Goal: Task Accomplishment & Management: Manage account settings

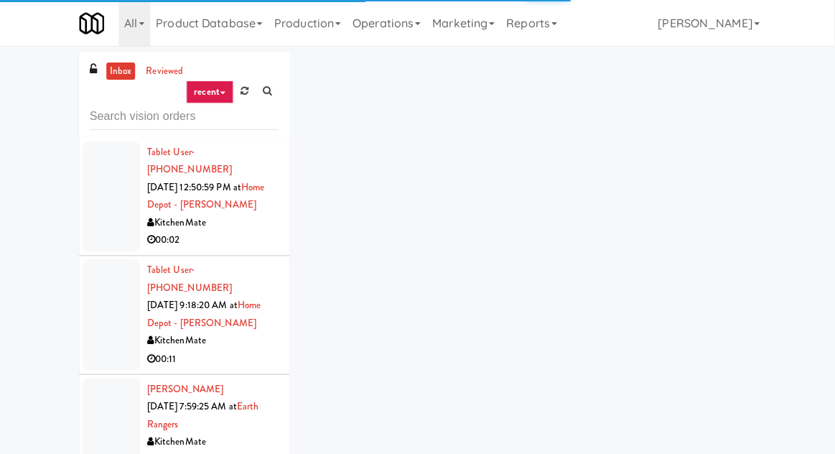
scroll to position [4707, 0]
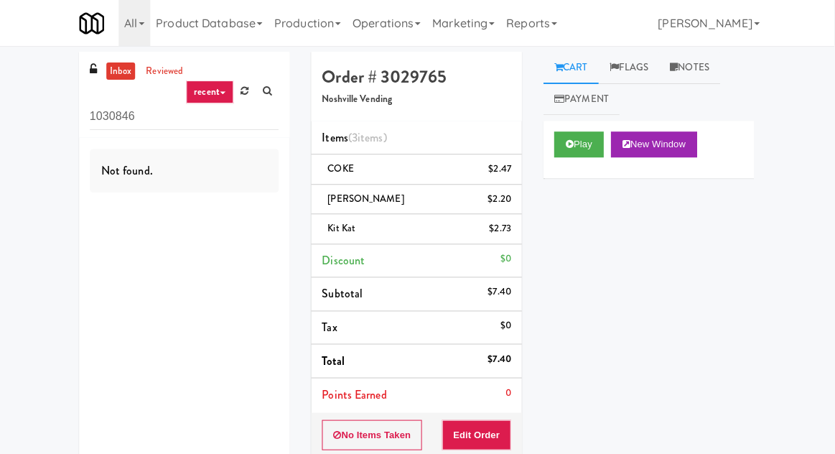
click at [259, 109] on input "1030846" at bounding box center [185, 116] width 189 height 27
click at [253, 96] on link at bounding box center [246, 91] width 22 height 22
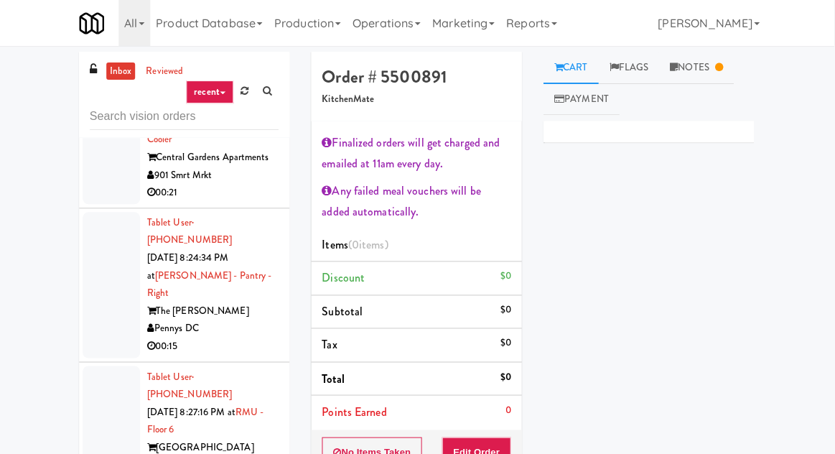
scroll to position [4199, 0]
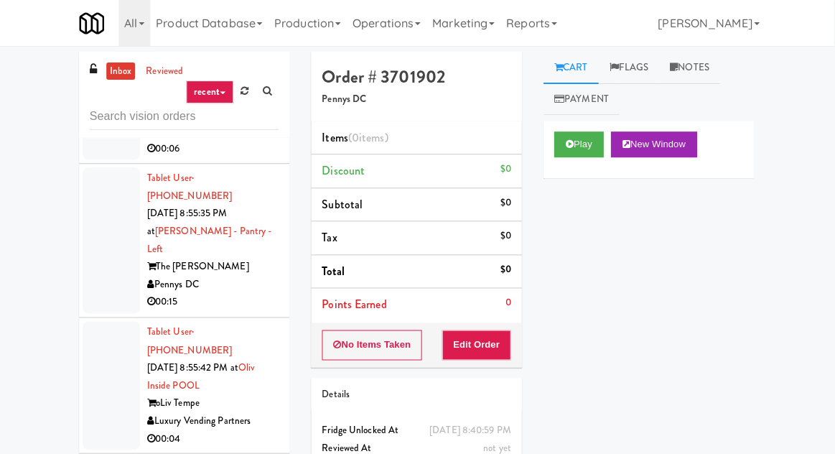
scroll to position [8830, 0]
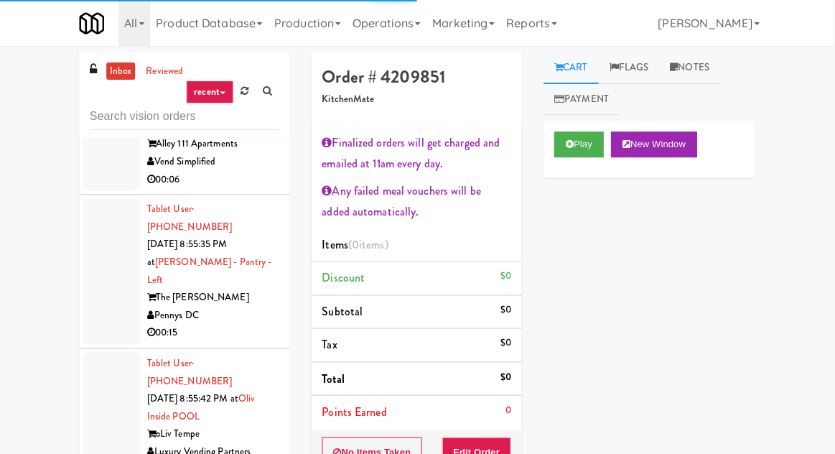
scroll to position [8789, 0]
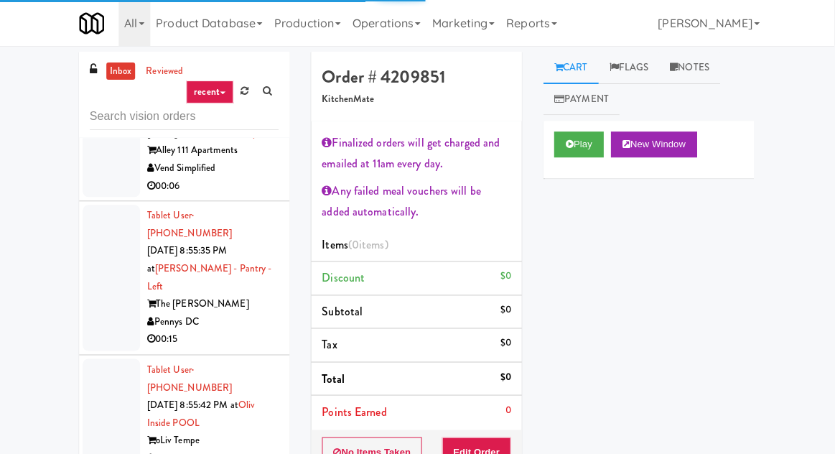
click at [567, 166] on div "Play New Window" at bounding box center [649, 149] width 210 height 57
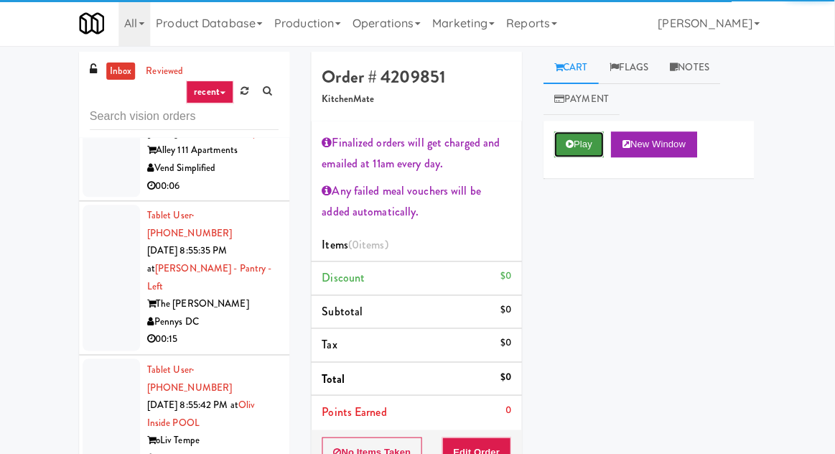
click at [569, 149] on button "Play" at bounding box center [580, 144] width 50 height 26
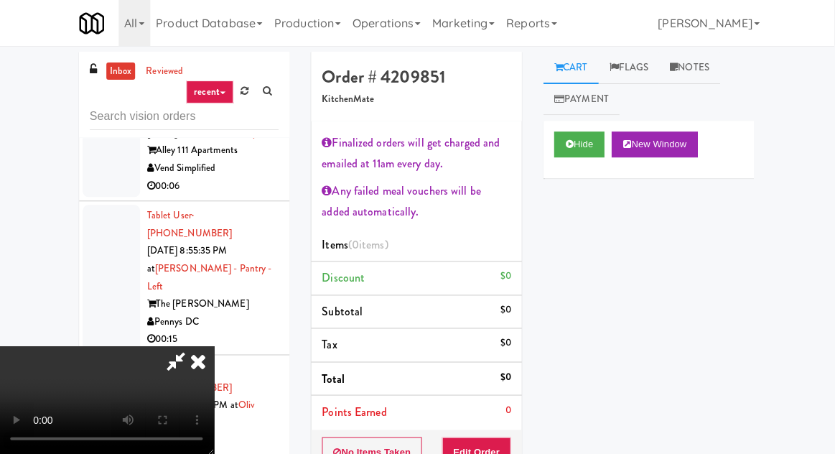
click at [497, 453] on div "No Items Taken Edit Order" at bounding box center [417, 451] width 210 height 44
click at [501, 453] on button "Edit Order" at bounding box center [478, 451] width 70 height 30
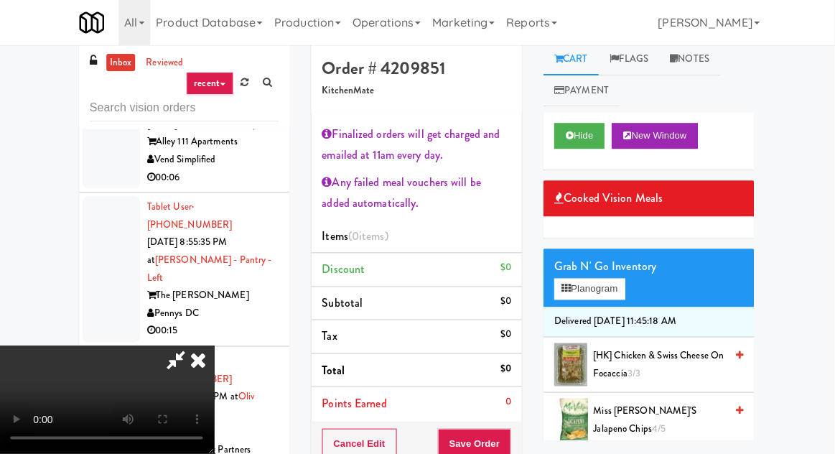
scroll to position [113, 0]
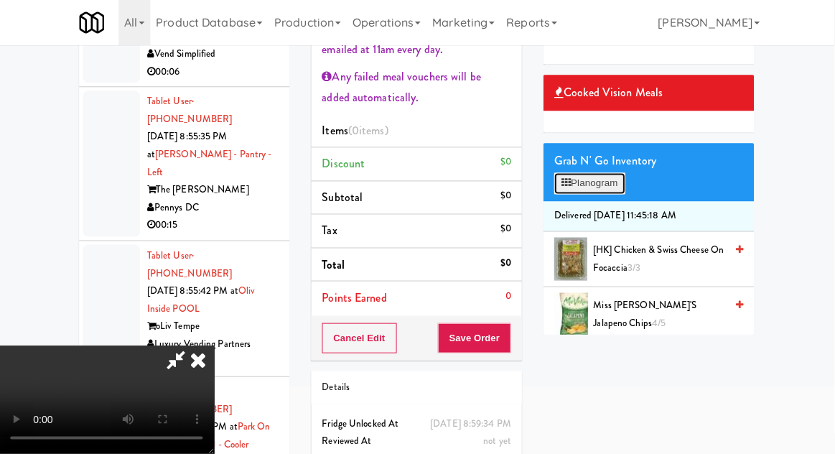
click at [589, 193] on button "Planogram" at bounding box center [590, 184] width 70 height 22
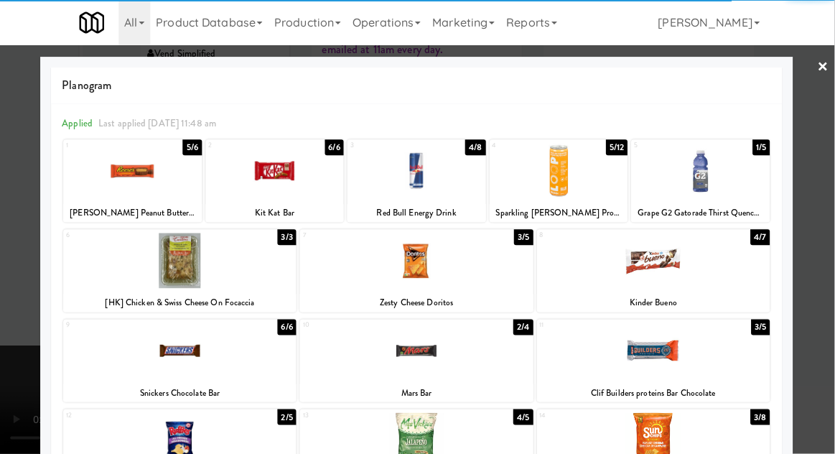
click at [384, 167] on div at bounding box center [417, 171] width 138 height 55
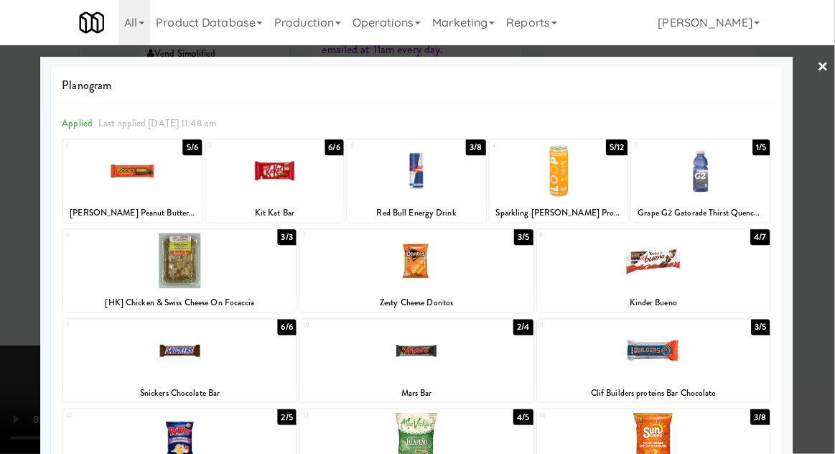
click at [24, 230] on div at bounding box center [417, 227] width 835 height 454
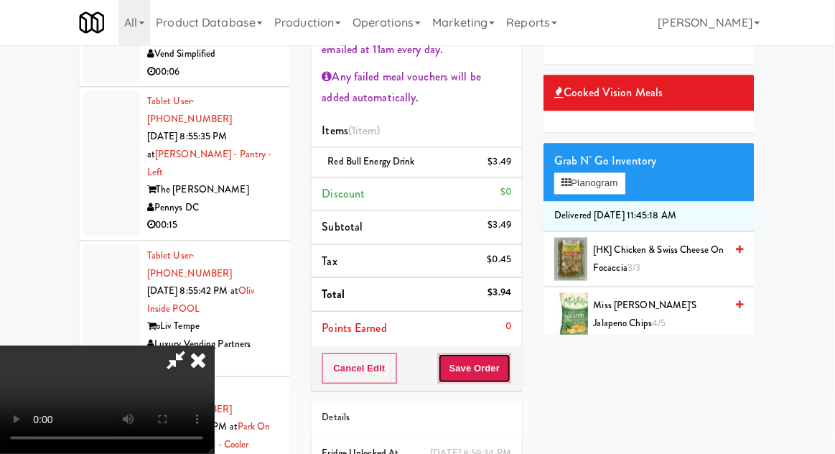
click at [509, 366] on button "Save Order" at bounding box center [474, 368] width 73 height 30
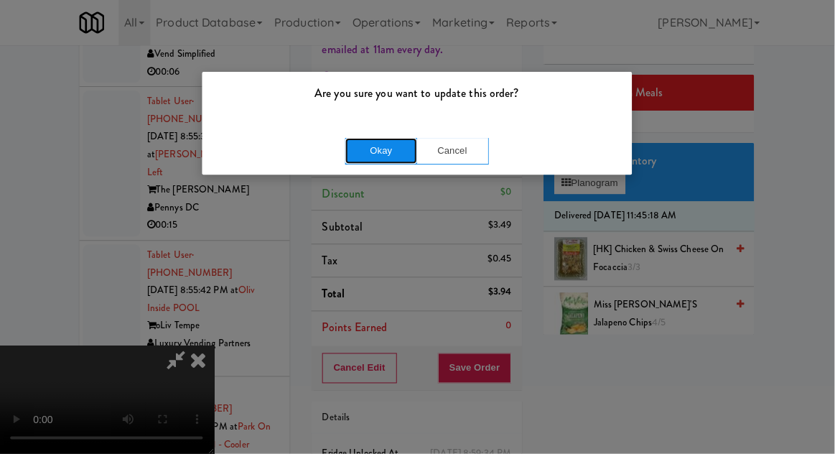
click at [362, 154] on button "Okay" at bounding box center [382, 151] width 72 height 26
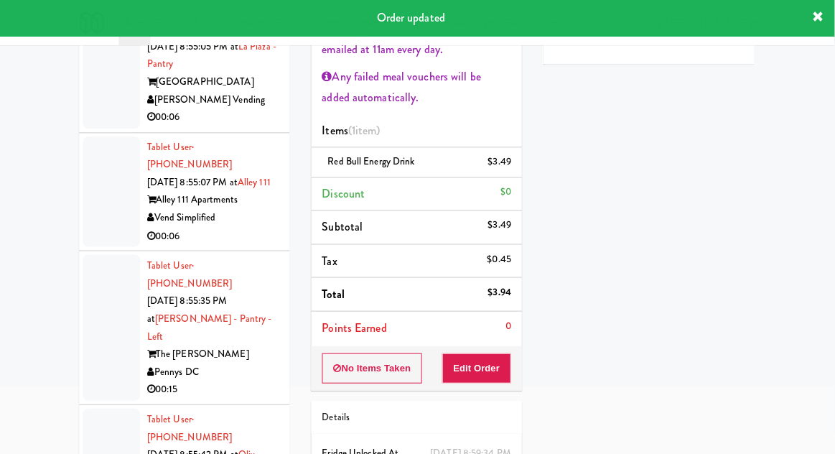
scroll to position [8628, 0]
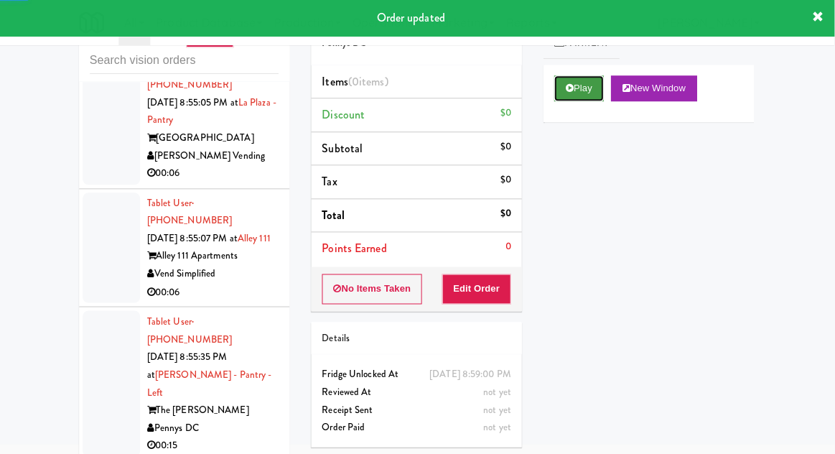
click at [571, 91] on icon at bounding box center [570, 88] width 8 height 9
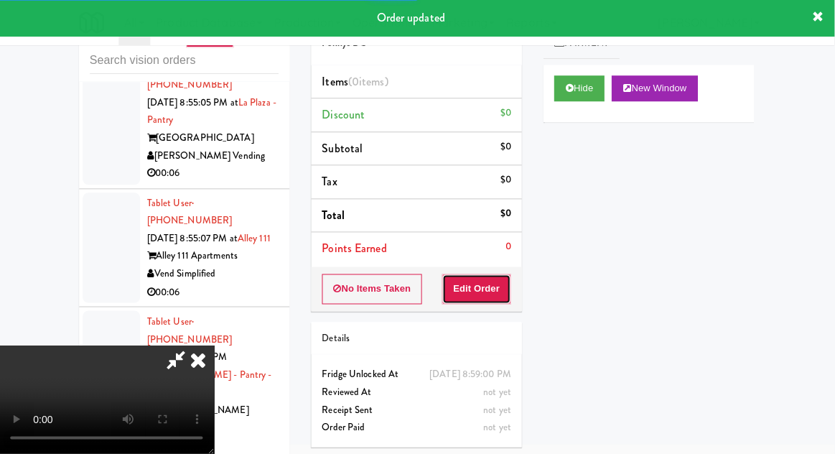
click at [471, 295] on button "Edit Order" at bounding box center [478, 289] width 70 height 30
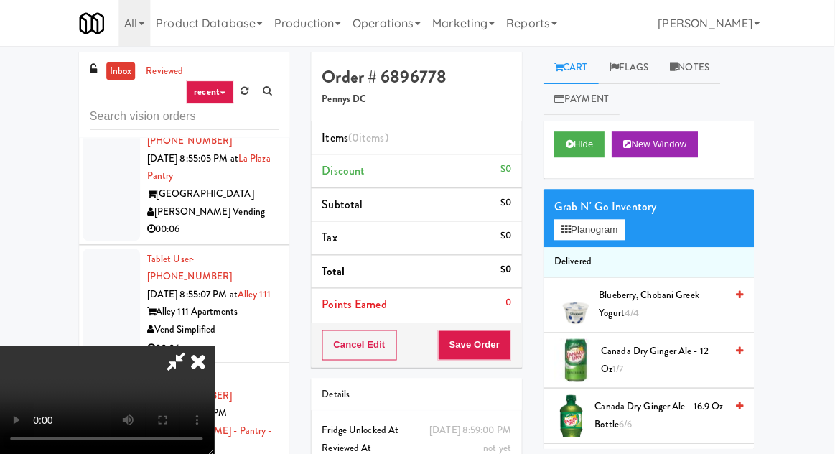
scroll to position [0, 0]
click at [596, 230] on button "Planogram" at bounding box center [590, 230] width 70 height 22
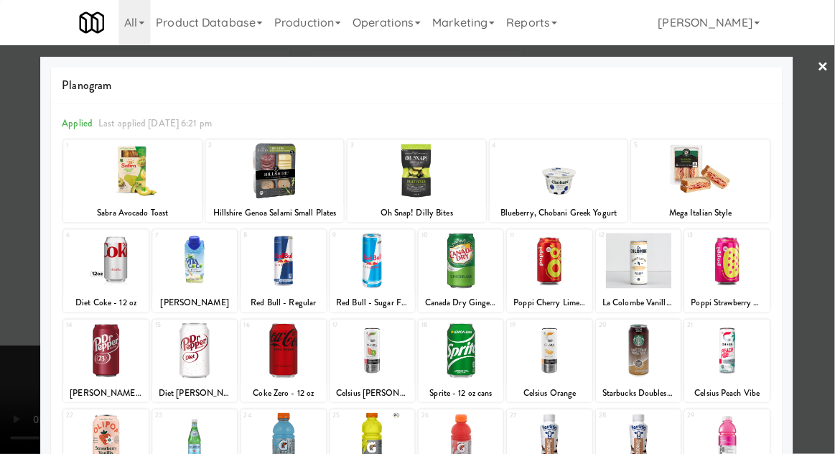
scroll to position [182, 0]
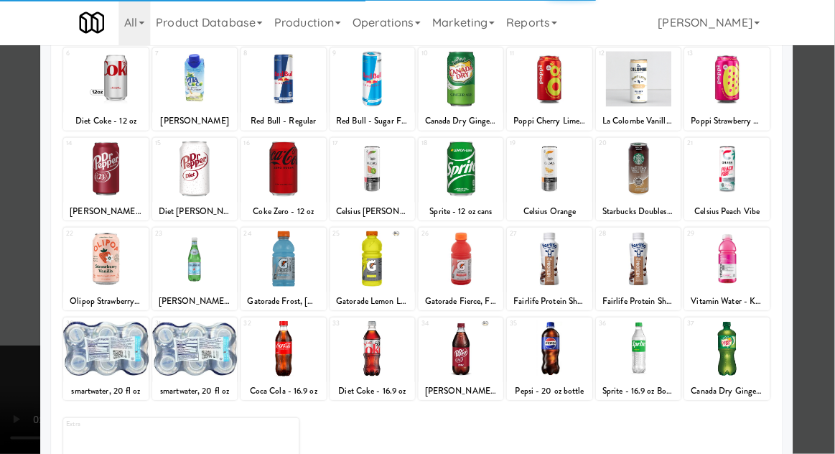
click at [184, 184] on div at bounding box center [196, 168] width 85 height 55
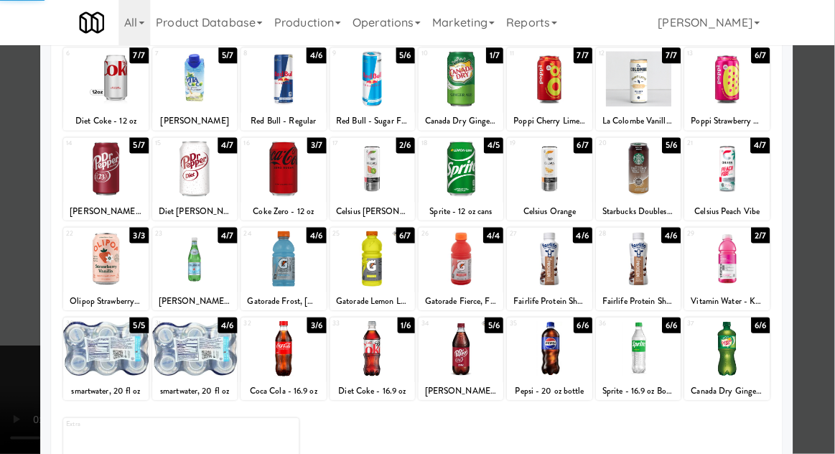
click at [11, 212] on div at bounding box center [417, 227] width 835 height 454
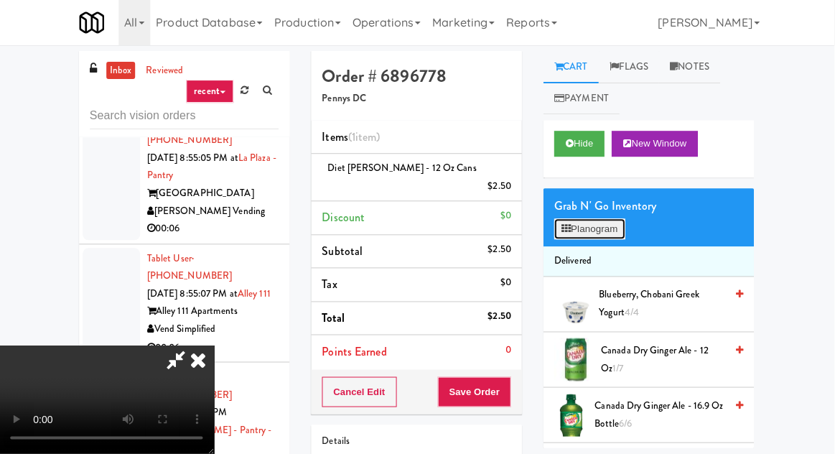
click at [584, 239] on button "Planogram" at bounding box center [590, 230] width 70 height 22
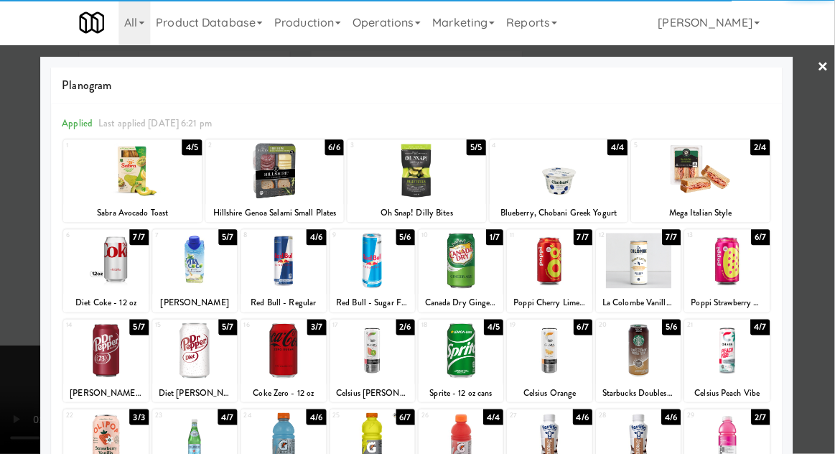
click at [574, 250] on div at bounding box center [549, 260] width 85 height 55
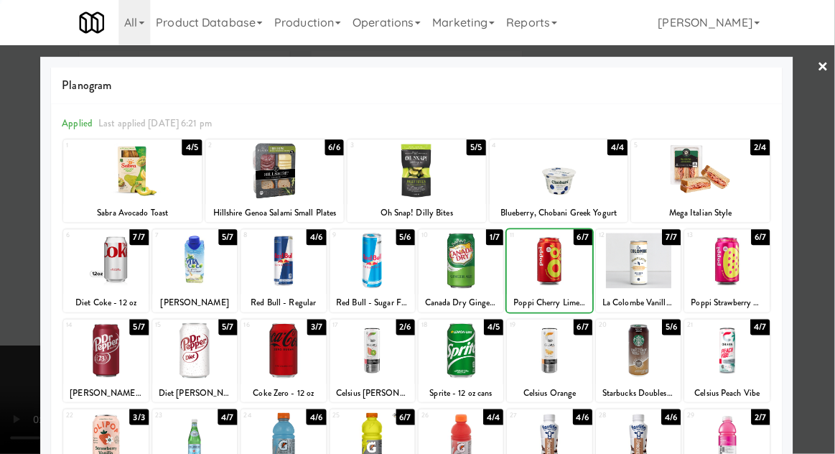
click at [640, 347] on div at bounding box center [638, 350] width 85 height 55
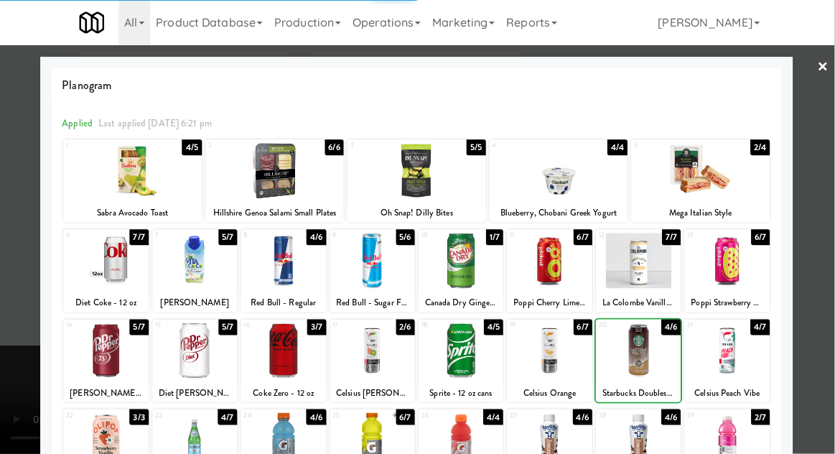
click at [23, 238] on div at bounding box center [417, 227] width 835 height 454
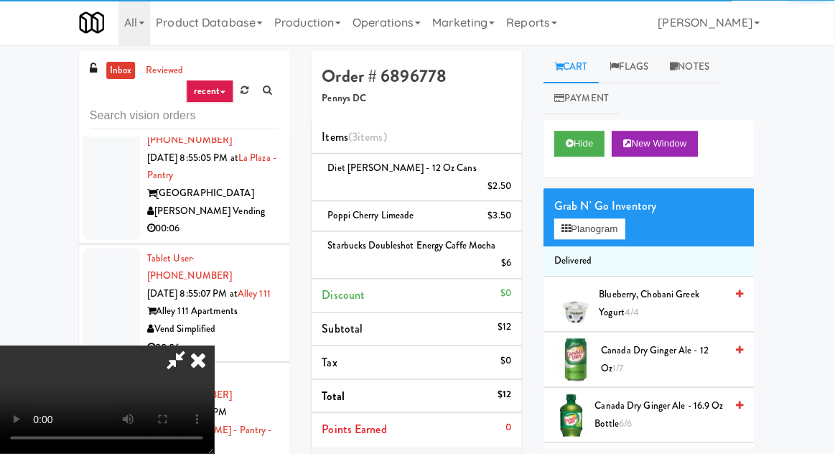
scroll to position [52, 0]
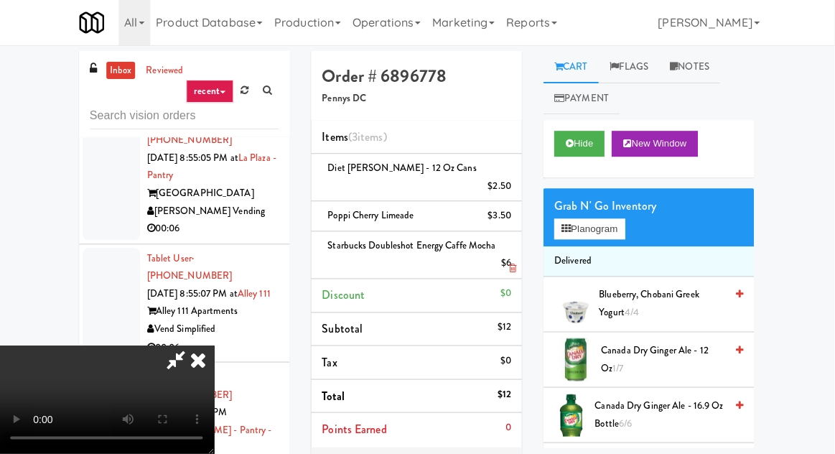
click at [513, 257] on li "Starbucks Doubleshot Energy Caffe Mocha $6" at bounding box center [417, 255] width 210 height 47
click at [513, 264] on icon at bounding box center [512, 268] width 7 height 9
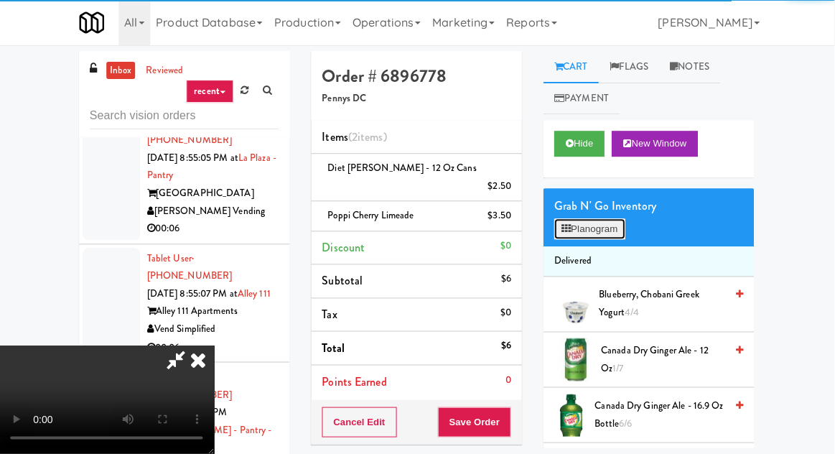
click at [582, 236] on button "Planogram" at bounding box center [590, 230] width 70 height 22
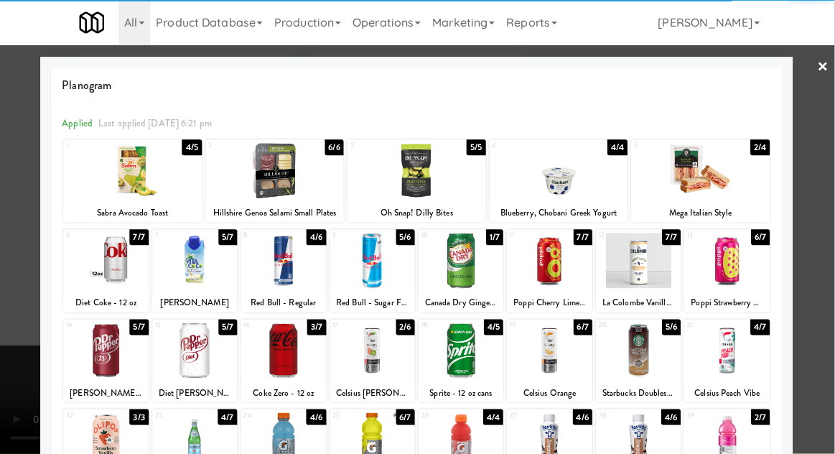
click at [560, 326] on div at bounding box center [549, 350] width 85 height 55
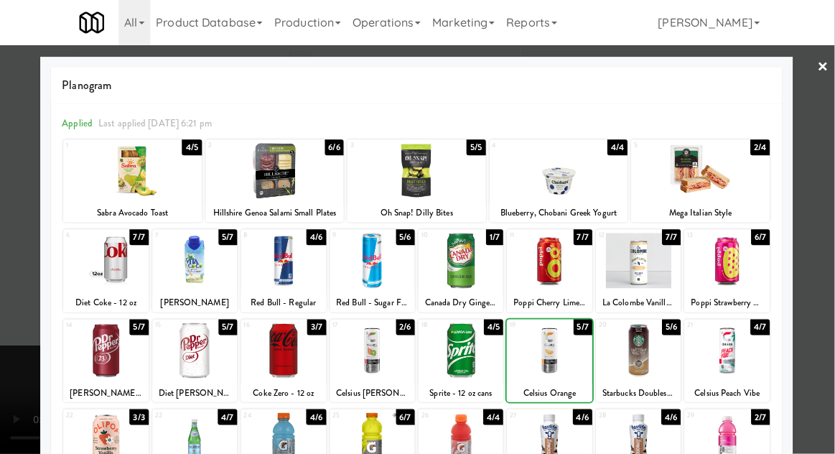
click at [17, 246] on div at bounding box center [417, 227] width 835 height 454
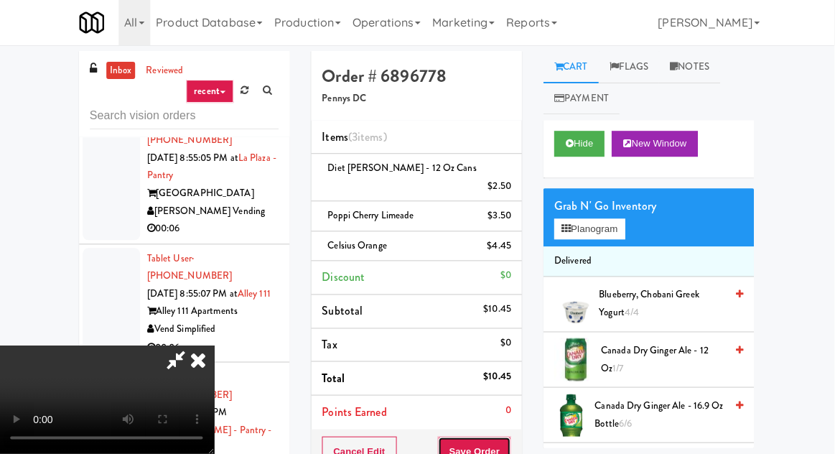
click at [511, 436] on button "Save Order" at bounding box center [474, 451] width 73 height 30
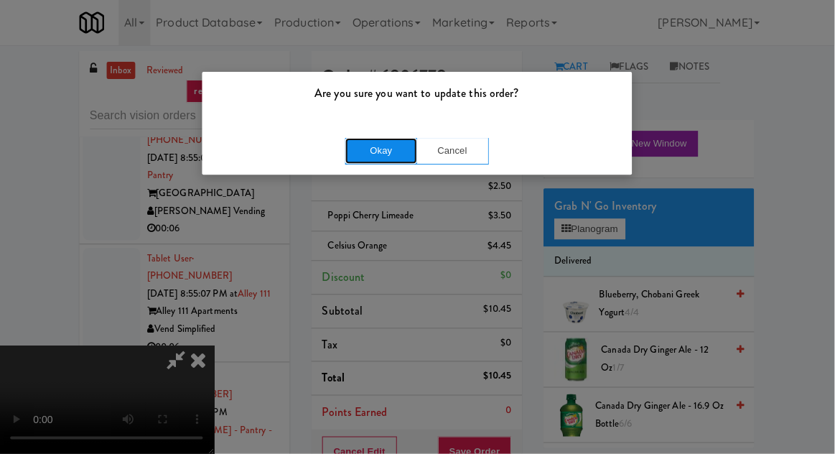
click at [361, 145] on button "Okay" at bounding box center [382, 151] width 72 height 26
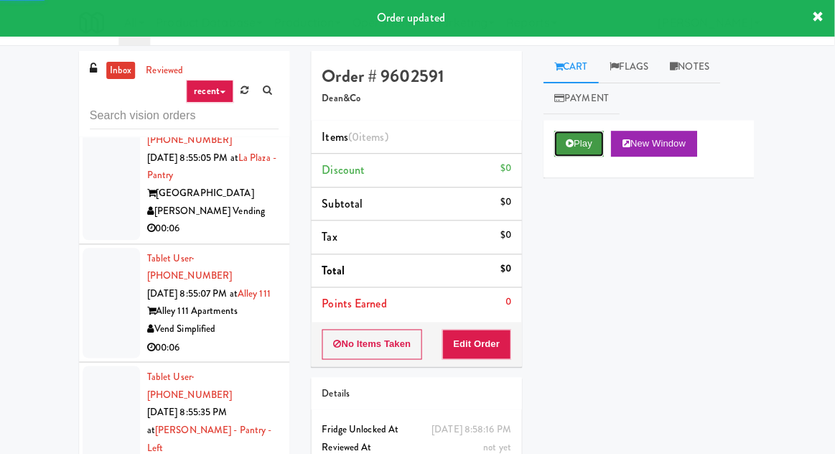
click at [578, 151] on button "Play" at bounding box center [580, 144] width 50 height 26
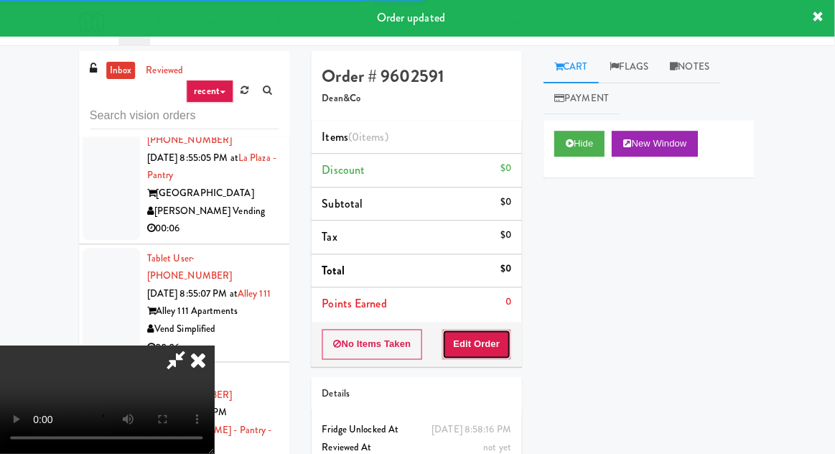
click at [474, 347] on button "Edit Order" at bounding box center [478, 344] width 70 height 30
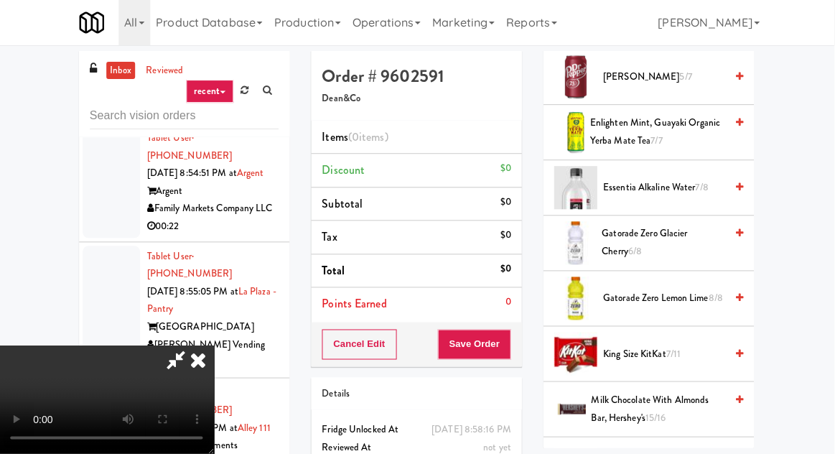
scroll to position [779, 0]
click at [695, 345] on span "King Size KitKat 7/11" at bounding box center [665, 354] width 122 height 18
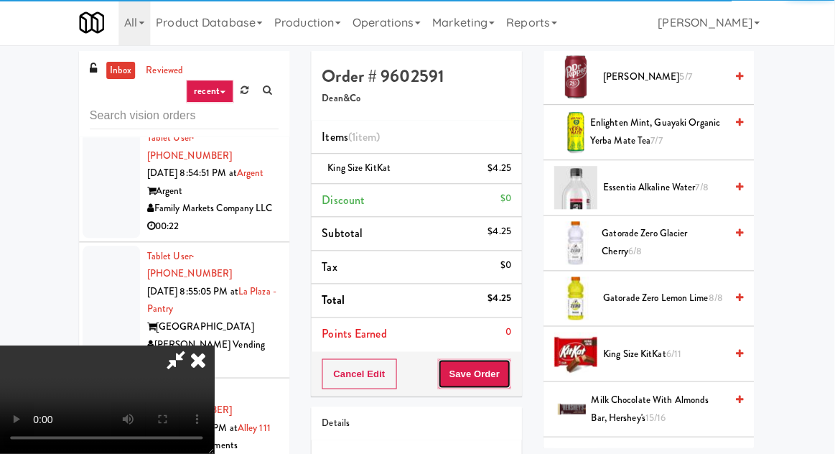
click at [507, 379] on button "Save Order" at bounding box center [474, 374] width 73 height 30
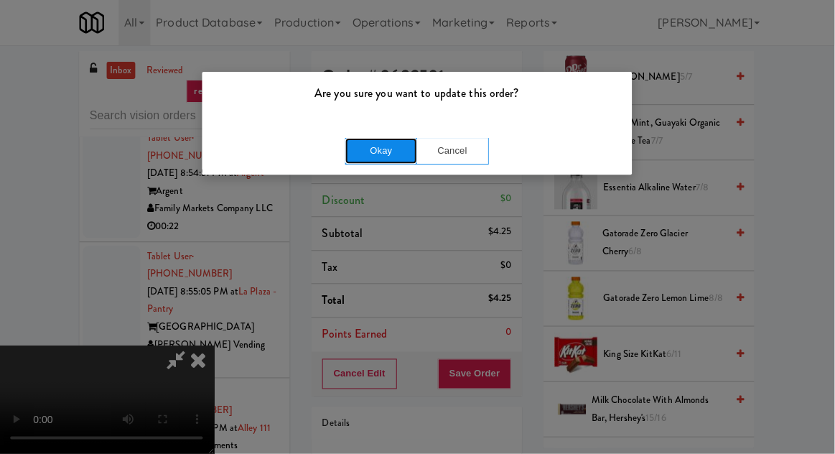
click at [358, 161] on button "Okay" at bounding box center [382, 151] width 72 height 26
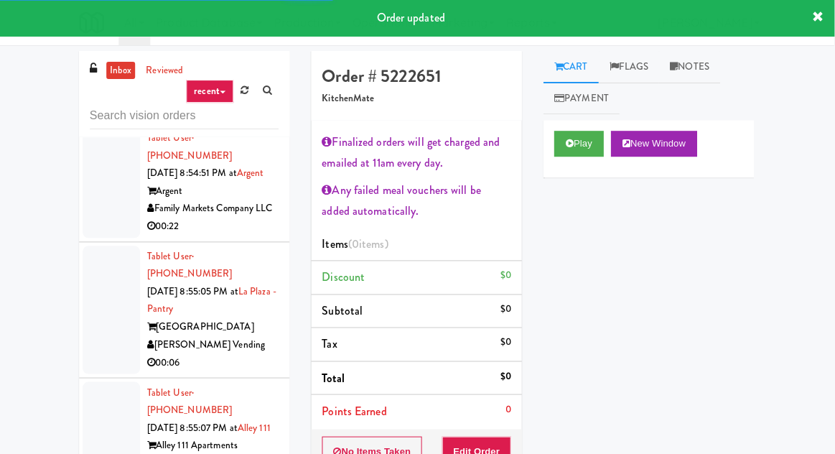
click at [614, 223] on div "Play New Window Primary Flag Clear Flag if unable to determine what was taken o…" at bounding box center [649, 390] width 210 height 538
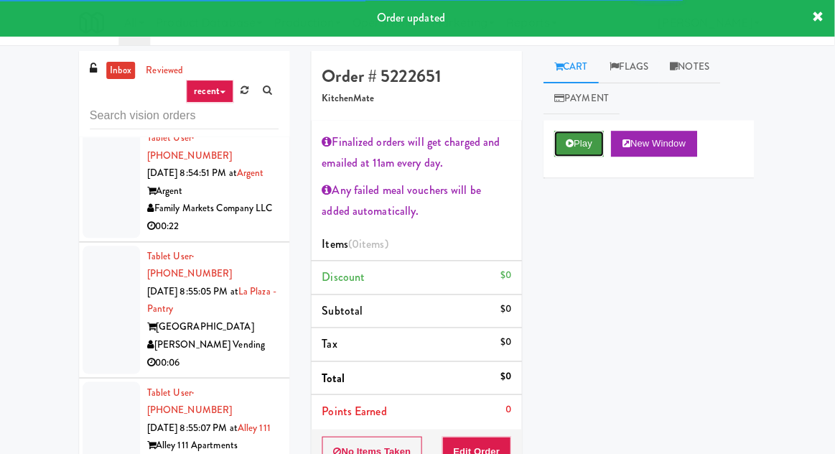
click at [578, 138] on button "Play" at bounding box center [580, 144] width 50 height 26
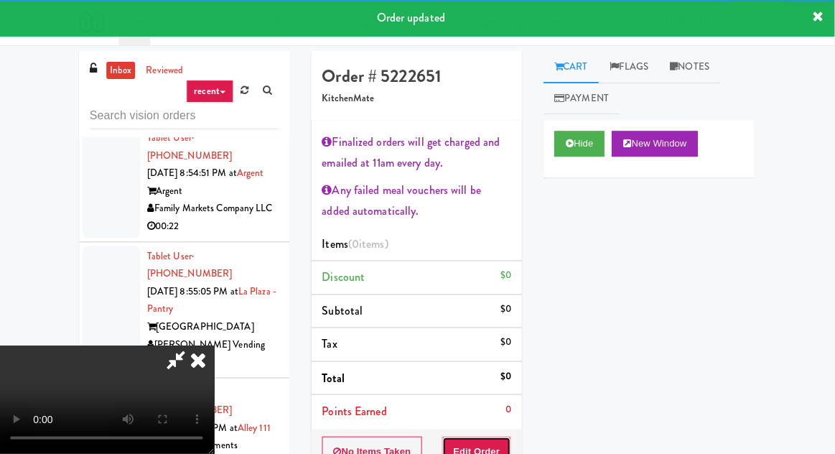
click at [485, 451] on button "Edit Order" at bounding box center [478, 451] width 70 height 30
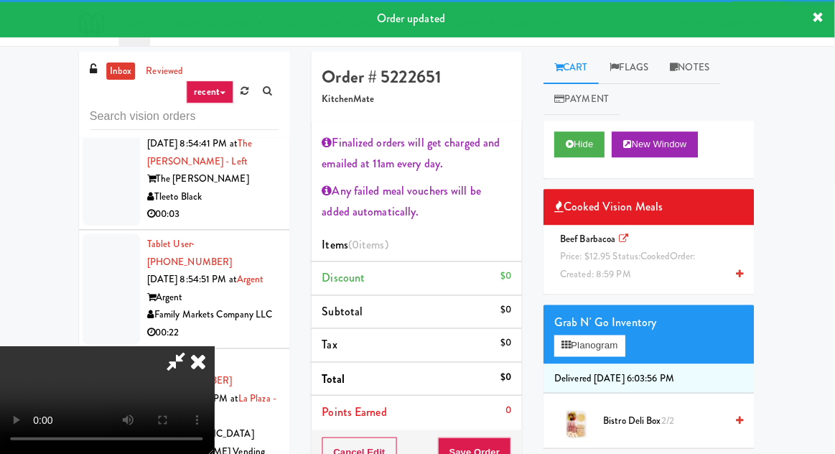
scroll to position [8389, 0]
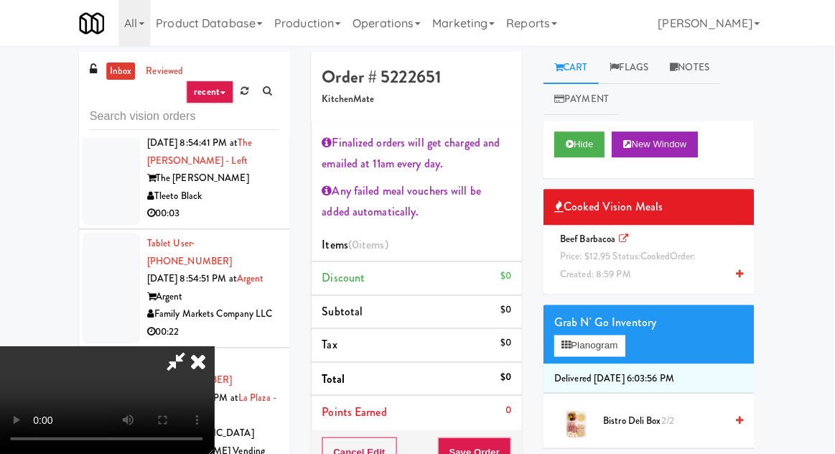
click at [682, 263] on div "Beef Barbacoa Price: $12.95 Status: cooked Order: Created: 8:59 PM" at bounding box center [649, 256] width 189 height 53
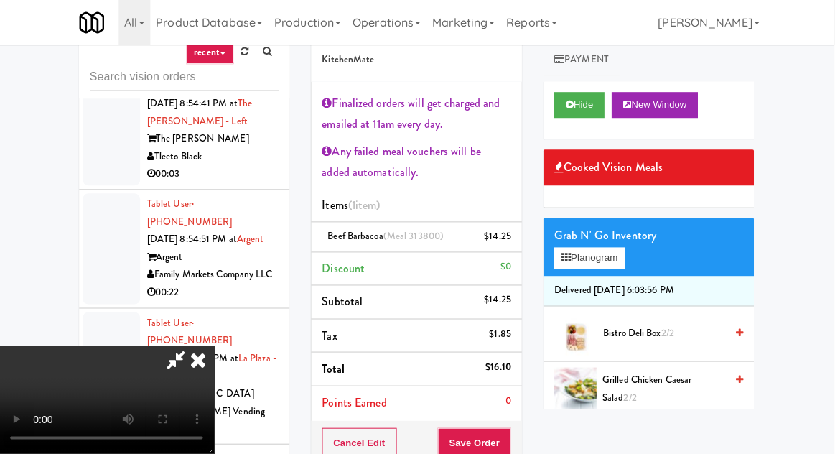
scroll to position [41, 0]
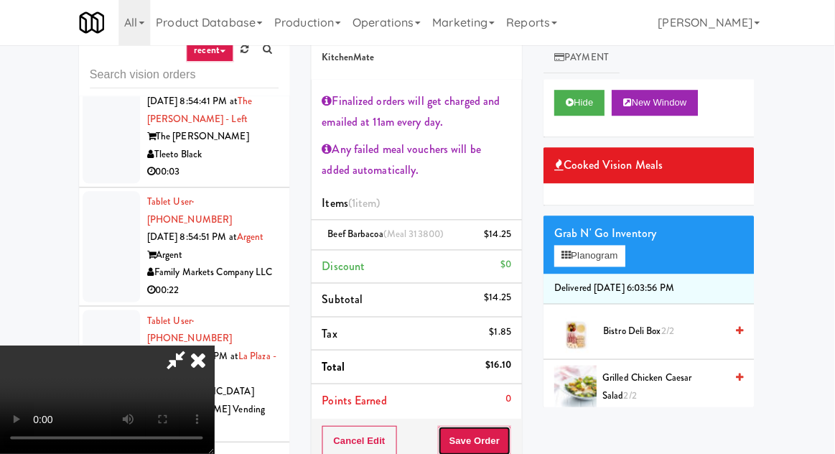
click at [511, 446] on button "Save Order" at bounding box center [474, 441] width 73 height 30
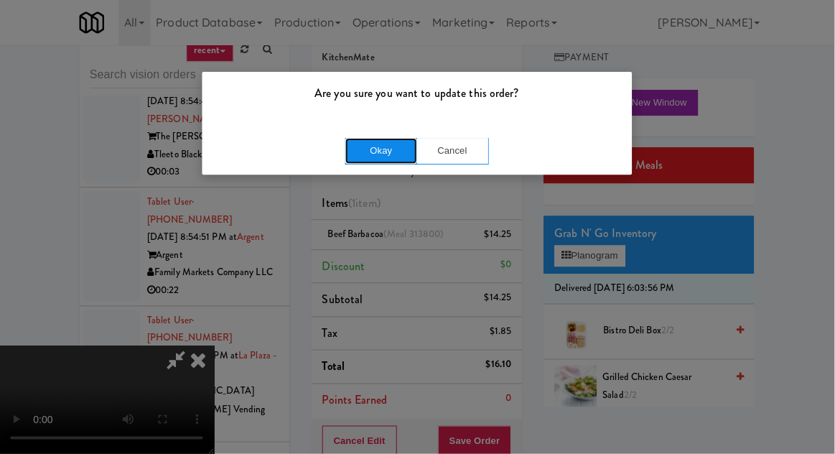
click at [357, 162] on button "Okay" at bounding box center [382, 151] width 72 height 26
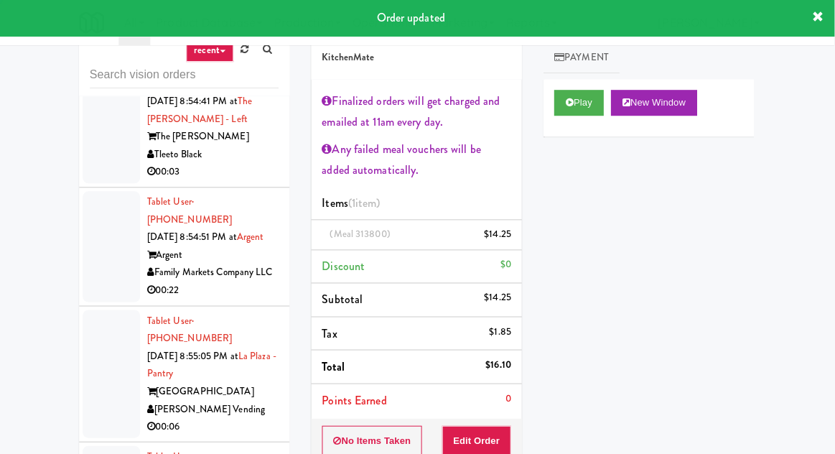
scroll to position [0, 0]
click at [574, 111] on button "Play" at bounding box center [580, 103] width 50 height 26
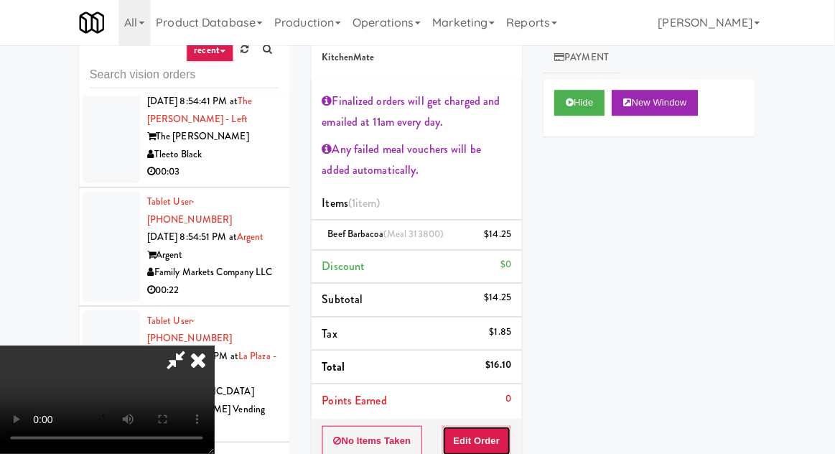
click at [477, 426] on button "Edit Order" at bounding box center [478, 441] width 70 height 30
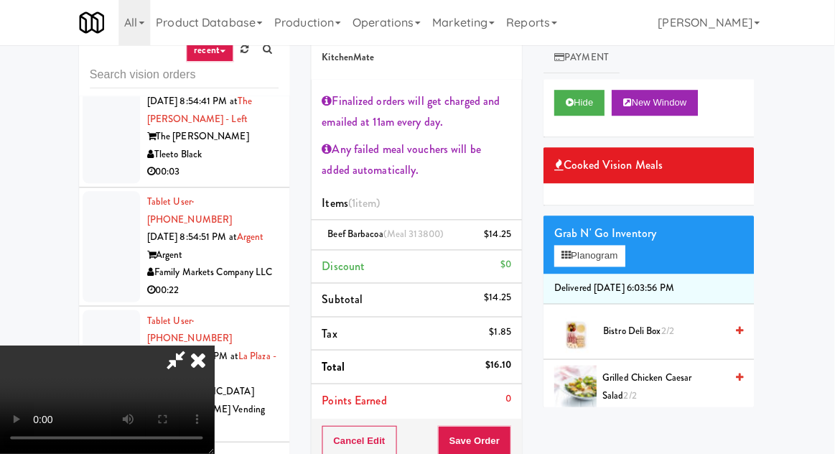
scroll to position [87, 0]
click at [580, 116] on button "Hide" at bounding box center [580, 103] width 50 height 26
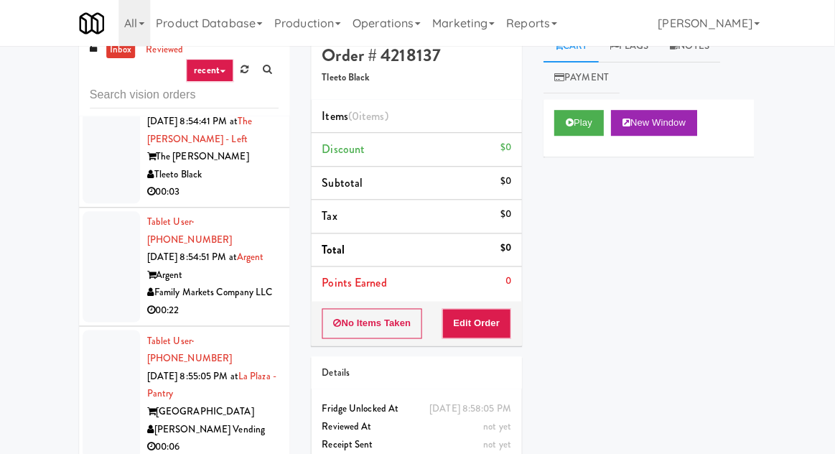
scroll to position [16, 0]
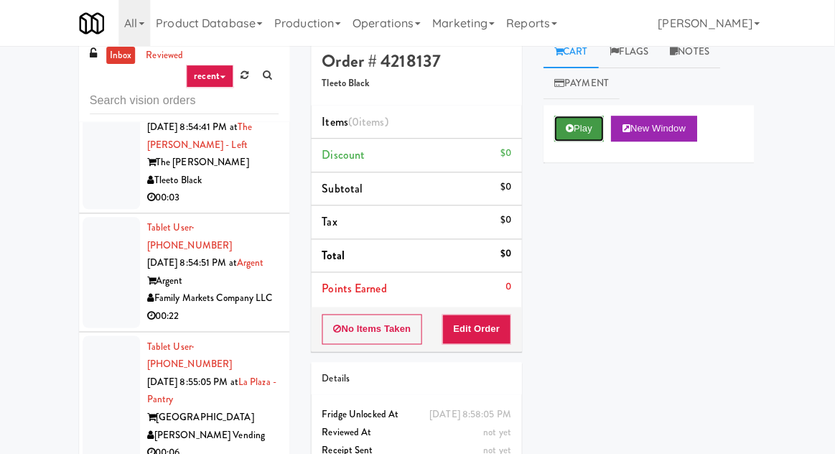
click at [578, 124] on button "Play" at bounding box center [580, 129] width 50 height 26
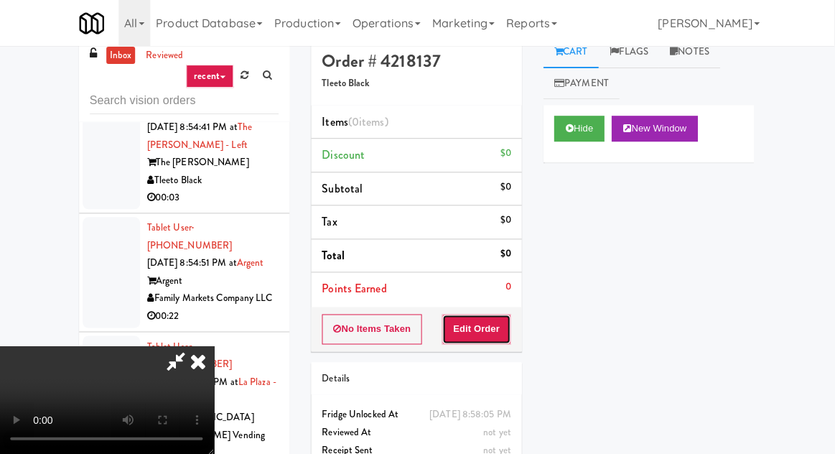
click at [487, 314] on button "Edit Order" at bounding box center [478, 329] width 70 height 30
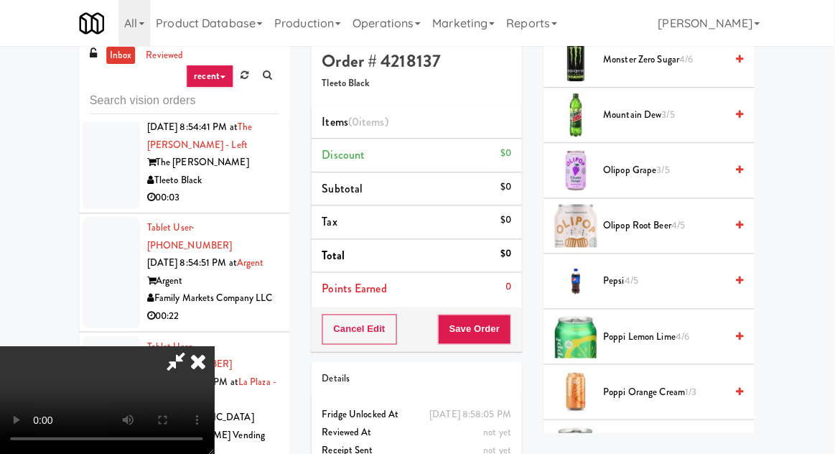
scroll to position [809, 0]
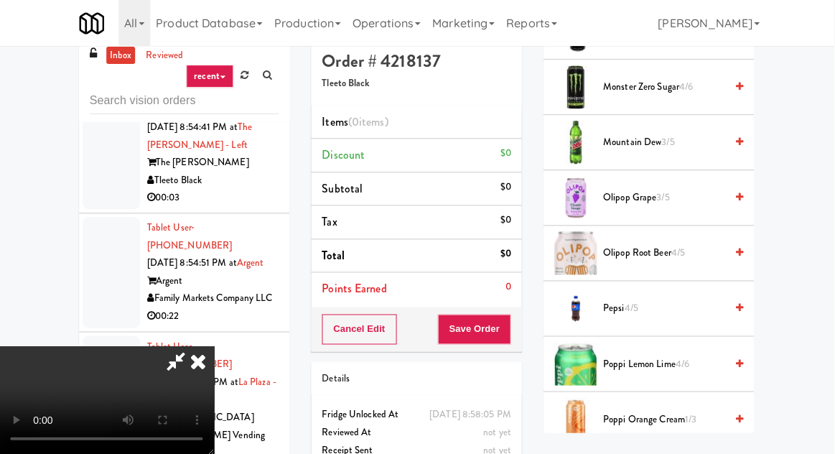
click at [680, 189] on span "Olipop Grape 3/5" at bounding box center [665, 198] width 122 height 18
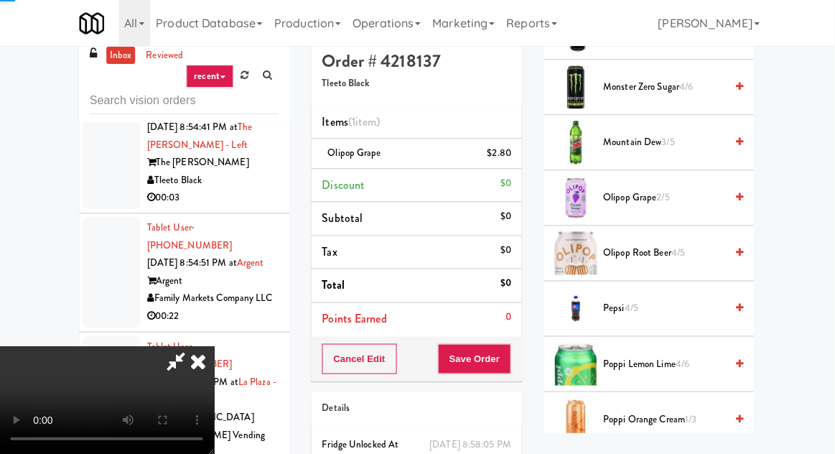
click at [525, 357] on div "Order # 4218137 Tleeto Black Items (1 item ) Olipop Grape $2.80 Discount $0 Sub…" at bounding box center [417, 281] width 232 height 491
click at [508, 360] on button "Save Order" at bounding box center [474, 358] width 73 height 30
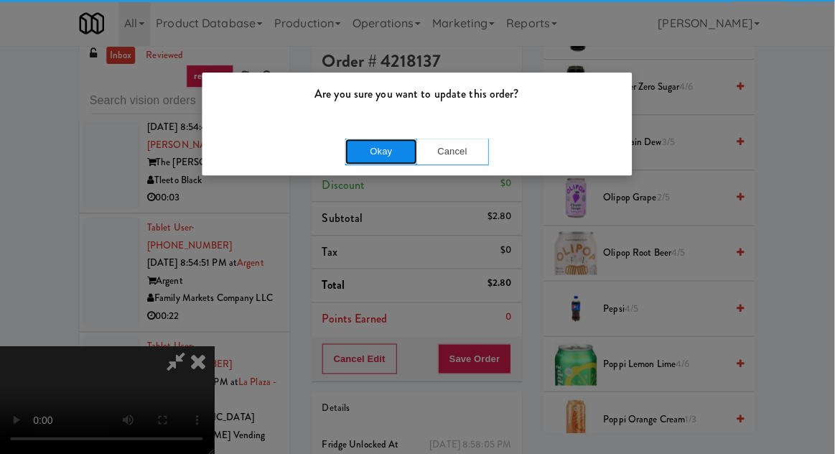
click at [362, 160] on button "Okay" at bounding box center [382, 151] width 72 height 26
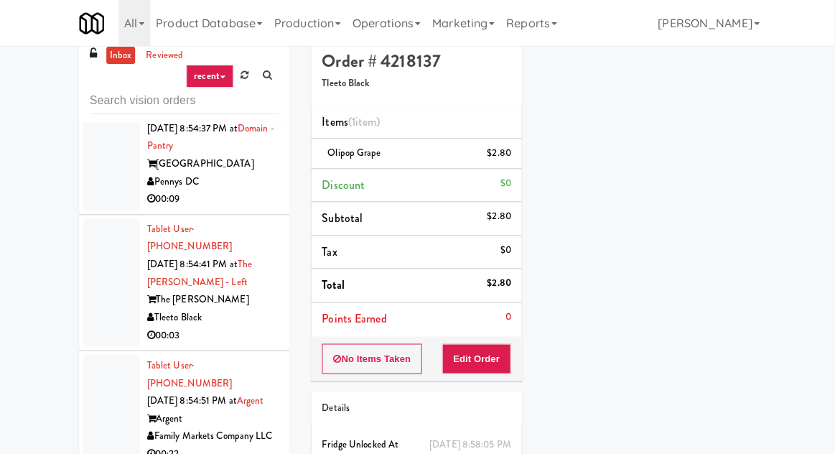
scroll to position [8247, 0]
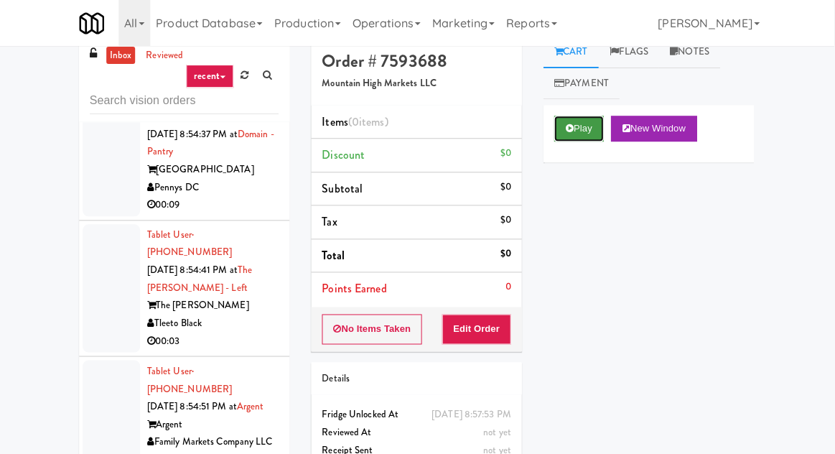
click at [566, 125] on button "Play" at bounding box center [580, 129] width 50 height 26
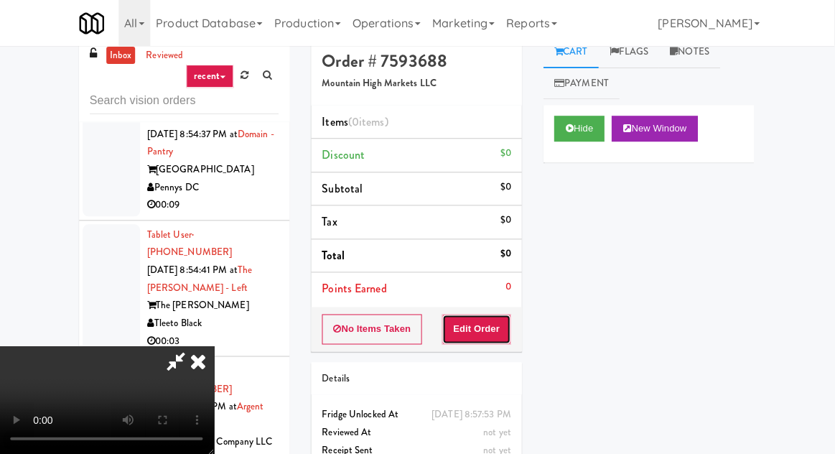
click at [489, 316] on button "Edit Order" at bounding box center [478, 329] width 70 height 30
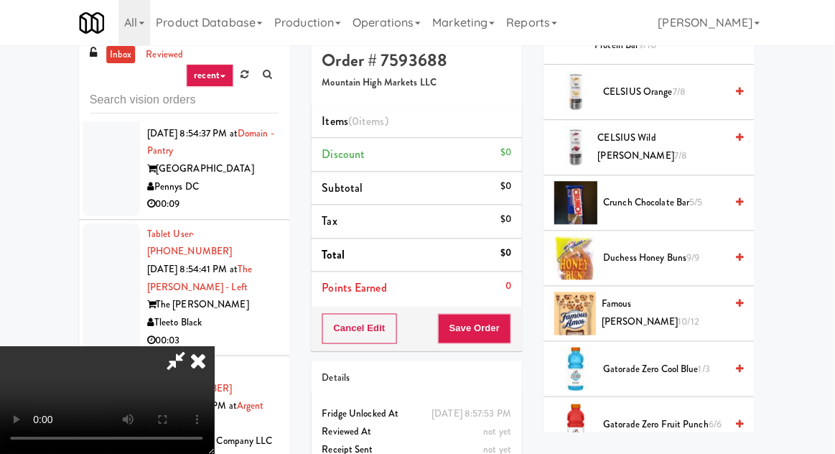
scroll to position [410, 0]
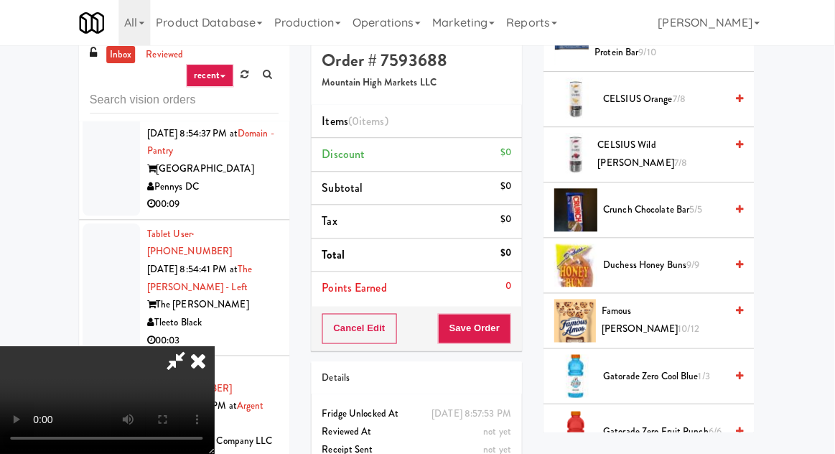
click at [637, 260] on span "Duchess Honey Buns 9/9" at bounding box center [665, 266] width 122 height 18
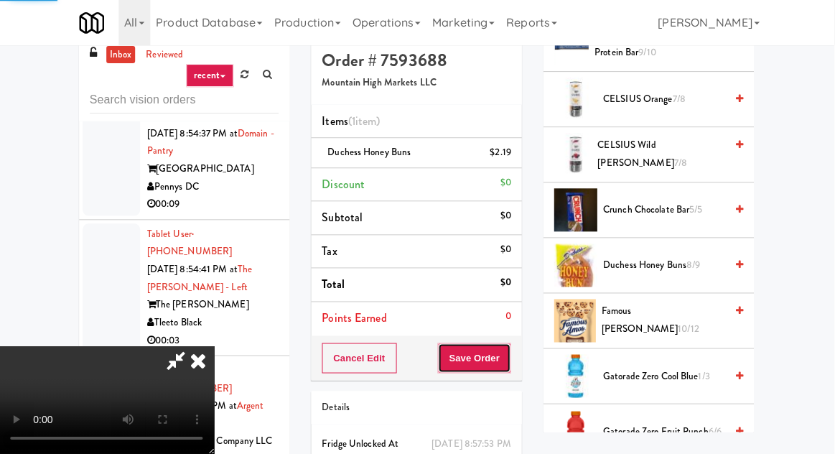
click at [504, 348] on button "Save Order" at bounding box center [474, 358] width 73 height 30
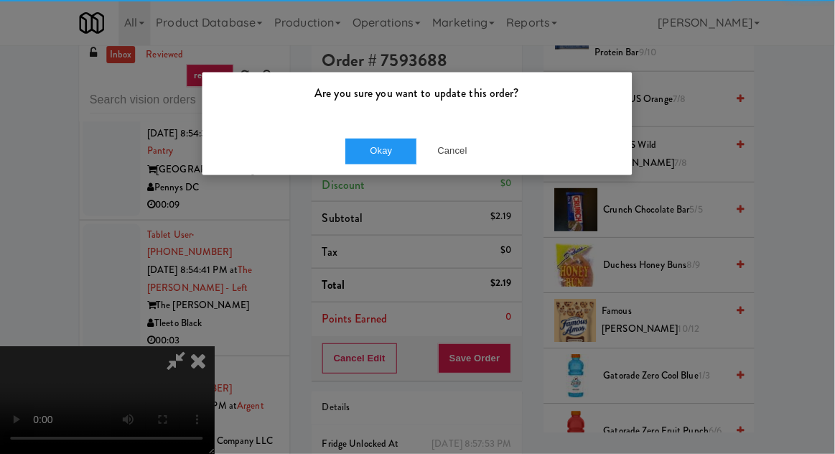
click at [514, 349] on div "Are you sure you want to update this order? Okay Cancel" at bounding box center [417, 227] width 835 height 454
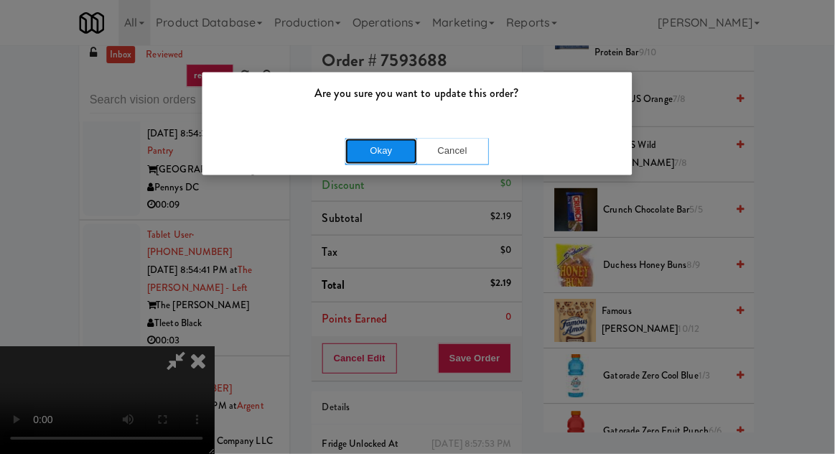
click at [378, 149] on button "Okay" at bounding box center [382, 151] width 72 height 26
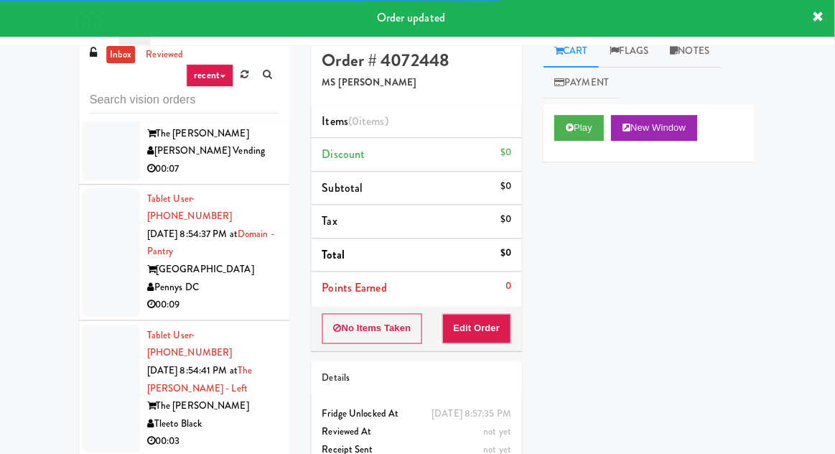
scroll to position [8130, 0]
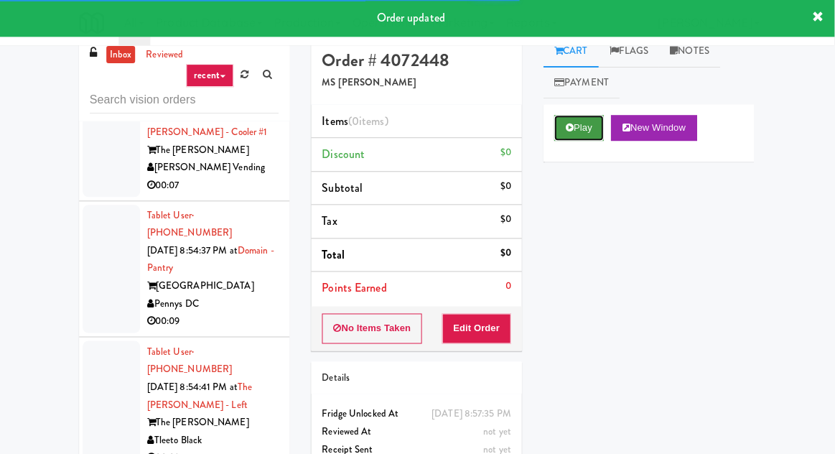
click at [568, 116] on button "Play" at bounding box center [580, 129] width 50 height 26
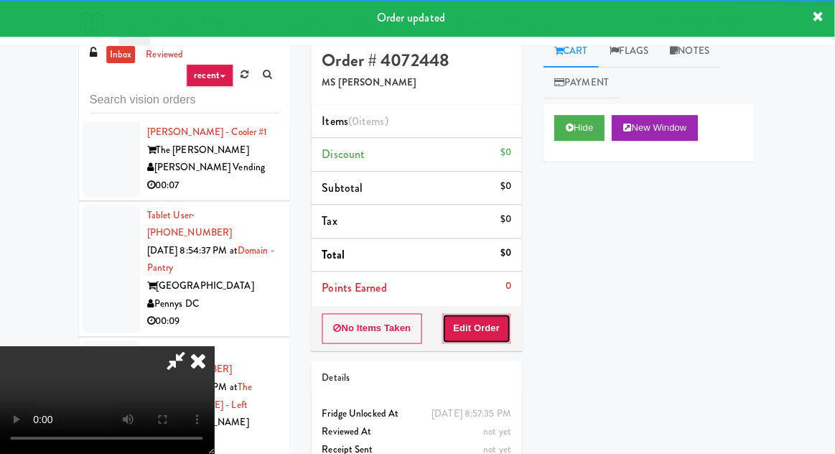
click at [484, 314] on button "Edit Order" at bounding box center [478, 329] width 70 height 30
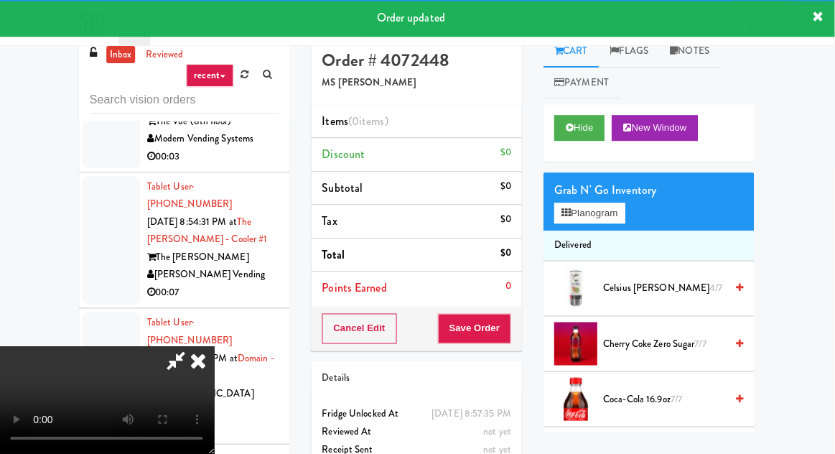
scroll to position [8021, 0]
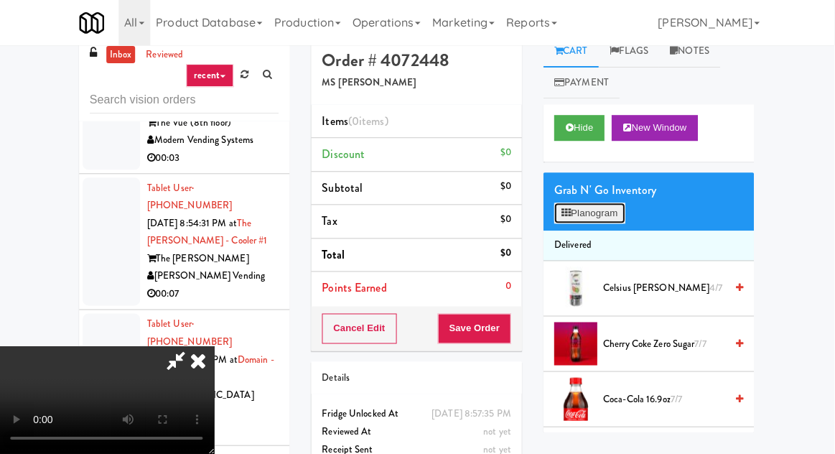
click at [598, 207] on button "Planogram" at bounding box center [590, 214] width 70 height 22
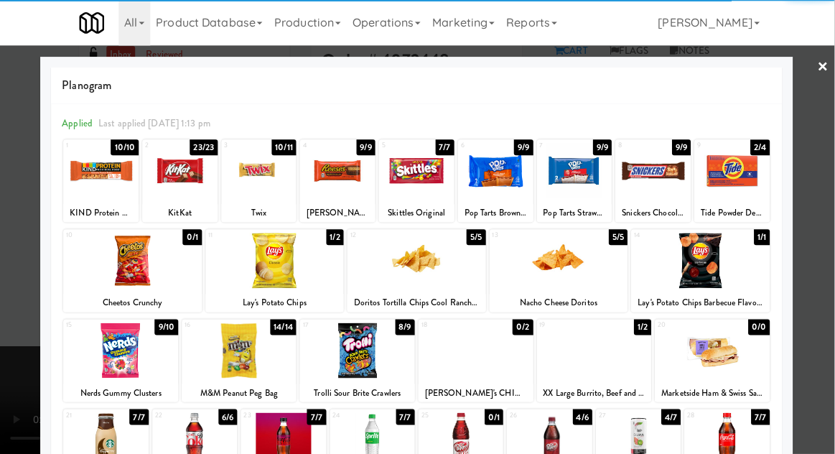
click at [165, 185] on div at bounding box center [181, 171] width 75 height 55
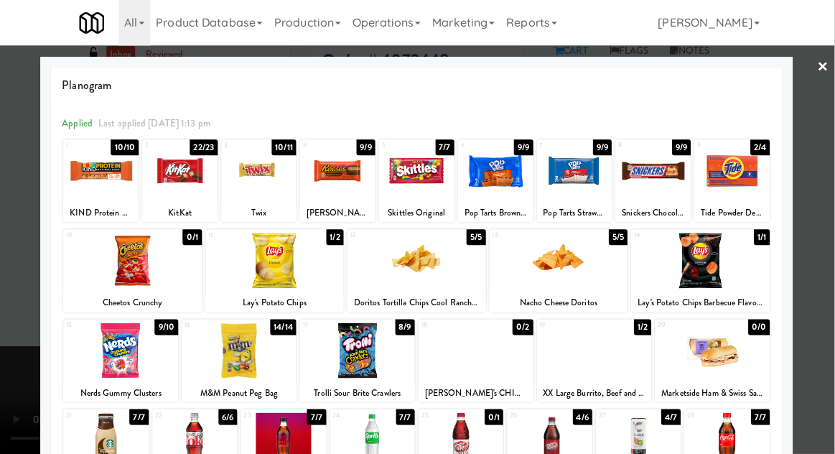
click at [10, 255] on div at bounding box center [417, 227] width 835 height 454
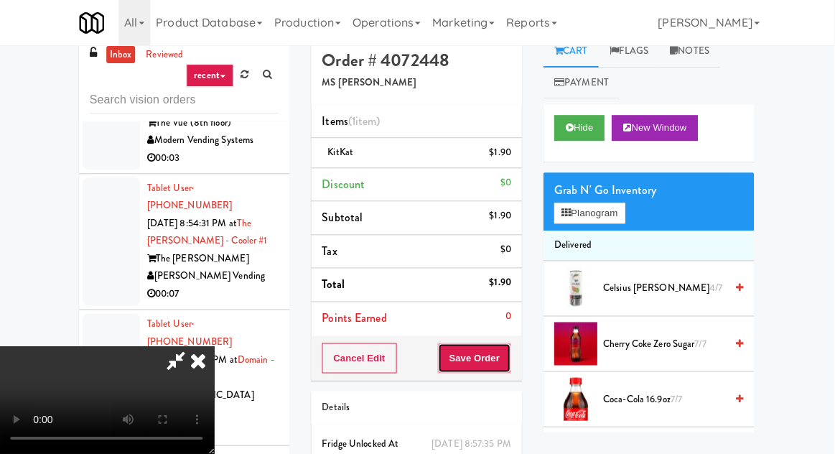
click at [507, 354] on button "Save Order" at bounding box center [474, 358] width 73 height 30
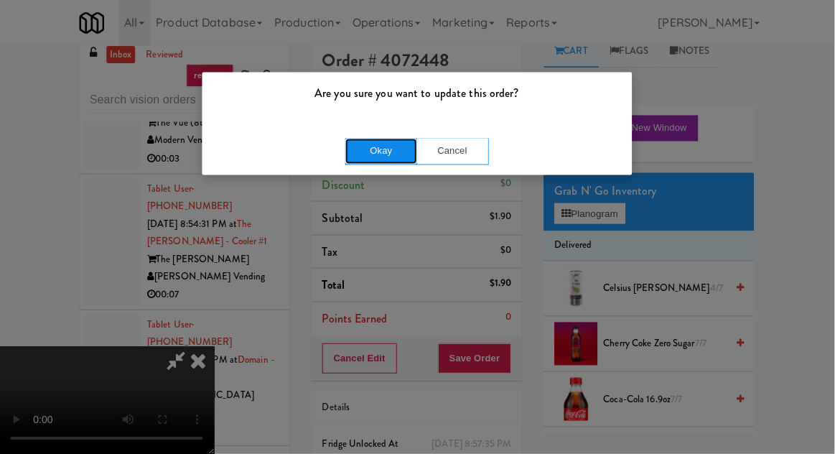
click at [366, 144] on button "Okay" at bounding box center [382, 151] width 72 height 26
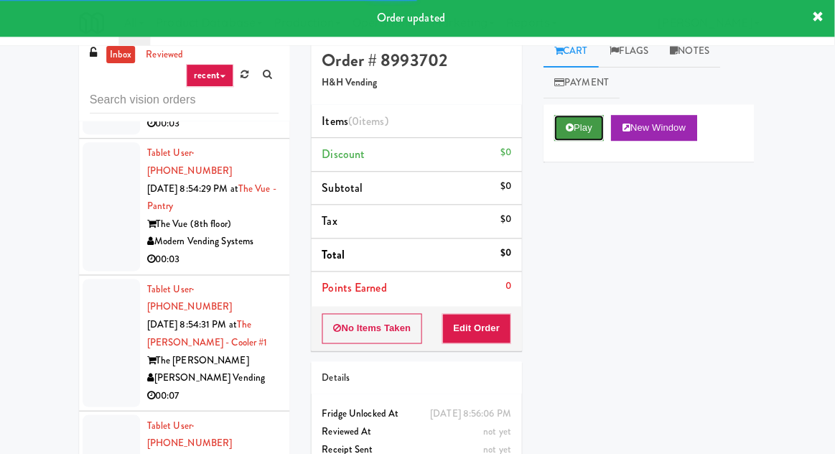
click at [574, 130] on icon at bounding box center [570, 127] width 8 height 9
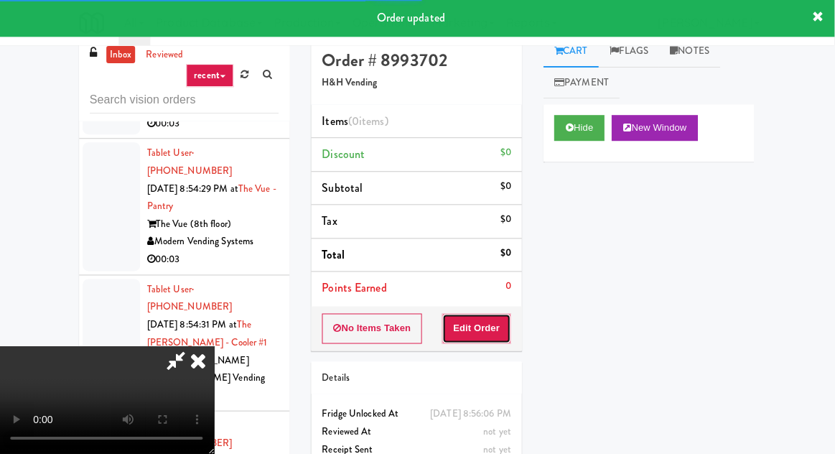
click at [482, 332] on button "Edit Order" at bounding box center [478, 329] width 70 height 30
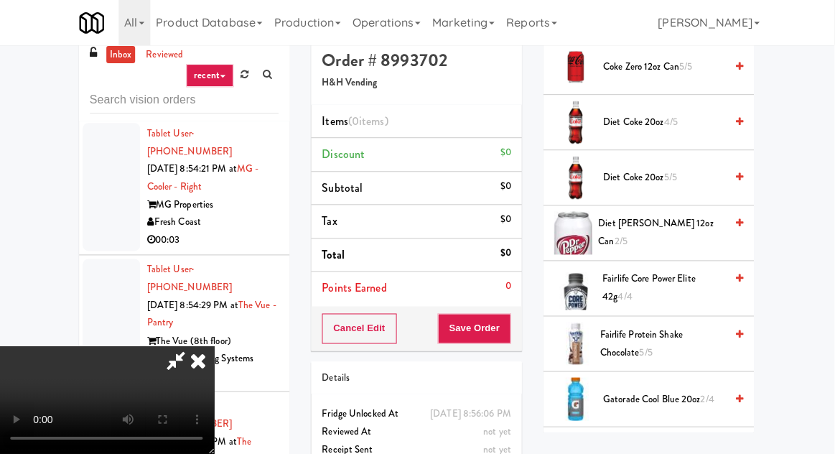
scroll to position [717, 0]
click at [662, 174] on span "Diet Coke 20oz 5/5" at bounding box center [665, 180] width 122 height 18
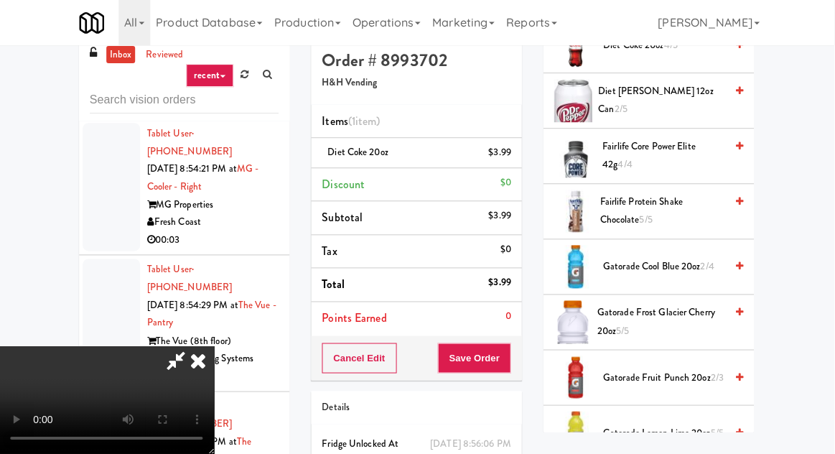
scroll to position [0, 0]
click at [509, 352] on button "Save Order" at bounding box center [474, 358] width 73 height 30
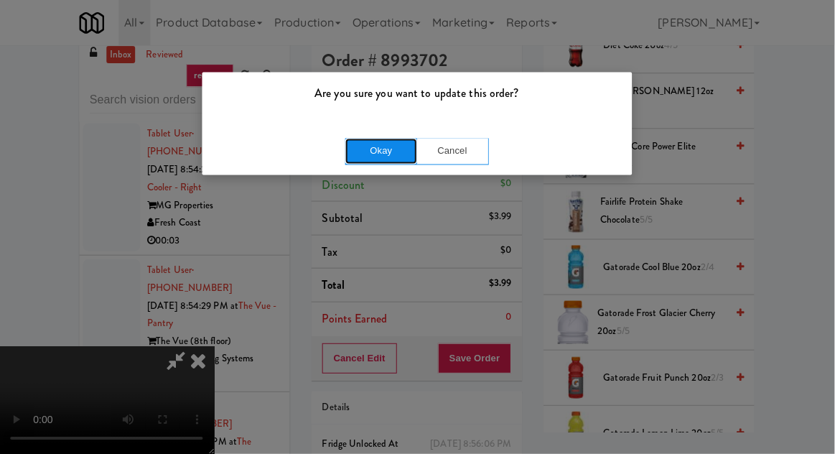
click at [362, 149] on button "Okay" at bounding box center [382, 151] width 72 height 26
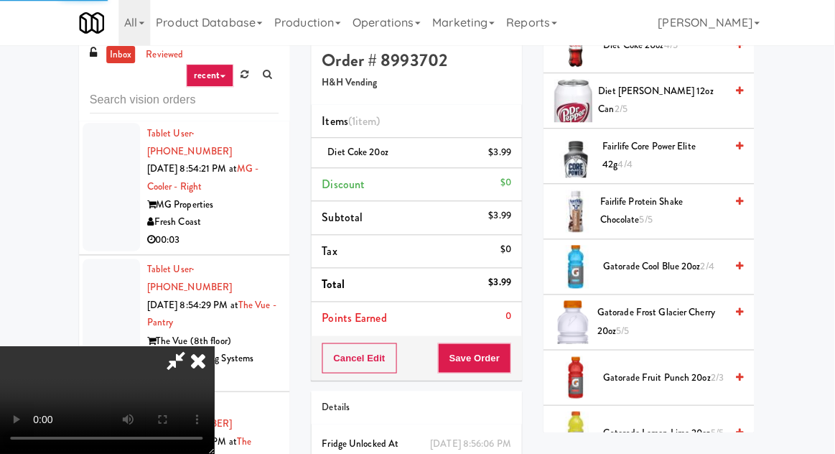
scroll to position [141, 0]
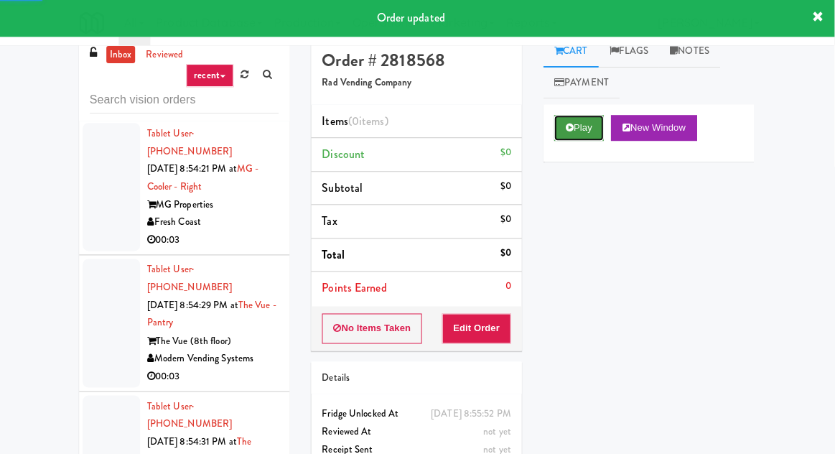
click at [572, 116] on button "Play" at bounding box center [580, 129] width 50 height 26
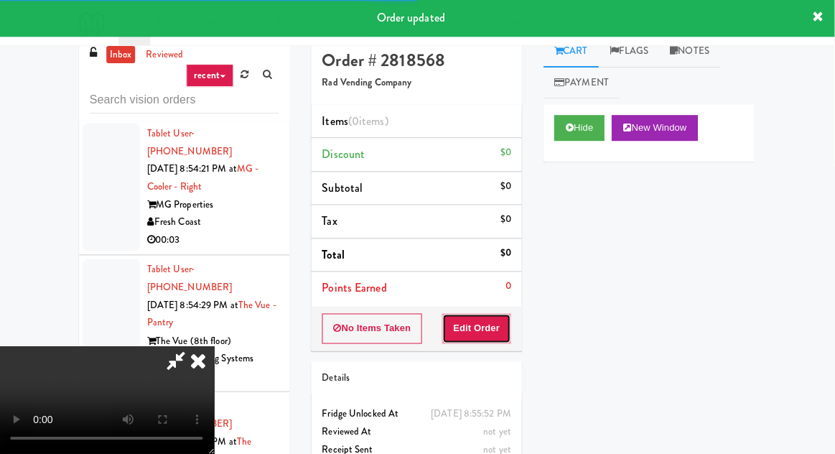
click at [497, 314] on button "Edit Order" at bounding box center [478, 329] width 70 height 30
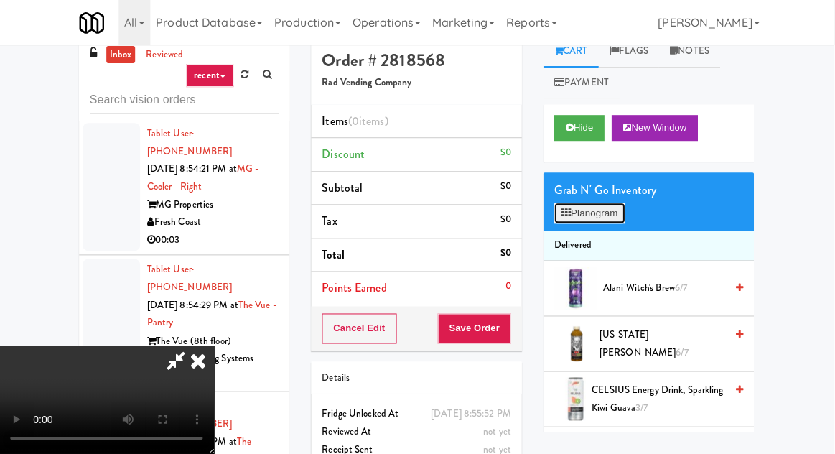
click at [596, 218] on button "Planogram" at bounding box center [590, 214] width 70 height 22
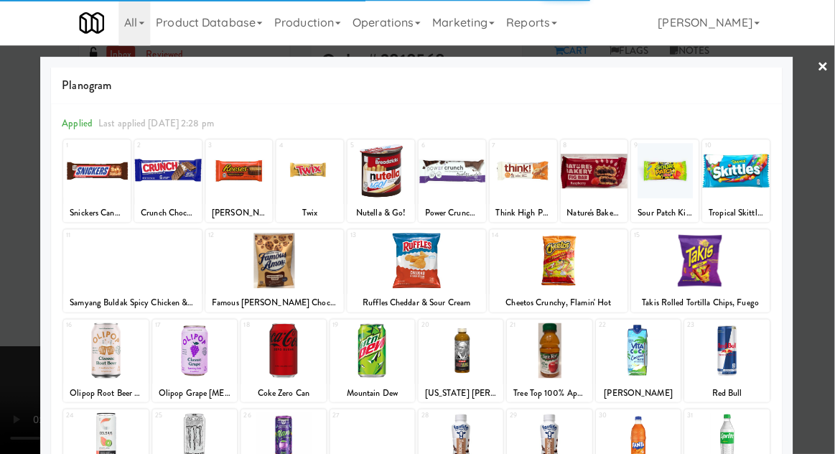
click at [91, 281] on div at bounding box center [134, 260] width 138 height 55
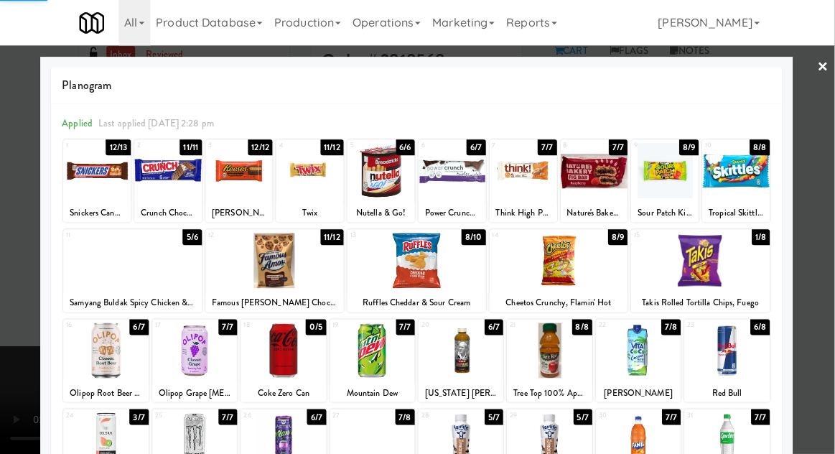
click at [22, 276] on div at bounding box center [417, 227] width 835 height 454
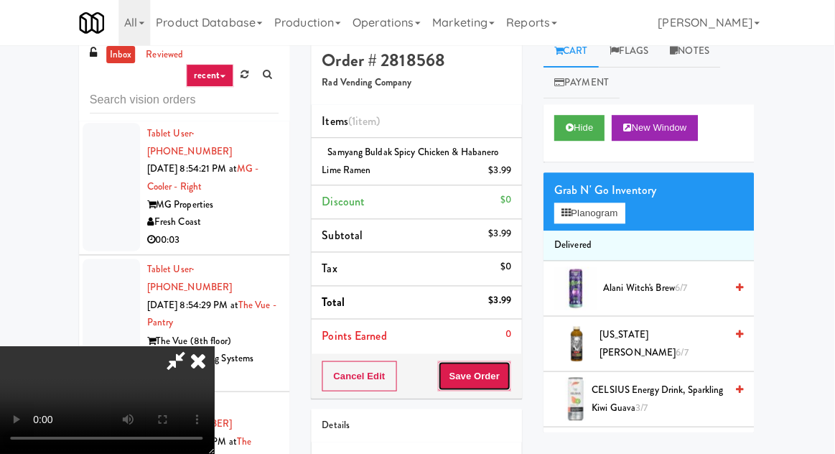
click at [504, 371] on button "Save Order" at bounding box center [474, 376] width 73 height 30
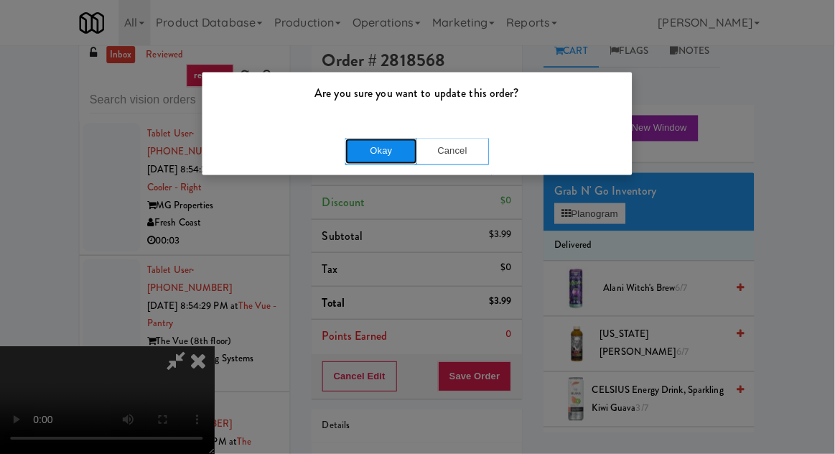
click at [351, 152] on button "Okay" at bounding box center [382, 151] width 72 height 26
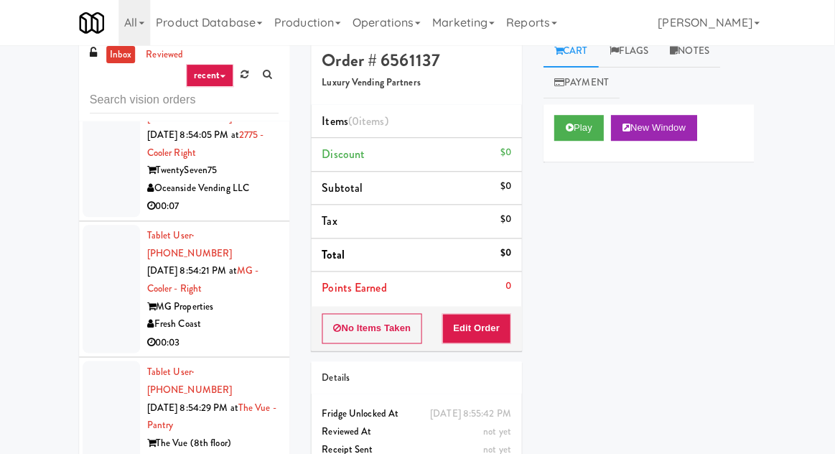
scroll to position [7701, 0]
click at [573, 128] on icon at bounding box center [570, 127] width 8 height 9
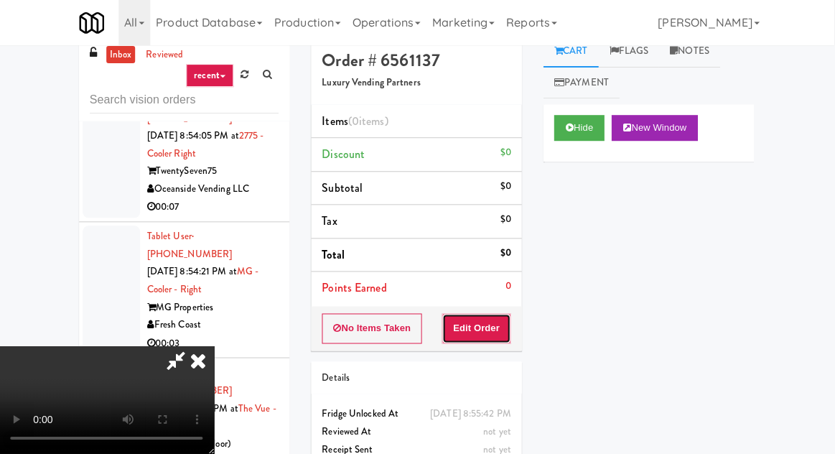
click at [482, 314] on button "Edit Order" at bounding box center [478, 329] width 70 height 30
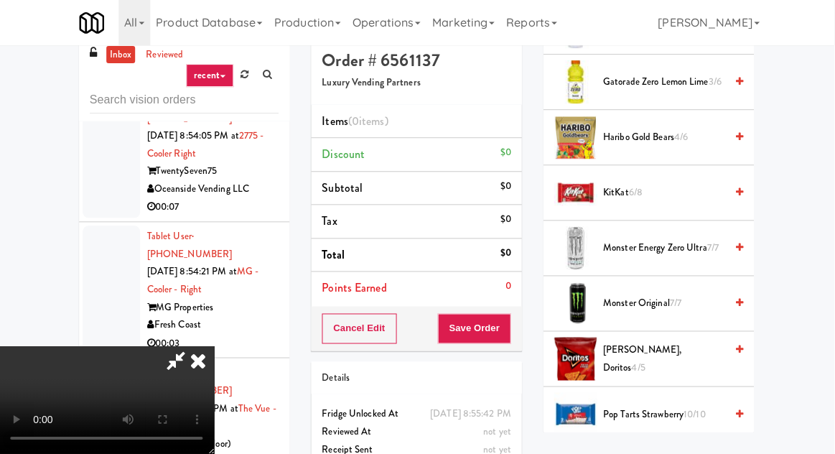
scroll to position [1371, 0]
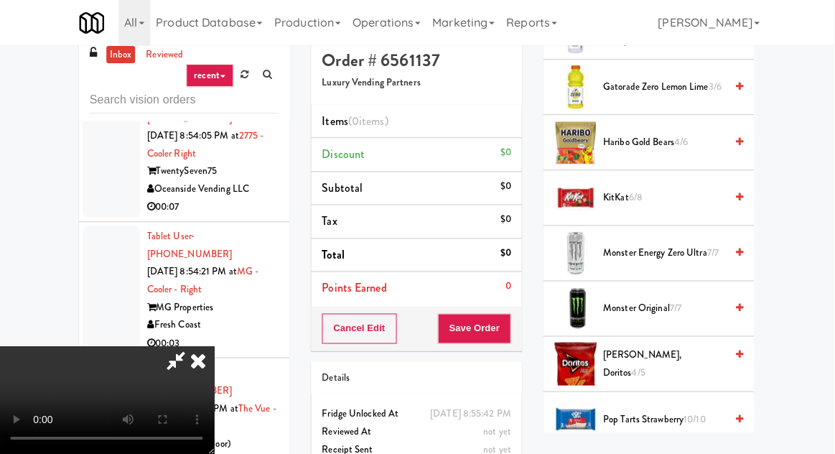
click at [630, 245] on span "Monster Energy Zero Ultra 7/7" at bounding box center [665, 254] width 122 height 18
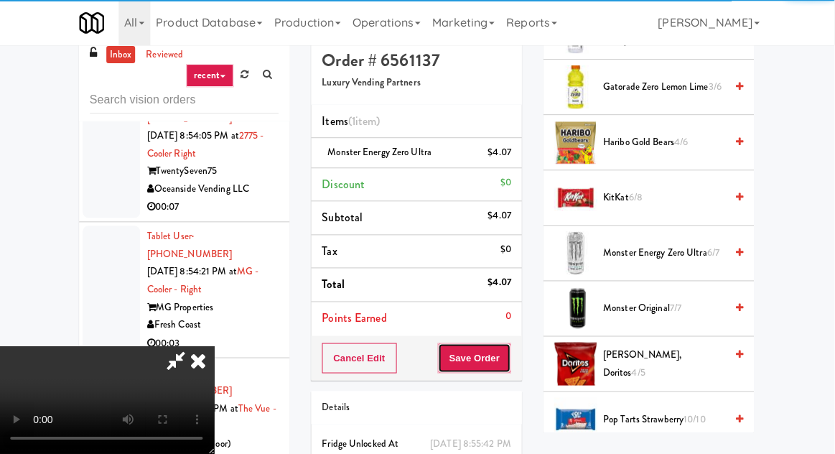
click at [510, 353] on button "Save Order" at bounding box center [474, 358] width 73 height 30
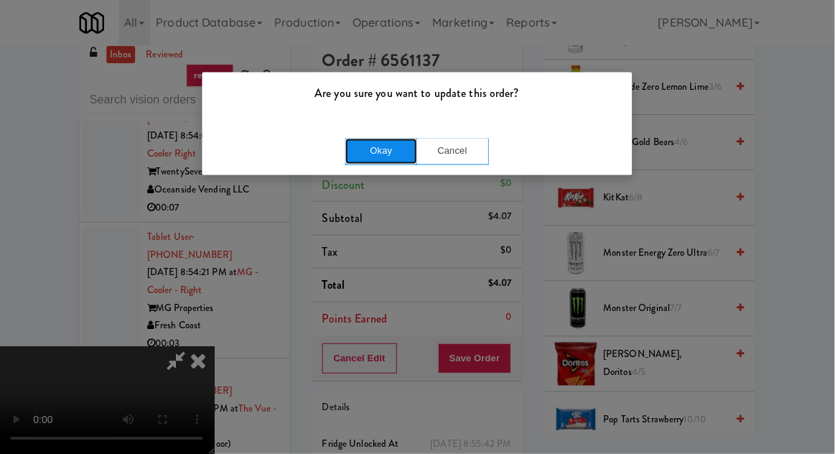
click at [382, 154] on button "Okay" at bounding box center [382, 151] width 72 height 26
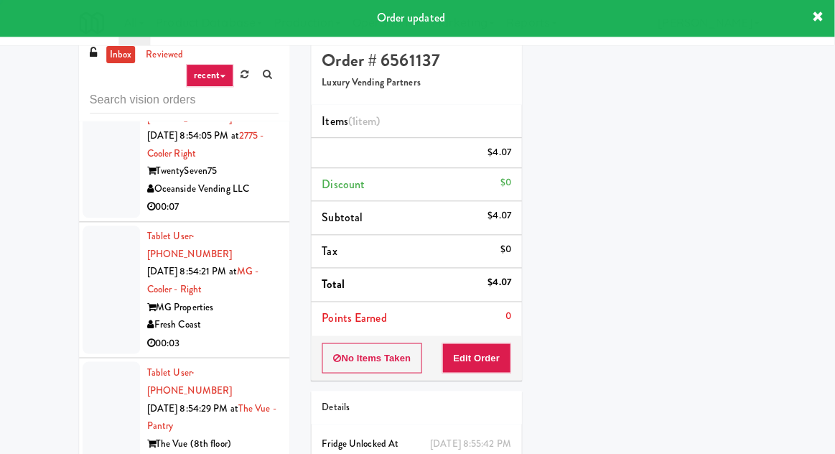
scroll to position [0, 0]
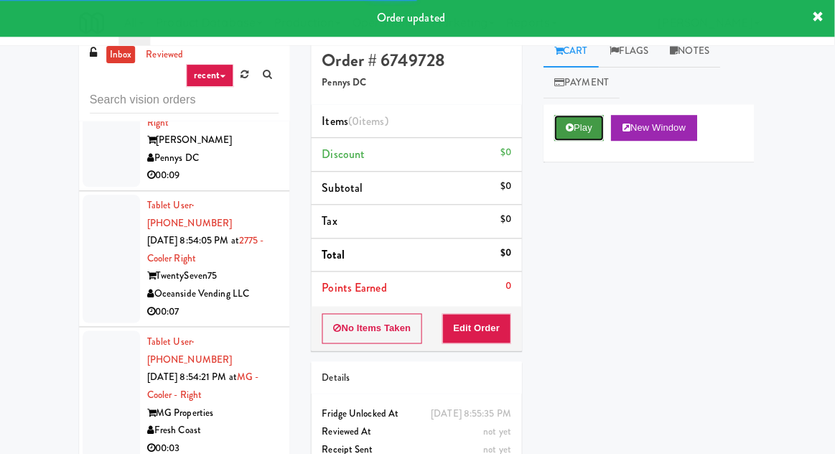
click at [569, 131] on icon at bounding box center [570, 127] width 8 height 9
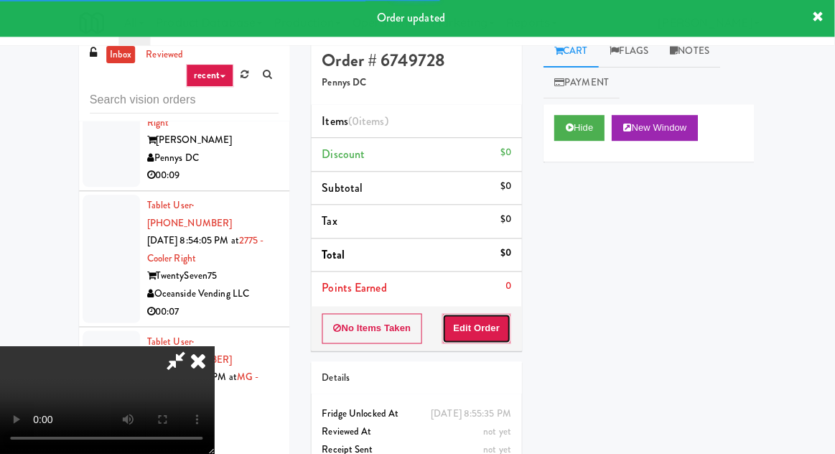
click at [488, 318] on button "Edit Order" at bounding box center [478, 329] width 70 height 30
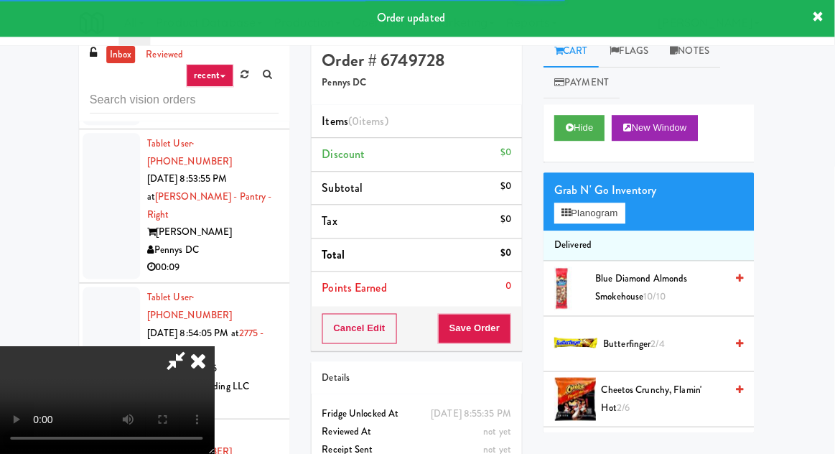
scroll to position [7493, 0]
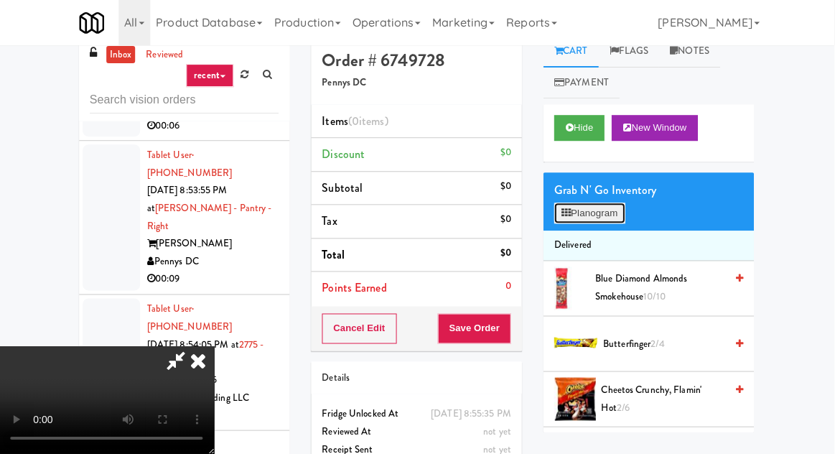
click at [592, 205] on button "Planogram" at bounding box center [590, 214] width 70 height 22
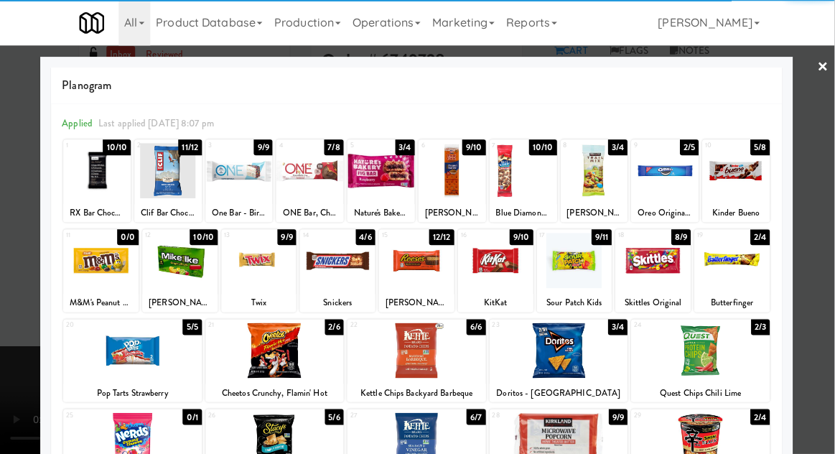
click at [237, 264] on div at bounding box center [259, 260] width 75 height 55
click at [11, 267] on div at bounding box center [417, 227] width 835 height 454
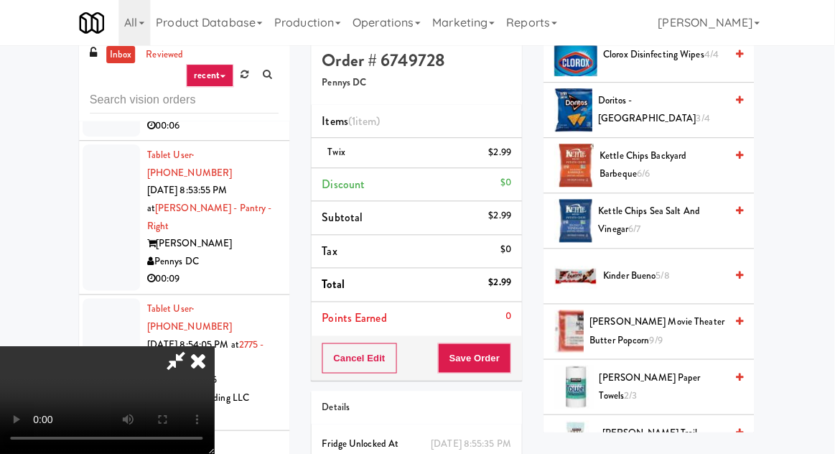
scroll to position [476, 0]
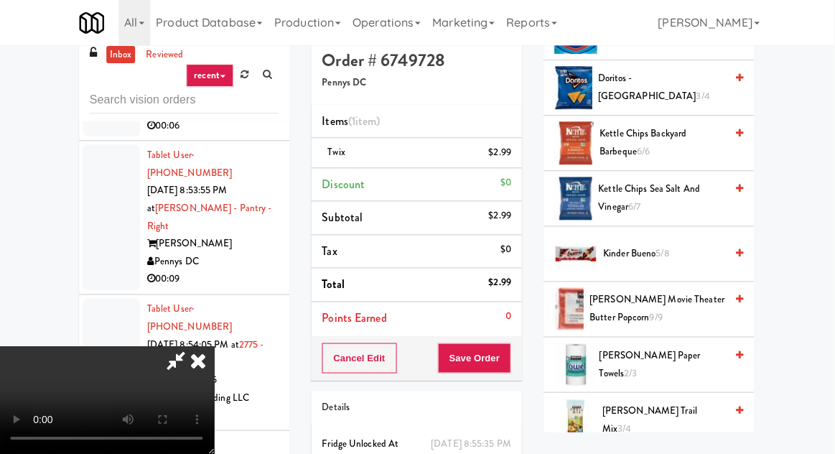
click at [673, 138] on span "Kettle Chips Backyard Barbeque 6/6" at bounding box center [663, 143] width 126 height 35
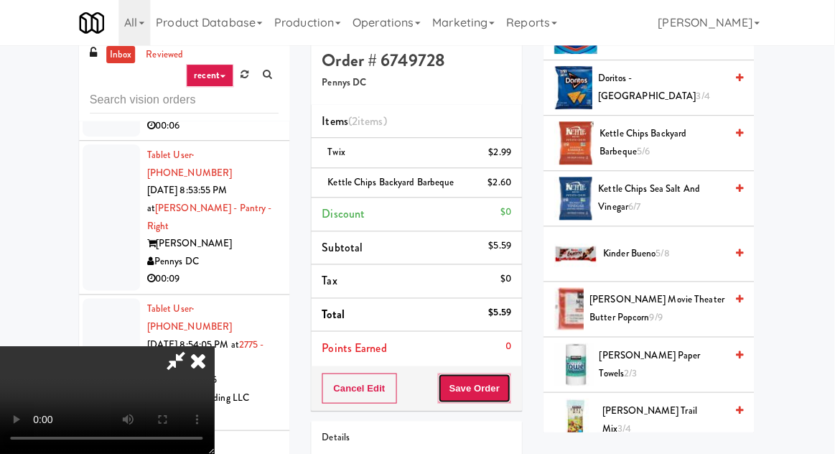
click at [504, 383] on button "Save Order" at bounding box center [474, 388] width 73 height 30
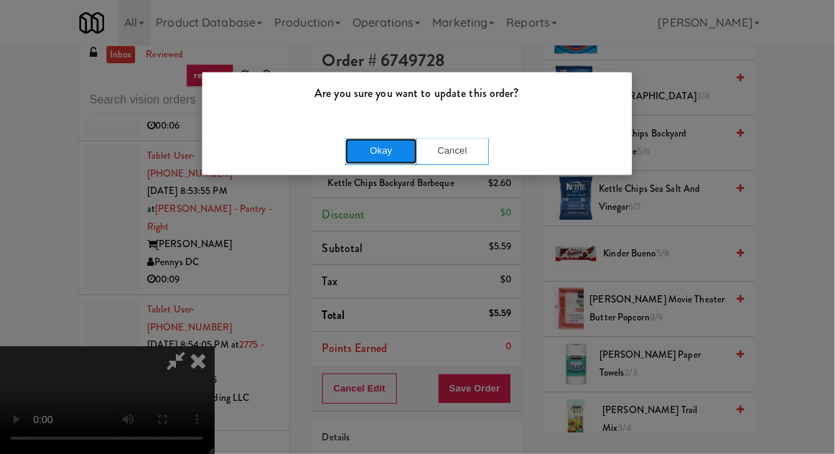
click at [357, 152] on button "Okay" at bounding box center [382, 151] width 72 height 26
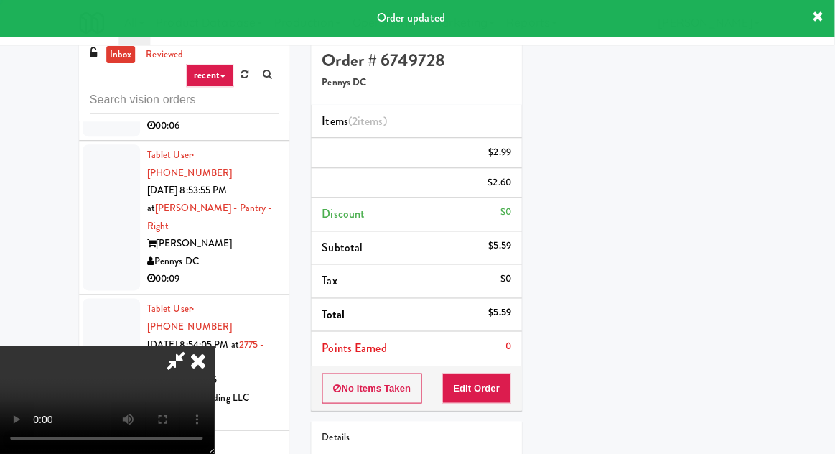
scroll to position [141, 0]
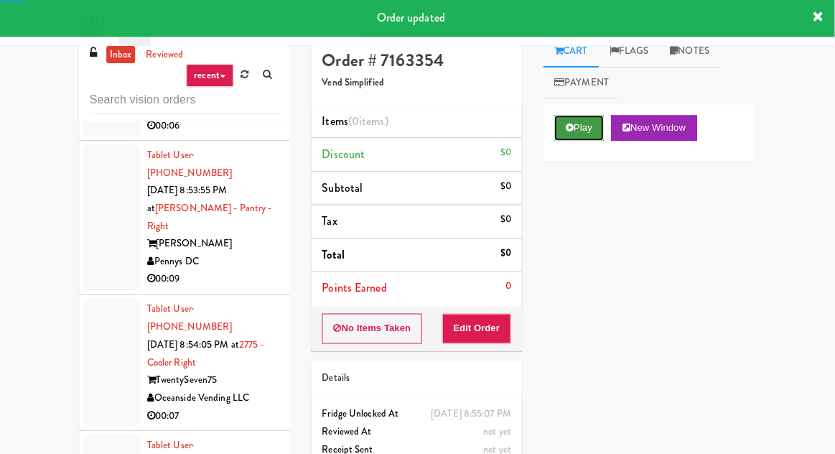
click at [573, 125] on icon at bounding box center [570, 127] width 8 height 9
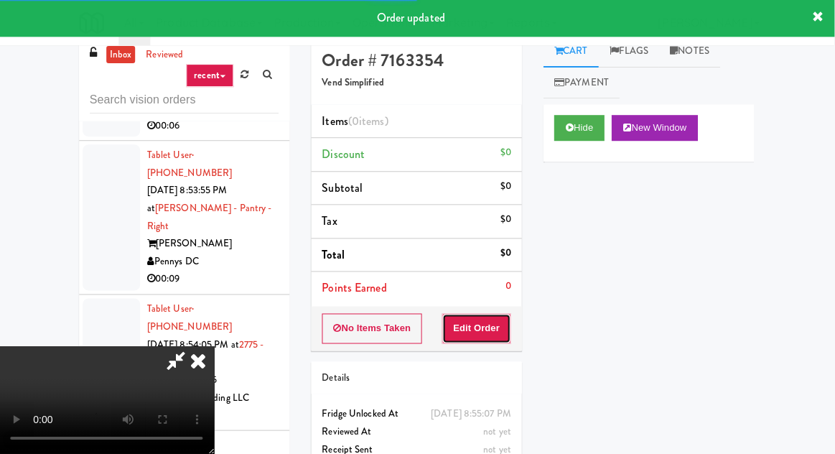
click at [488, 325] on button "Edit Order" at bounding box center [478, 329] width 70 height 30
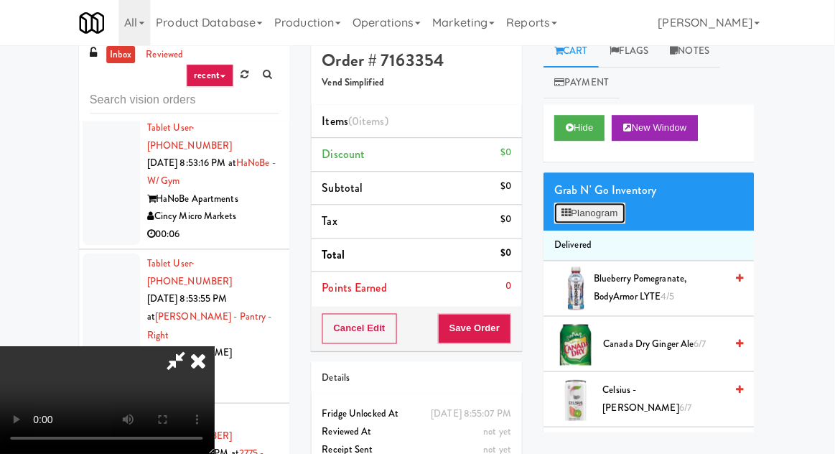
click at [590, 207] on button "Planogram" at bounding box center [590, 214] width 70 height 22
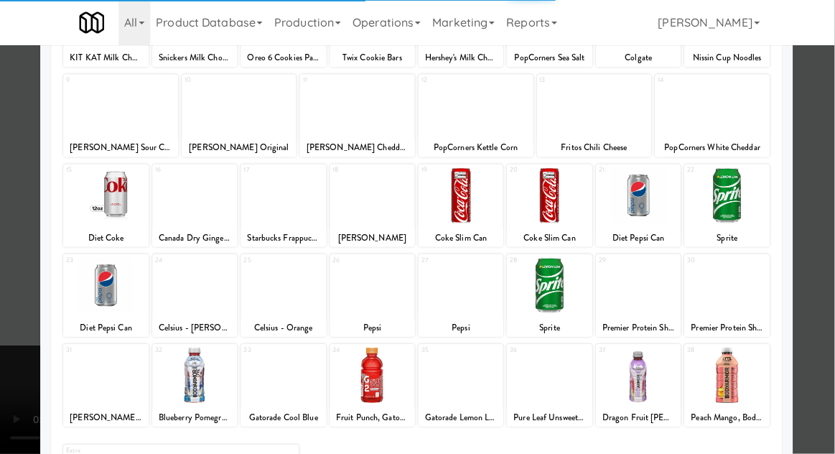
scroll to position [182, 0]
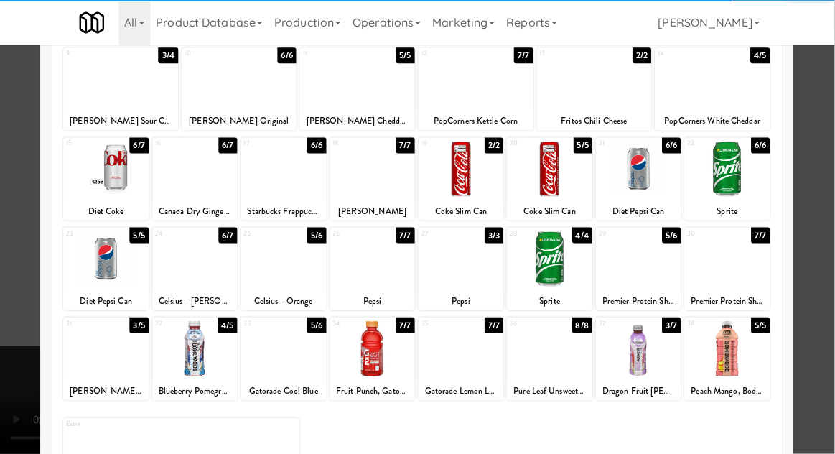
click at [748, 356] on div at bounding box center [727, 348] width 85 height 55
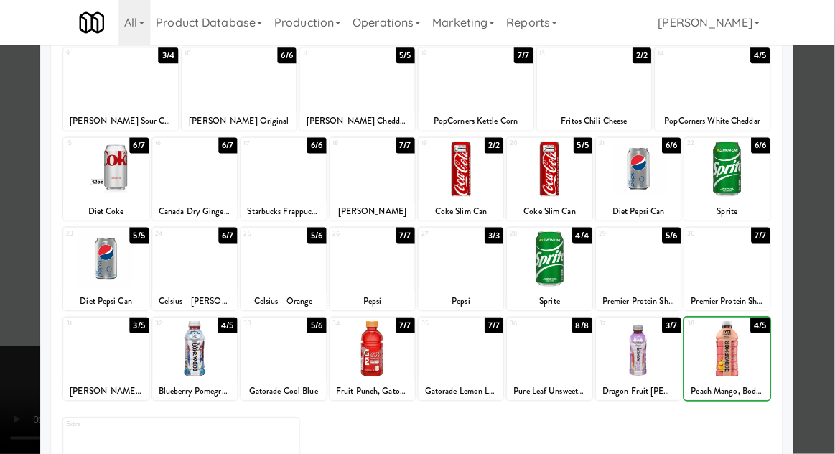
click at [6, 240] on div at bounding box center [417, 227] width 835 height 454
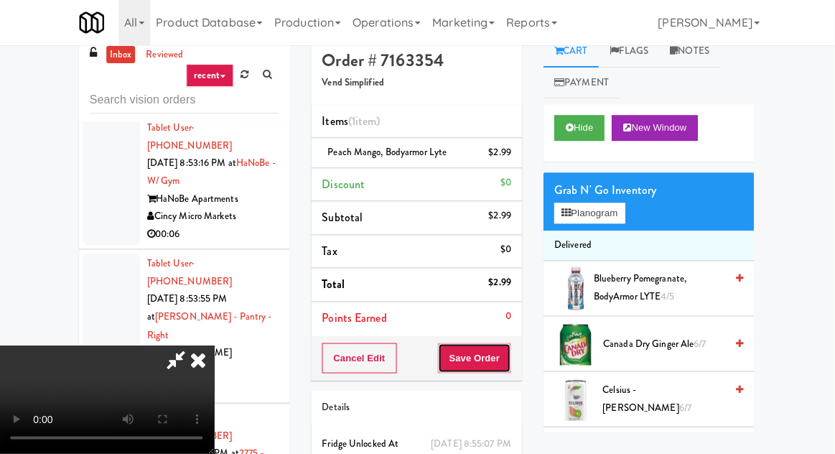
click at [509, 352] on button "Save Order" at bounding box center [474, 358] width 73 height 30
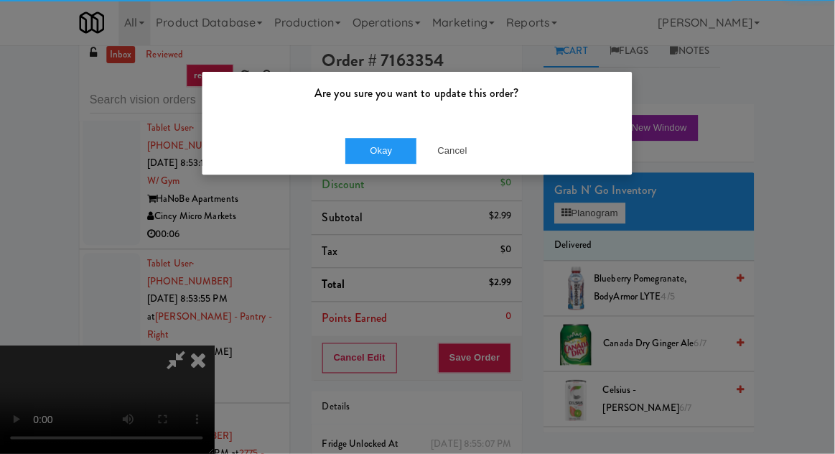
click at [346, 128] on div "Okay Cancel" at bounding box center [417, 151] width 429 height 48
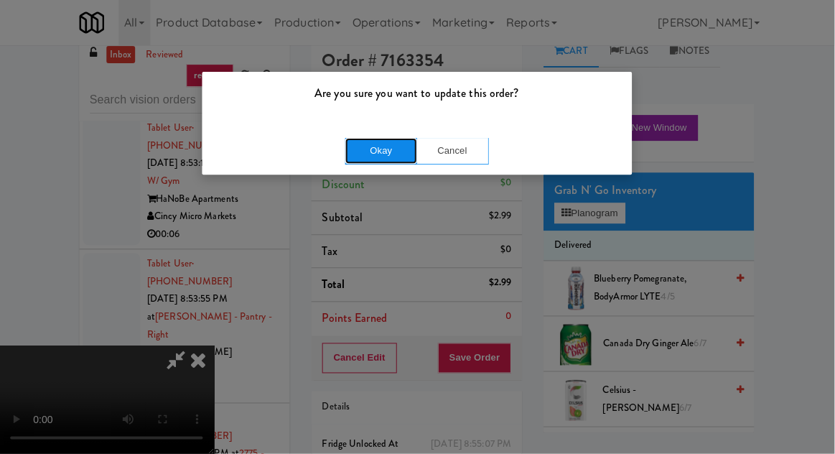
click at [367, 154] on button "Okay" at bounding box center [382, 151] width 72 height 26
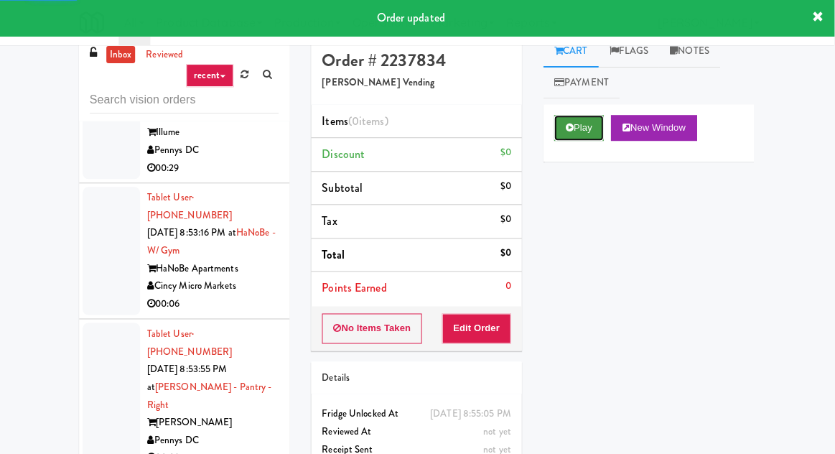
click at [572, 121] on button "Play" at bounding box center [580, 129] width 50 height 26
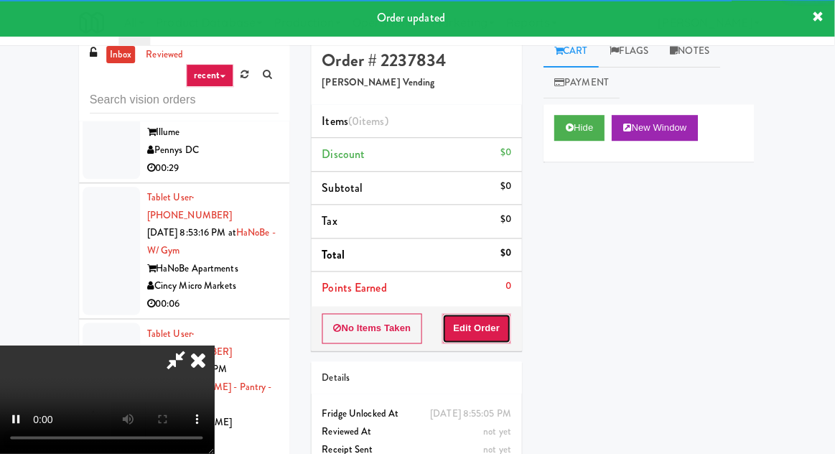
click at [468, 319] on button "Edit Order" at bounding box center [478, 329] width 70 height 30
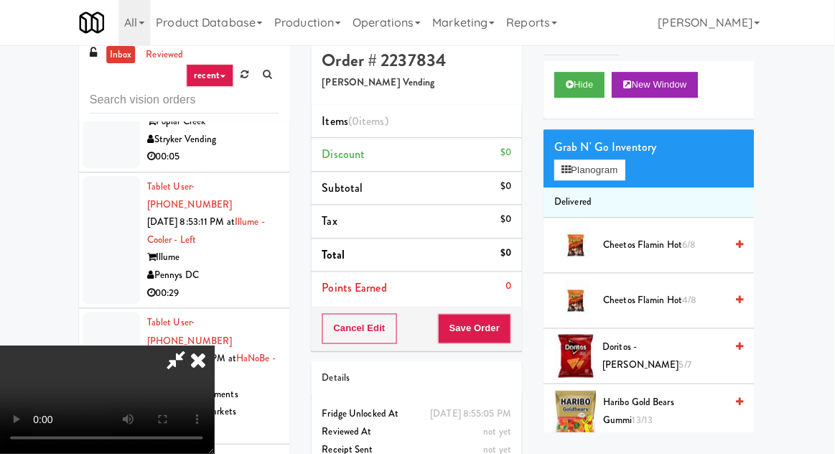
scroll to position [39, 0]
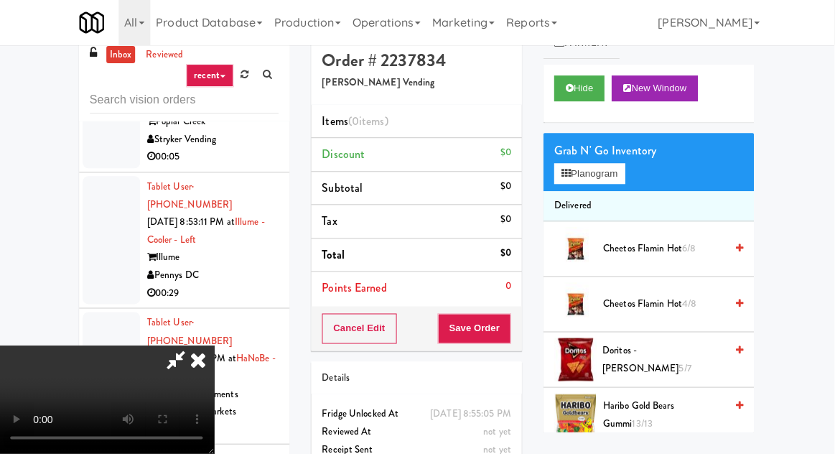
click at [647, 248] on span "Cheetos Flamin Hot 6/8" at bounding box center [665, 249] width 122 height 18
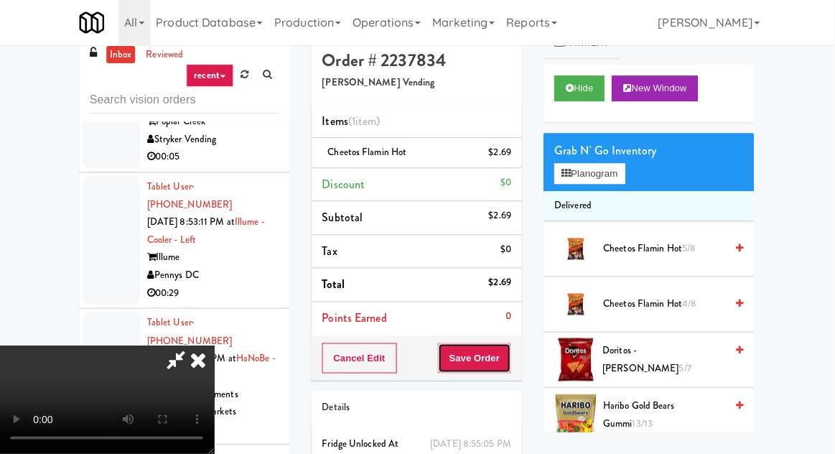
click at [511, 350] on button "Save Order" at bounding box center [474, 358] width 73 height 30
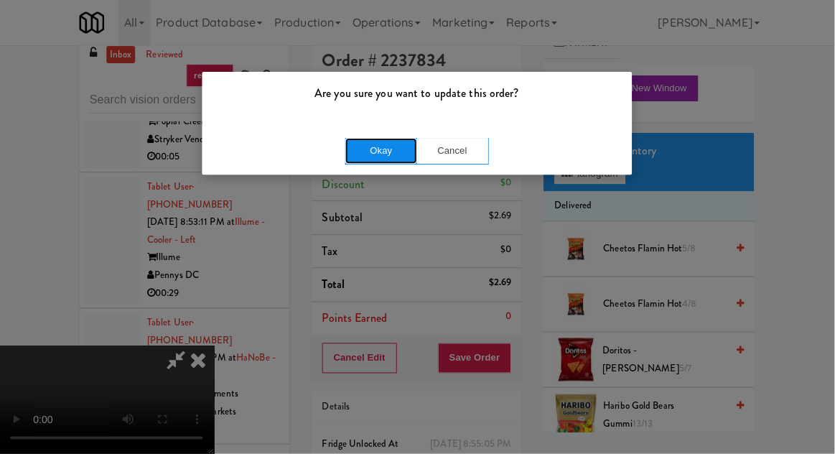
click at [346, 156] on button "Okay" at bounding box center [382, 151] width 72 height 26
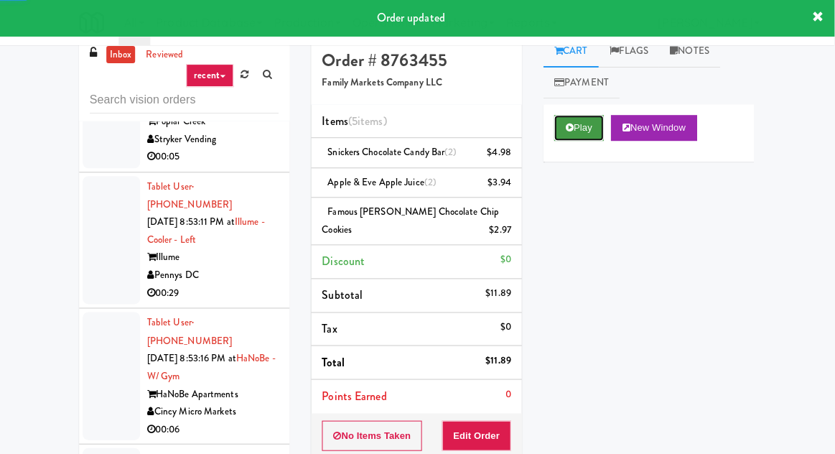
click at [565, 123] on button "Play" at bounding box center [580, 129] width 50 height 26
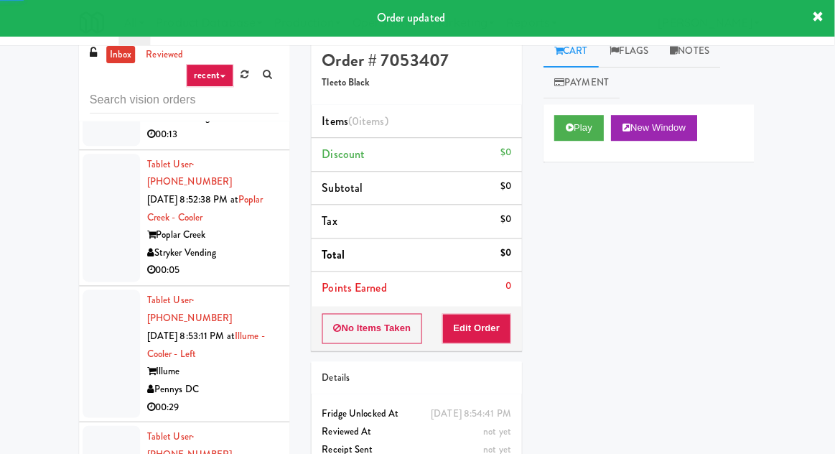
scroll to position [7077, 0]
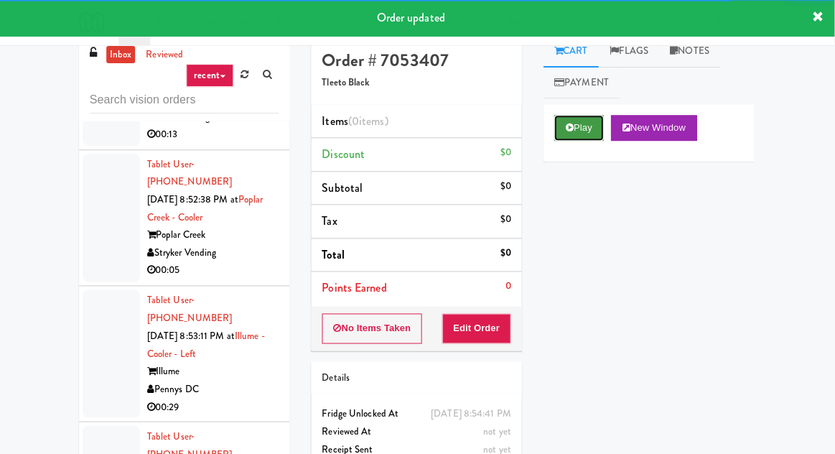
click at [588, 126] on button "Play" at bounding box center [580, 129] width 50 height 26
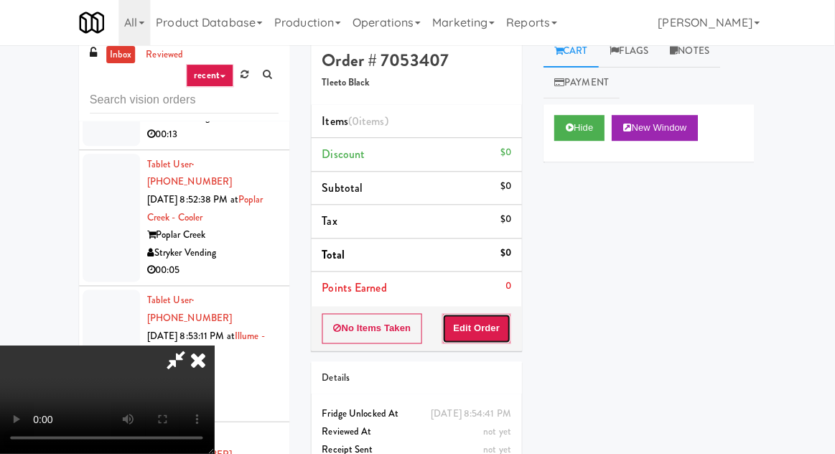
click at [486, 314] on button "Edit Order" at bounding box center [478, 329] width 70 height 30
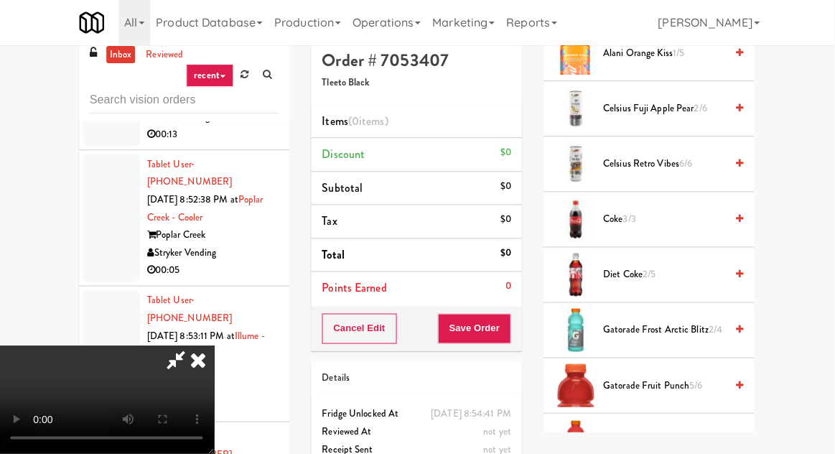
scroll to position [234, 0]
click at [644, 267] on span "Diet Coke 2/5" at bounding box center [665, 276] width 122 height 18
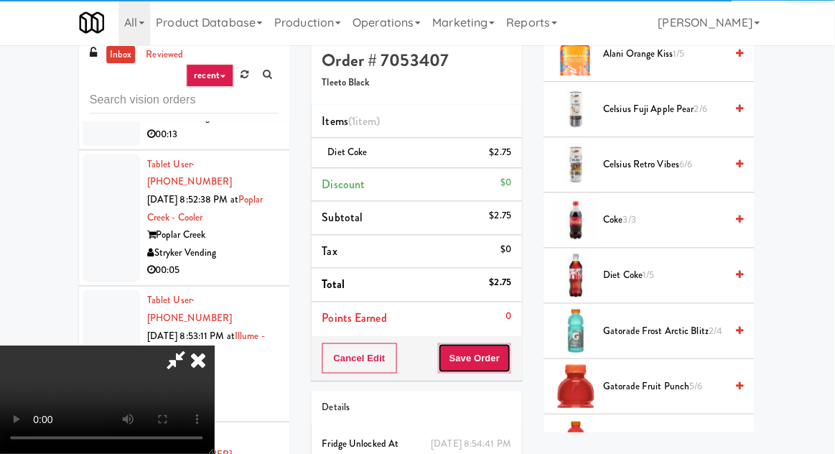
click at [509, 343] on button "Save Order" at bounding box center [474, 358] width 73 height 30
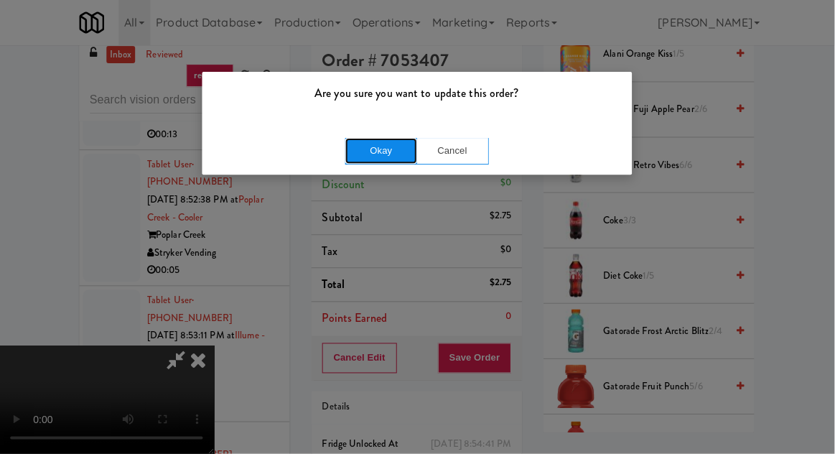
click at [363, 159] on button "Okay" at bounding box center [382, 151] width 72 height 26
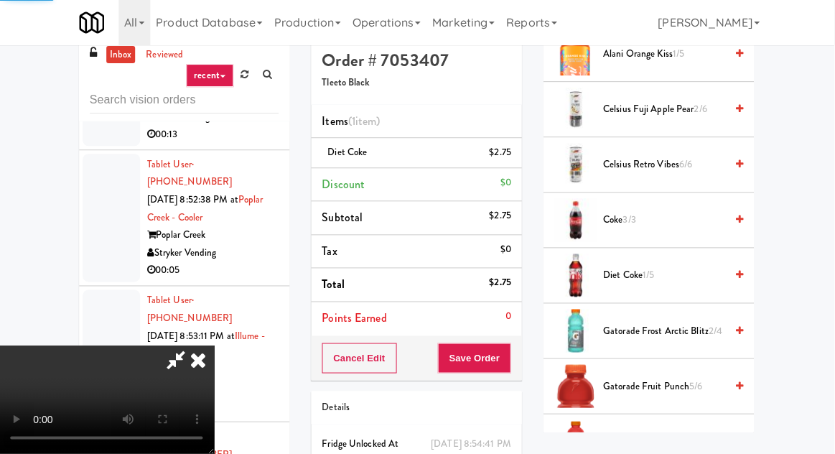
scroll to position [141, 0]
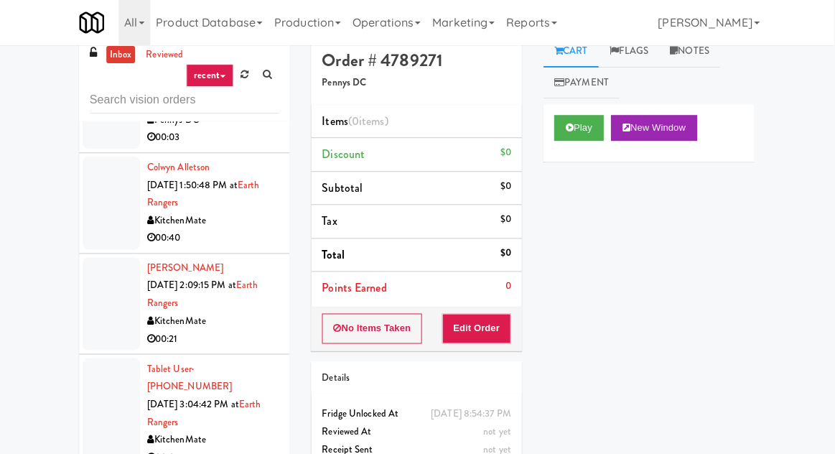
click at [111, 258] on div at bounding box center [112, 304] width 57 height 93
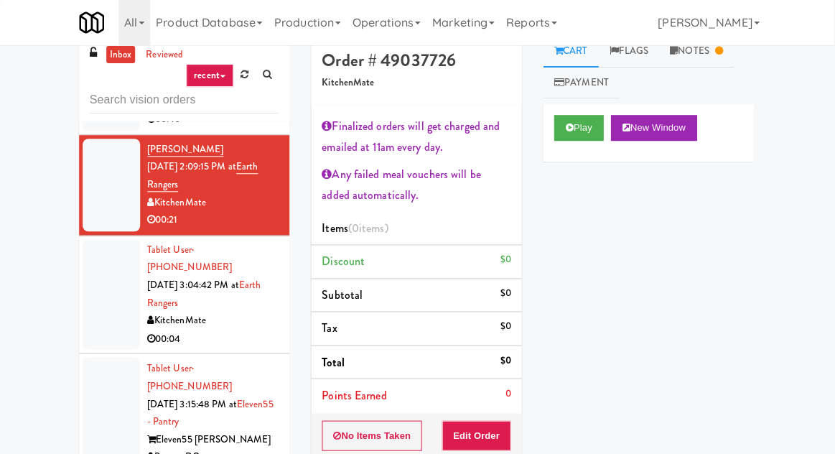
scroll to position [695, 0]
click at [100, 243] on div at bounding box center [112, 295] width 57 height 111
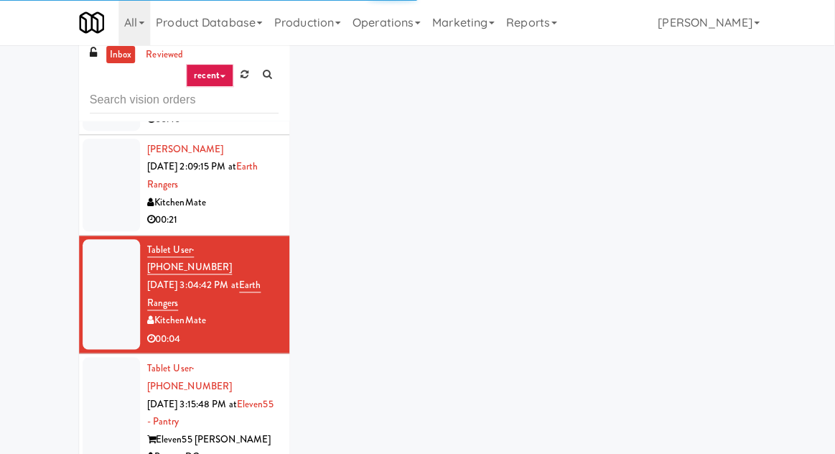
click at [110, 357] on div at bounding box center [112, 421] width 57 height 128
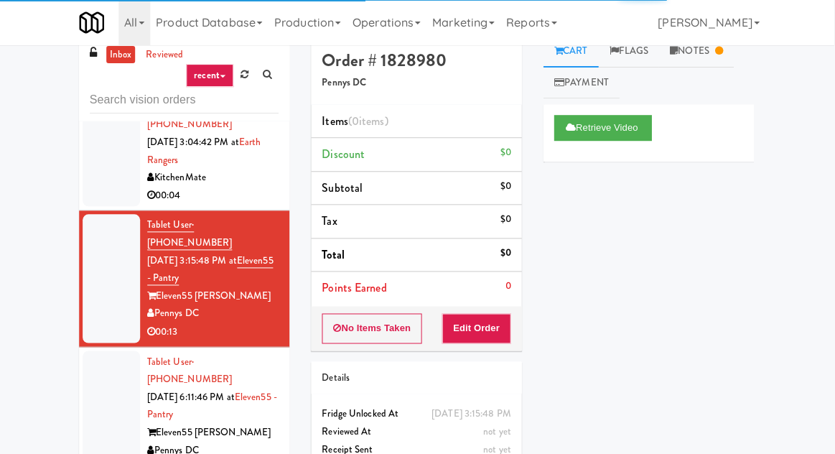
scroll to position [842, 0]
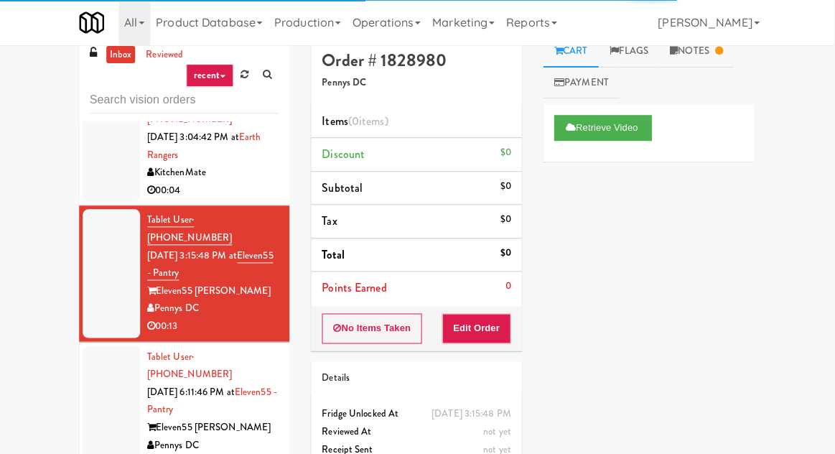
click at [105, 346] on div at bounding box center [112, 410] width 57 height 128
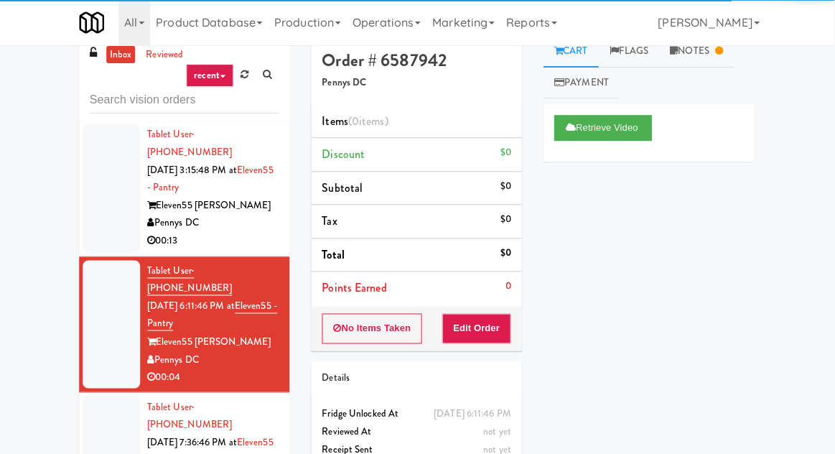
click at [102, 396] on div at bounding box center [112, 460] width 57 height 128
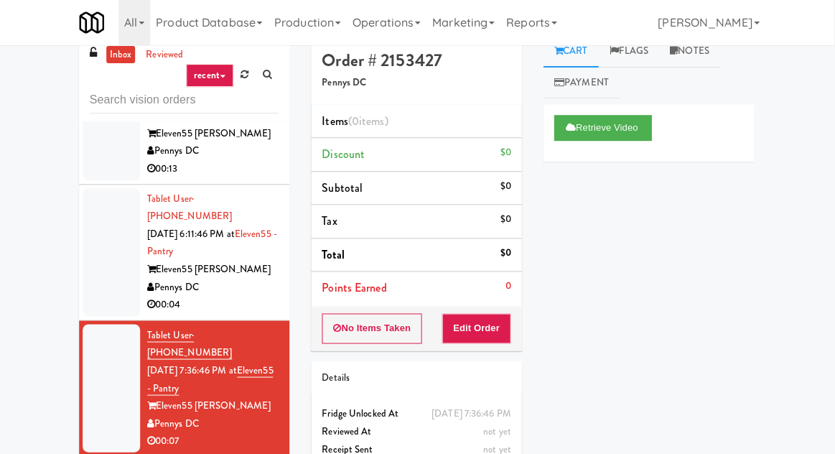
scroll to position [1000, 0]
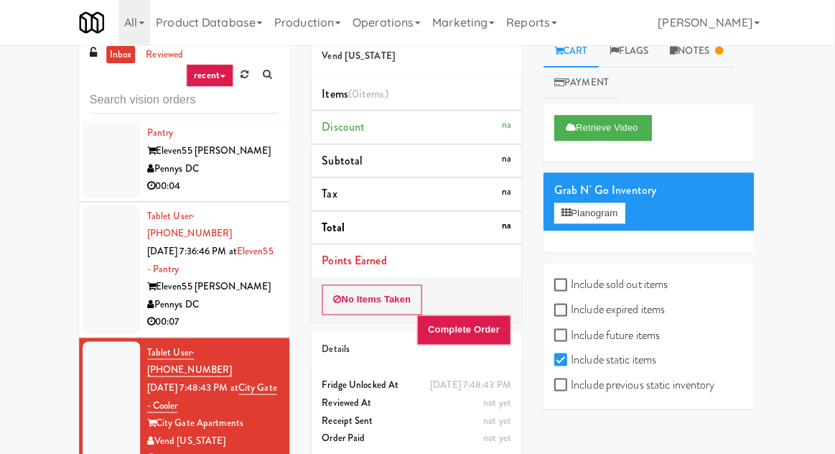
scroll to position [1118, 0]
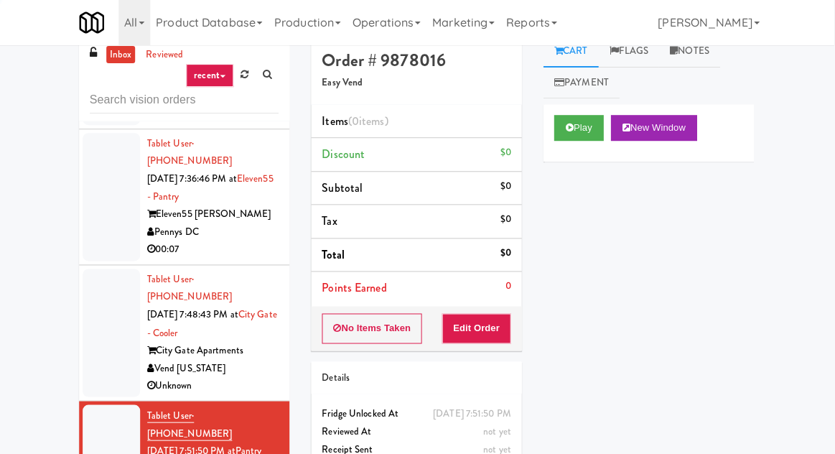
scroll to position [1206, 0]
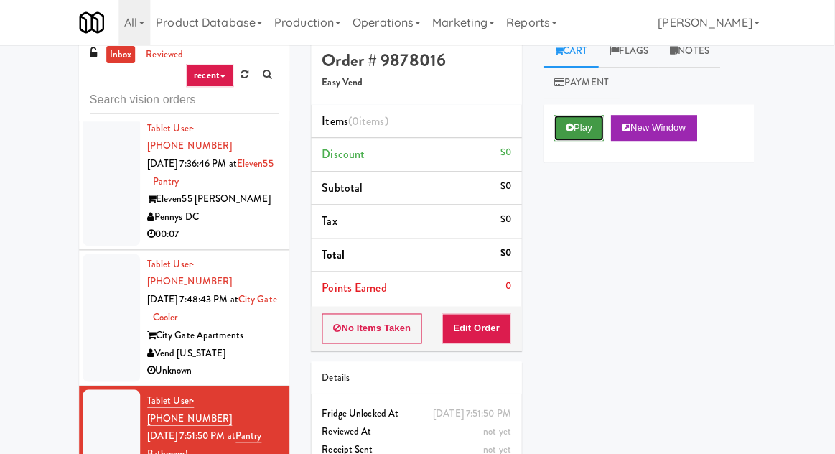
click at [565, 138] on button "Play" at bounding box center [580, 129] width 50 height 26
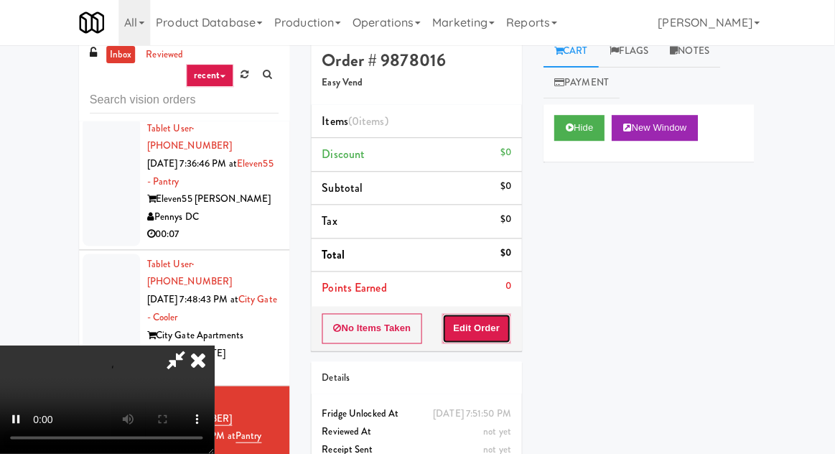
click at [470, 323] on button "Edit Order" at bounding box center [478, 329] width 70 height 30
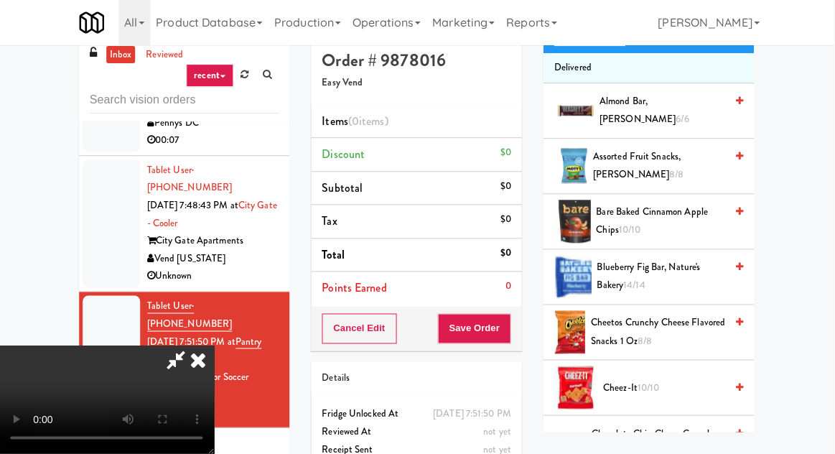
scroll to position [179, 0]
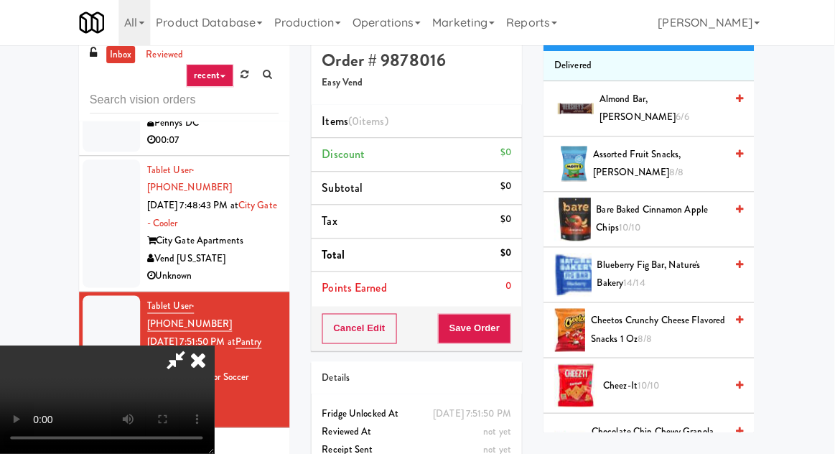
click at [647, 319] on span "Cheetos Crunchy Cheese Flavored Snacks 1 Oz 8/8" at bounding box center [658, 329] width 134 height 35
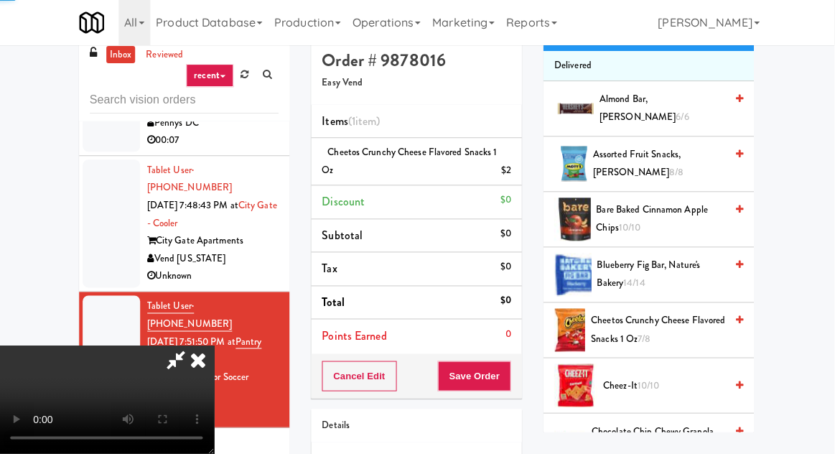
click at [507, 375] on button "Save Order" at bounding box center [474, 376] width 73 height 30
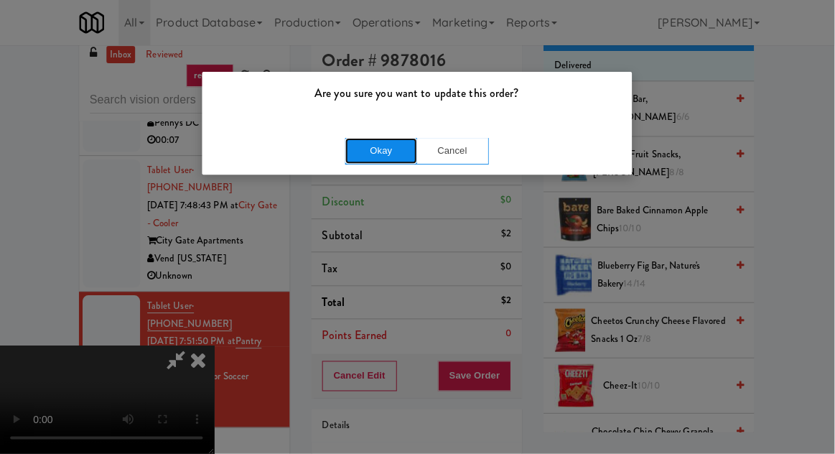
click at [360, 160] on button "Okay" at bounding box center [382, 151] width 72 height 26
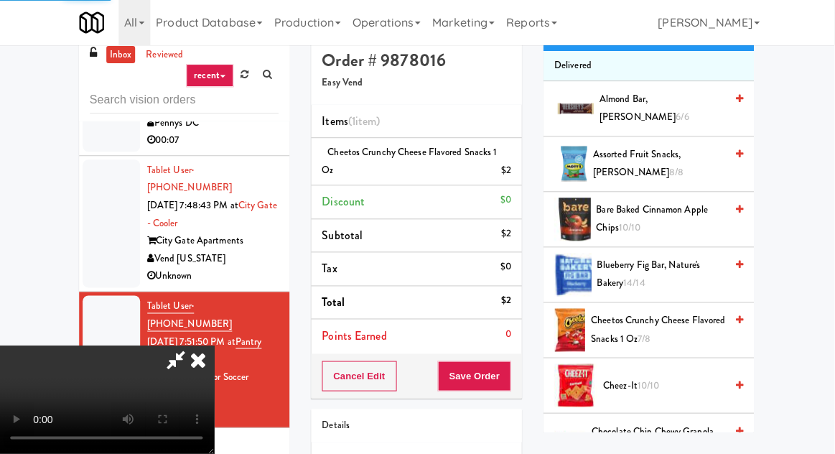
scroll to position [141, 0]
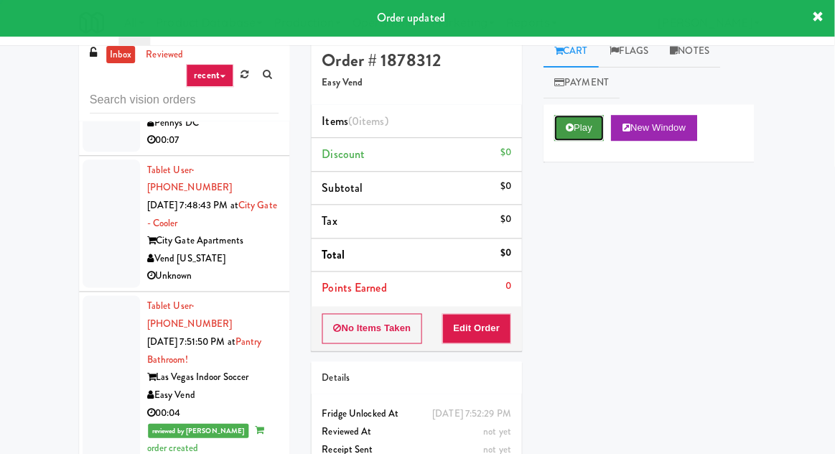
click at [570, 128] on icon at bounding box center [570, 127] width 8 height 9
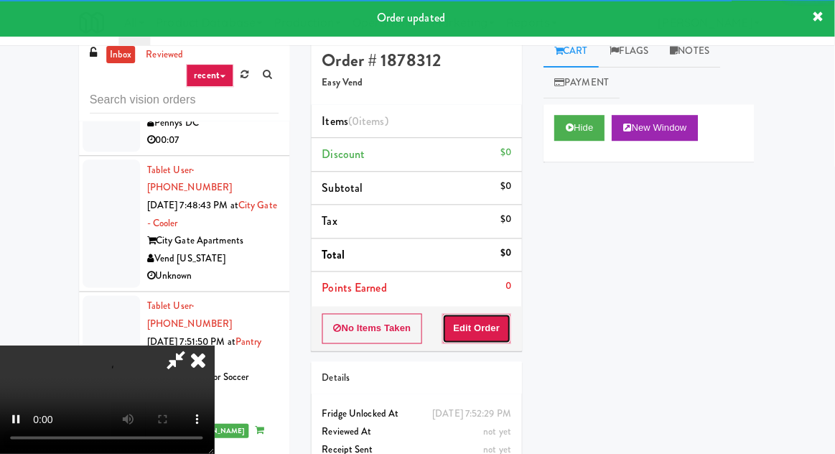
click at [495, 316] on button "Edit Order" at bounding box center [478, 329] width 70 height 30
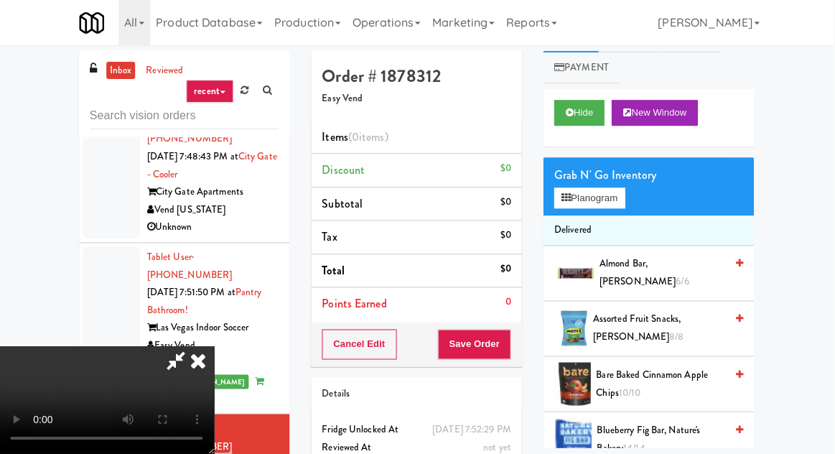
scroll to position [31, 0]
click at [597, 201] on button "Planogram" at bounding box center [590, 199] width 70 height 22
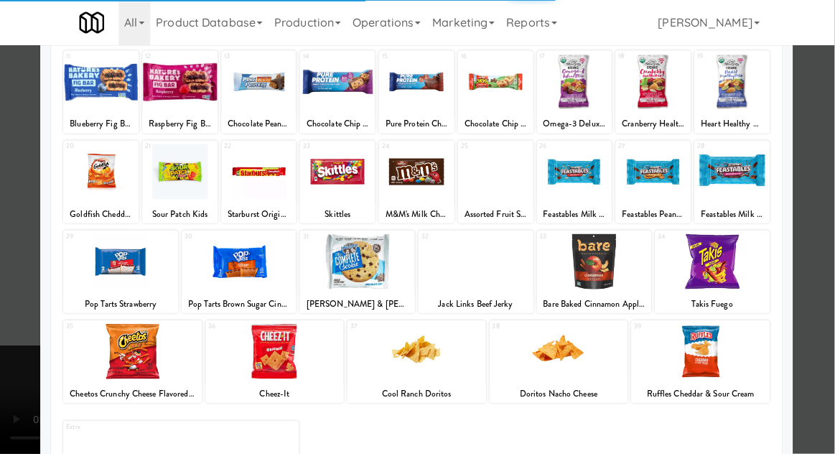
scroll to position [182, 0]
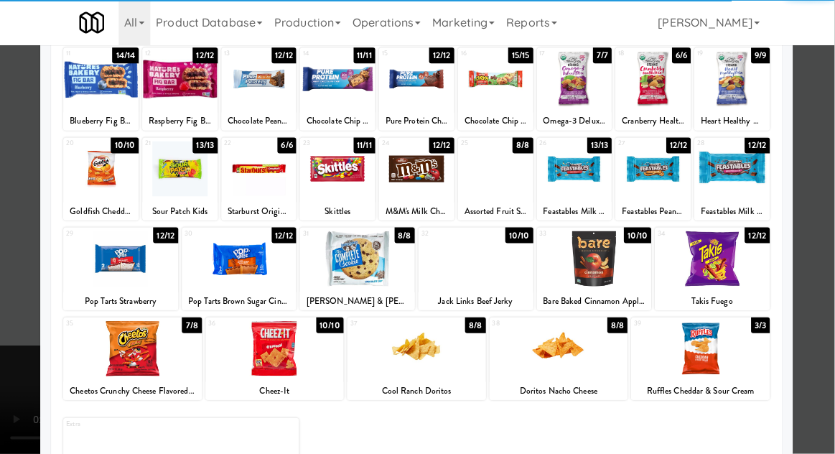
click at [717, 339] on div at bounding box center [700, 348] width 138 height 55
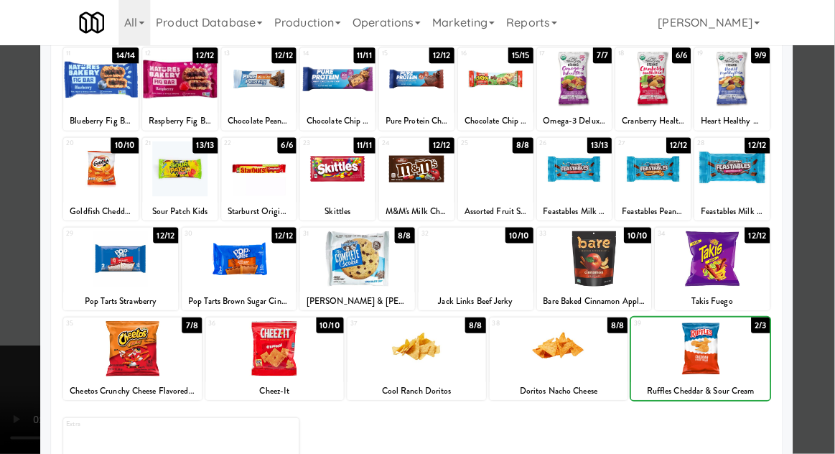
click at [6, 187] on div at bounding box center [417, 227] width 835 height 454
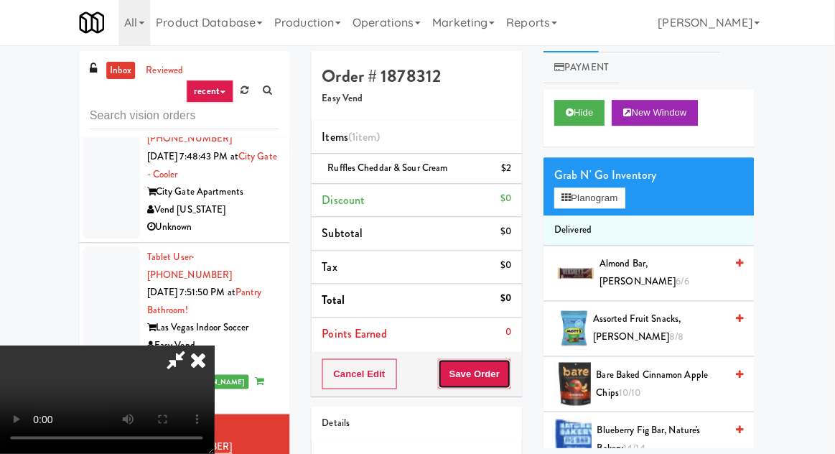
click at [511, 380] on button "Save Order" at bounding box center [474, 374] width 73 height 30
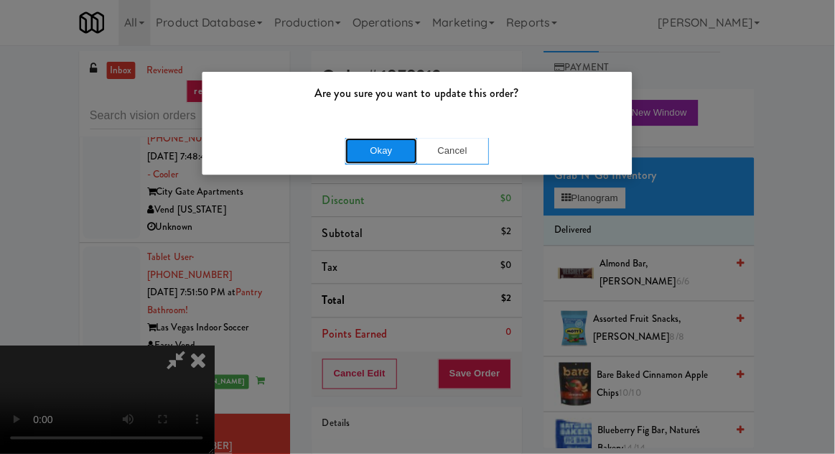
click at [354, 163] on button "Okay" at bounding box center [382, 151] width 72 height 26
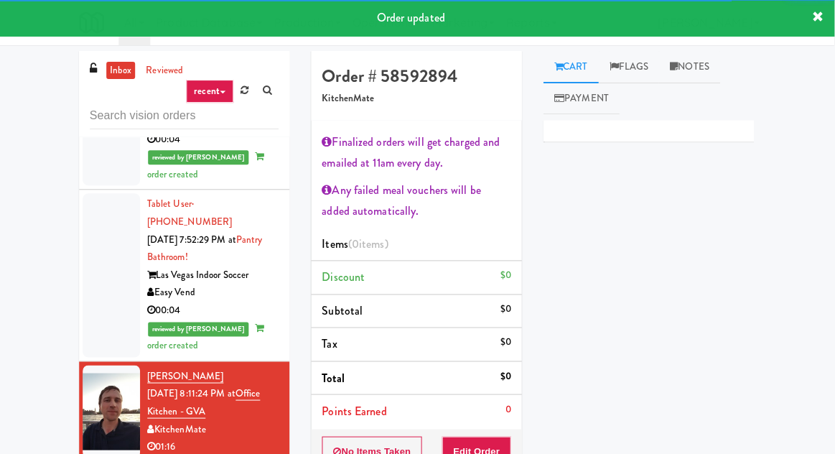
scroll to position [1589, 0]
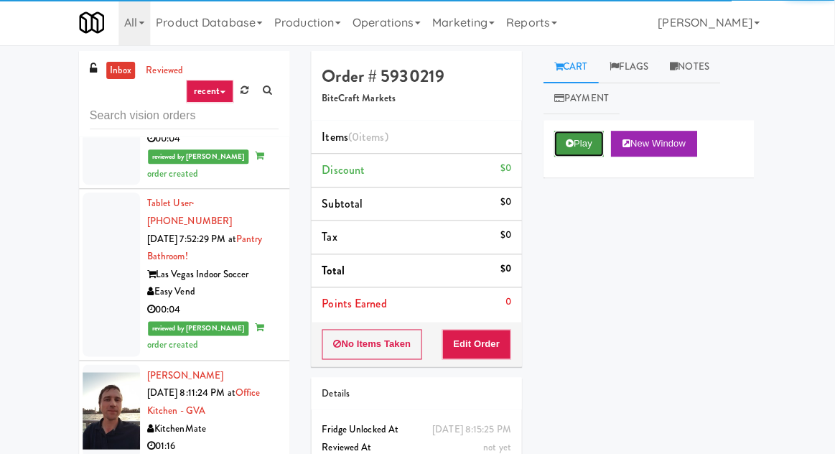
click at [574, 142] on icon at bounding box center [570, 143] width 8 height 9
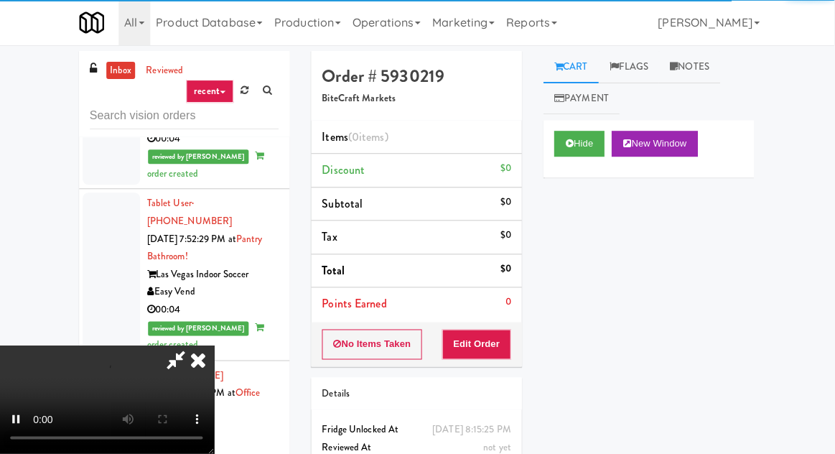
click at [500, 344] on button "Edit Order" at bounding box center [478, 344] width 70 height 30
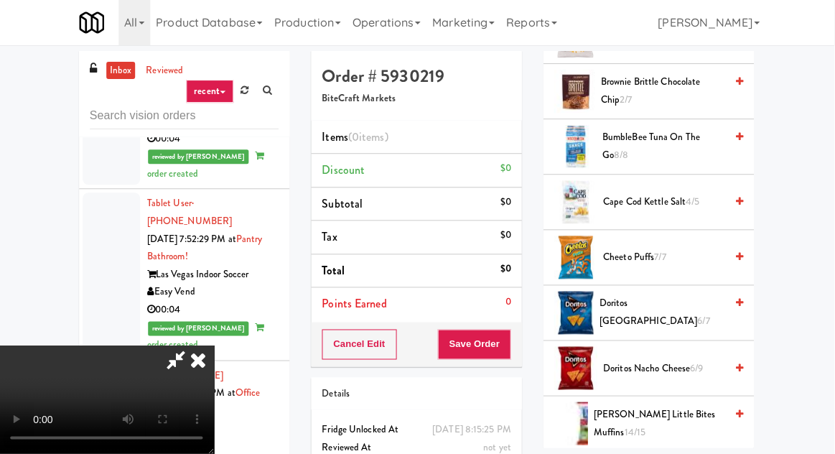
scroll to position [391, 0]
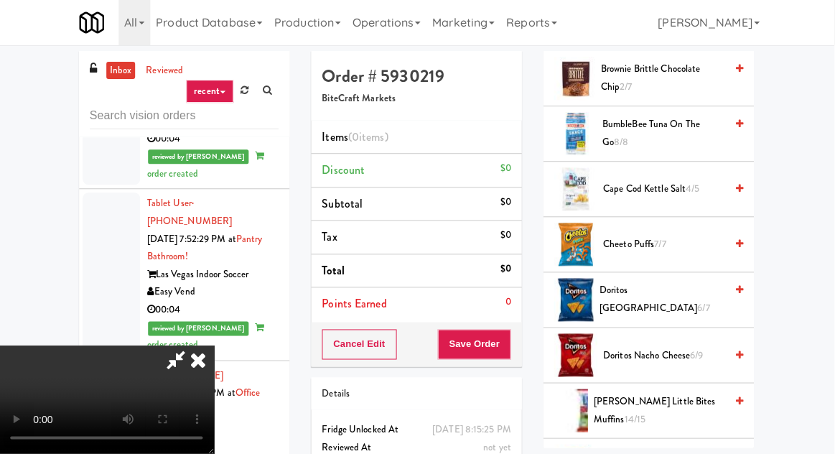
click at [652, 347] on span "Doritos Nacho Cheese 6/9" at bounding box center [665, 356] width 122 height 18
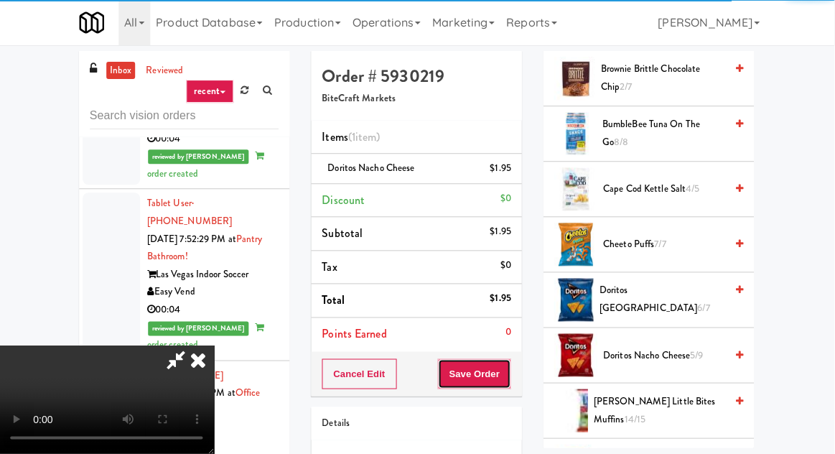
click at [509, 382] on button "Save Order" at bounding box center [474, 374] width 73 height 30
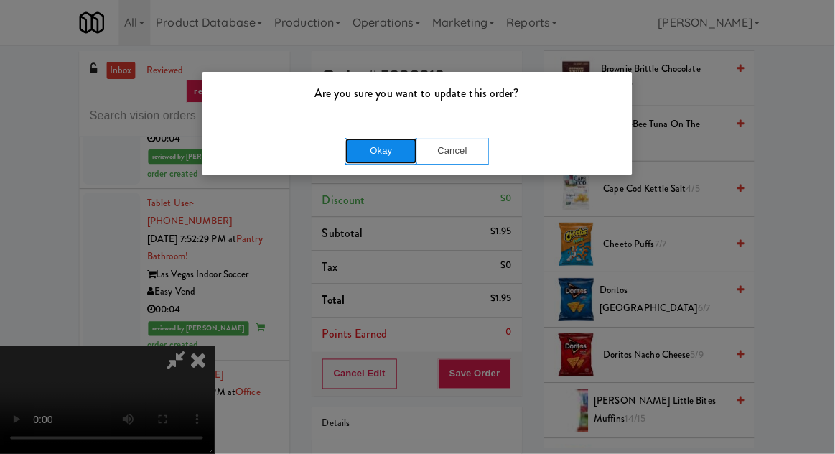
click at [357, 146] on button "Okay" at bounding box center [382, 151] width 72 height 26
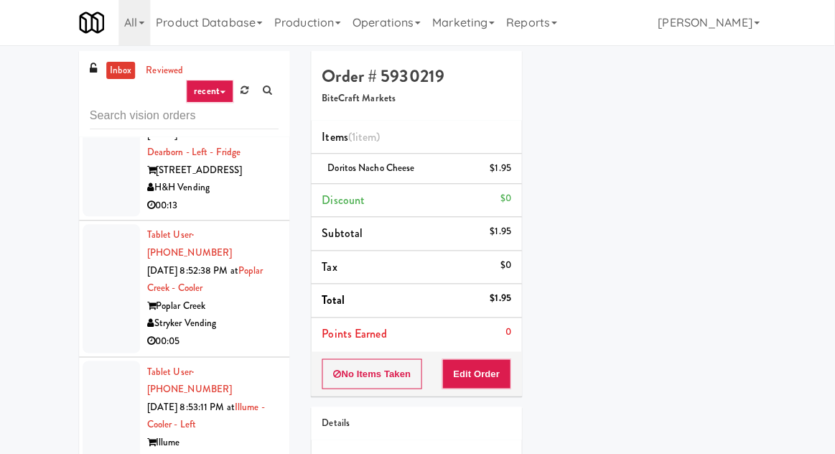
scroll to position [7127, 0]
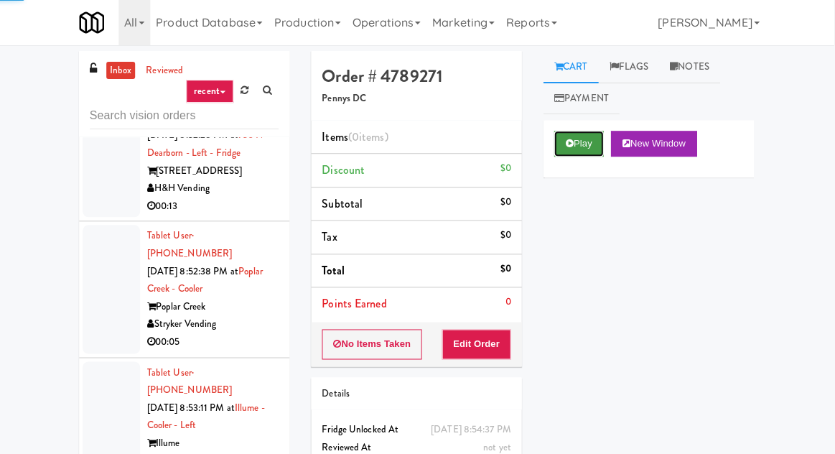
click at [569, 151] on button "Play" at bounding box center [580, 144] width 50 height 26
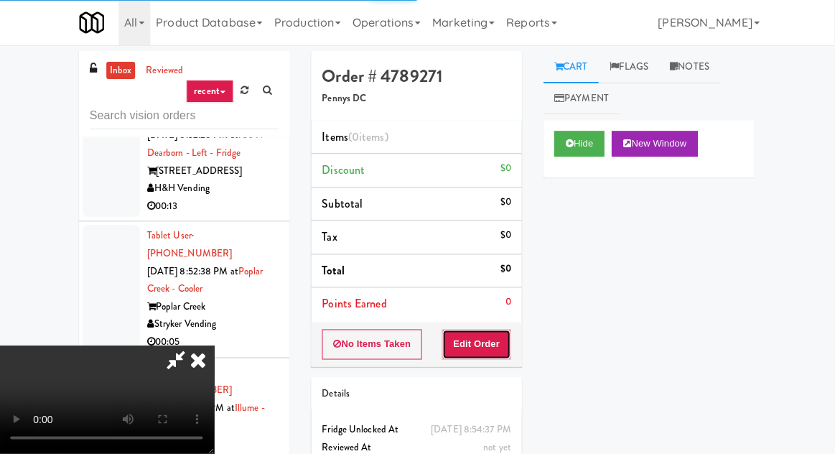
click at [489, 338] on button "Edit Order" at bounding box center [478, 344] width 70 height 30
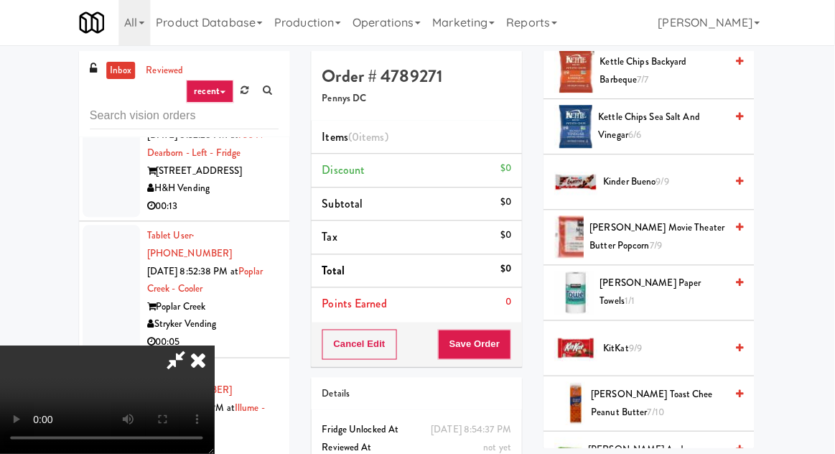
scroll to position [565, 0]
click at [642, 340] on span "9/9" at bounding box center [635, 347] width 13 height 14
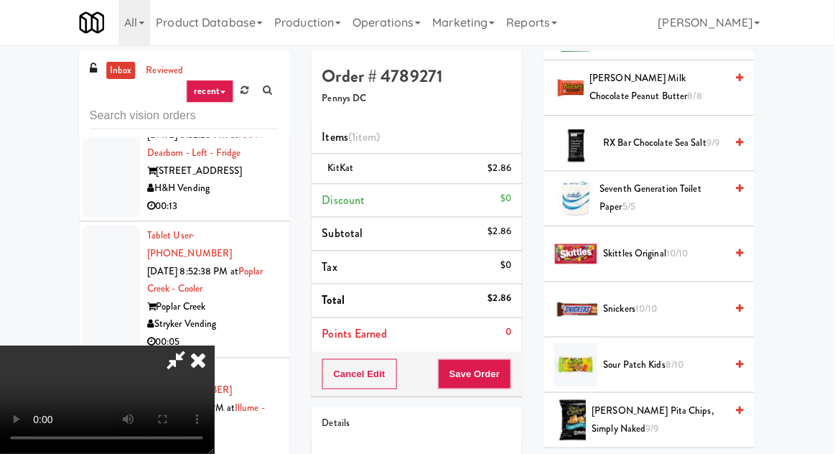
scroll to position [1539, 0]
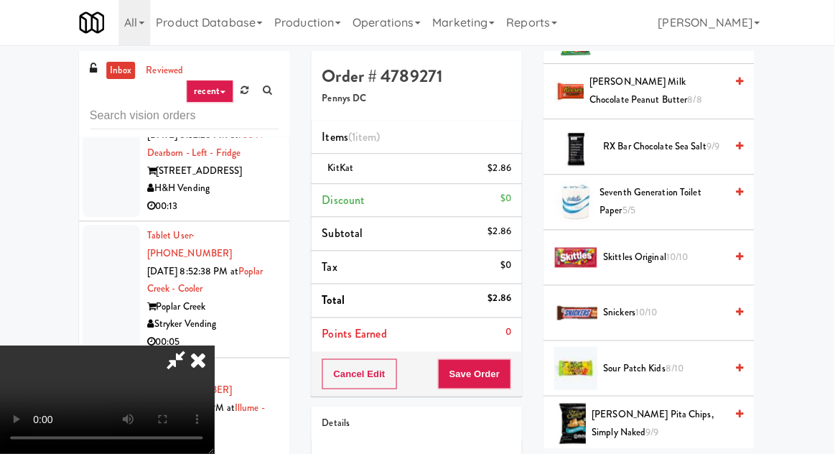
click at [655, 306] on span "10/10" at bounding box center [647, 313] width 22 height 14
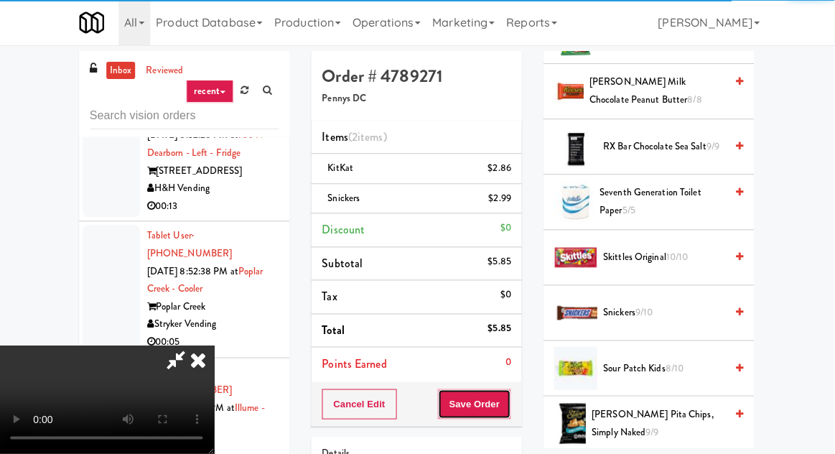
click at [506, 400] on button "Save Order" at bounding box center [474, 404] width 73 height 30
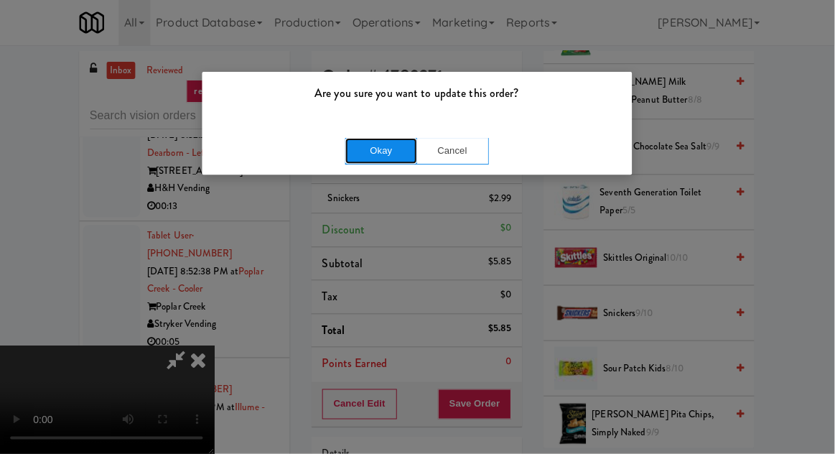
click at [354, 152] on button "Okay" at bounding box center [382, 151] width 72 height 26
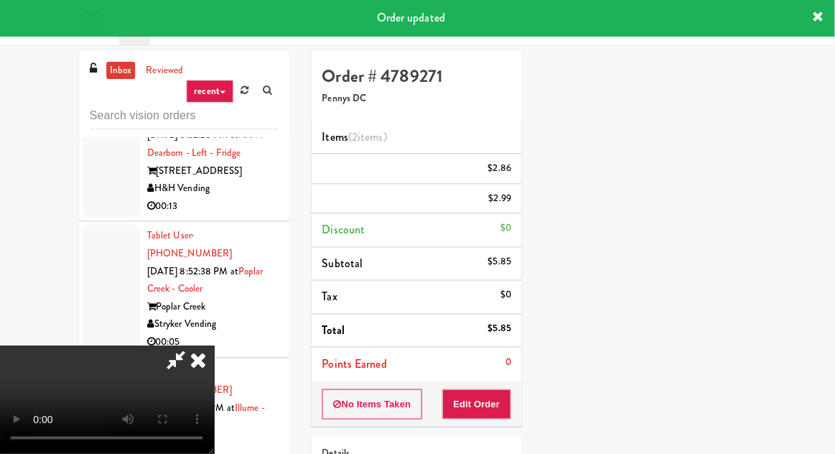
scroll to position [141, 0]
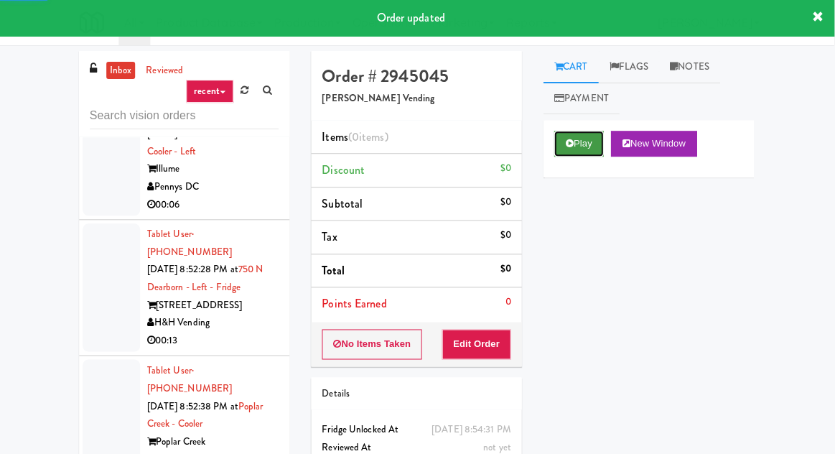
click at [583, 144] on button "Play" at bounding box center [580, 144] width 50 height 26
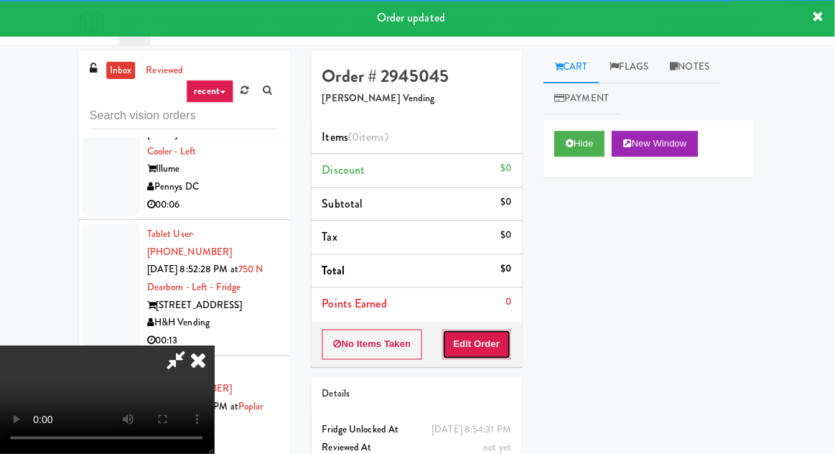
click at [484, 356] on button "Edit Order" at bounding box center [478, 344] width 70 height 30
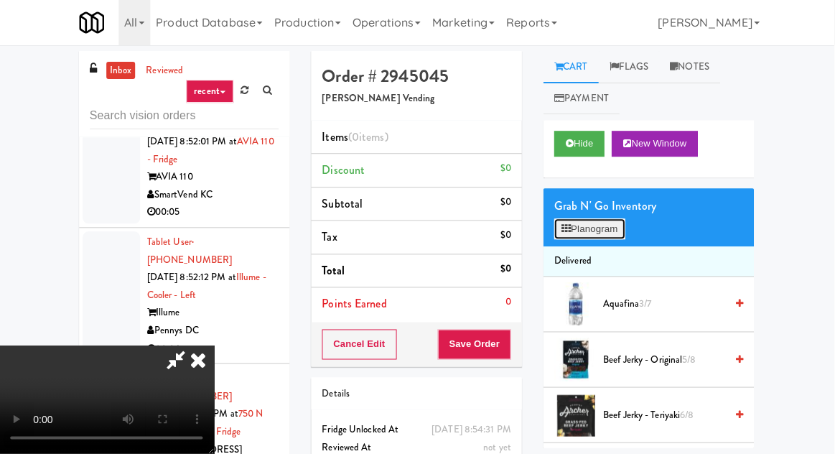
click at [597, 230] on button "Planogram" at bounding box center [590, 230] width 70 height 22
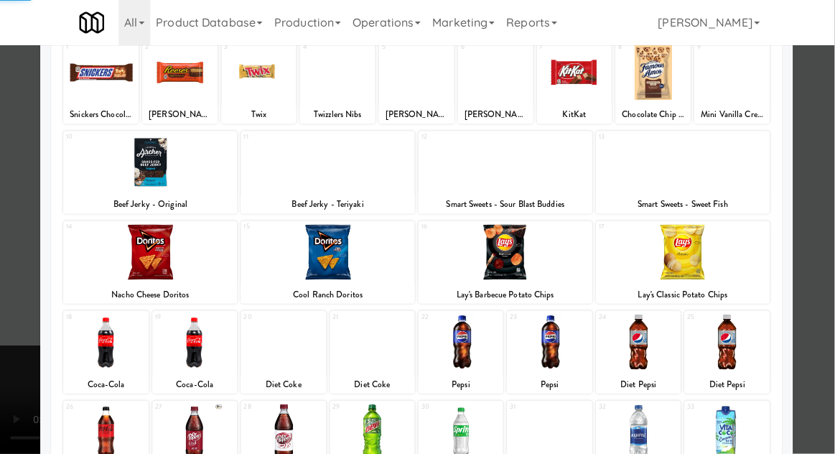
scroll to position [182, 0]
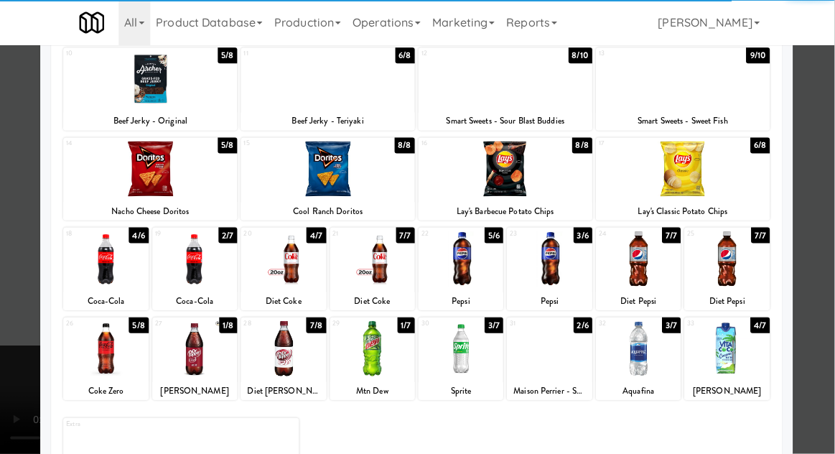
click at [659, 354] on div at bounding box center [638, 348] width 85 height 55
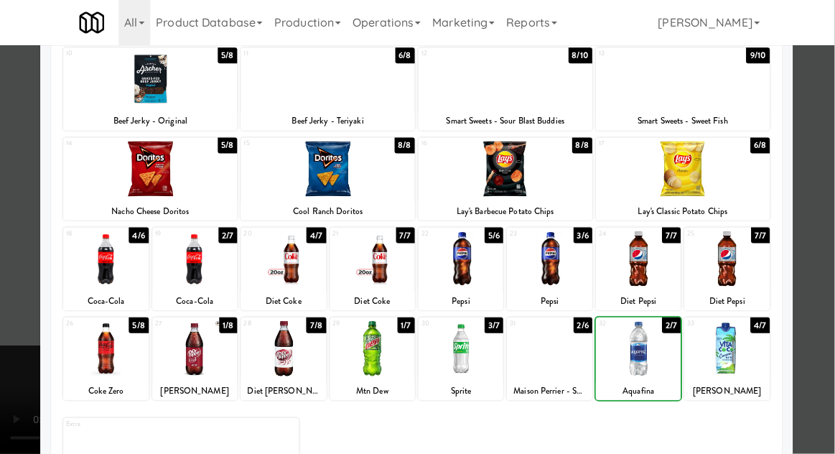
click at [19, 192] on div at bounding box center [417, 227] width 835 height 454
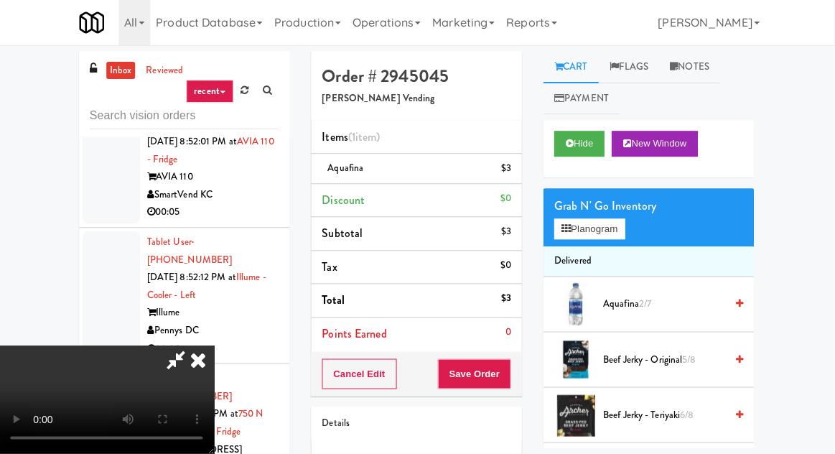
click at [644, 301] on span "2/7" at bounding box center [645, 304] width 12 height 14
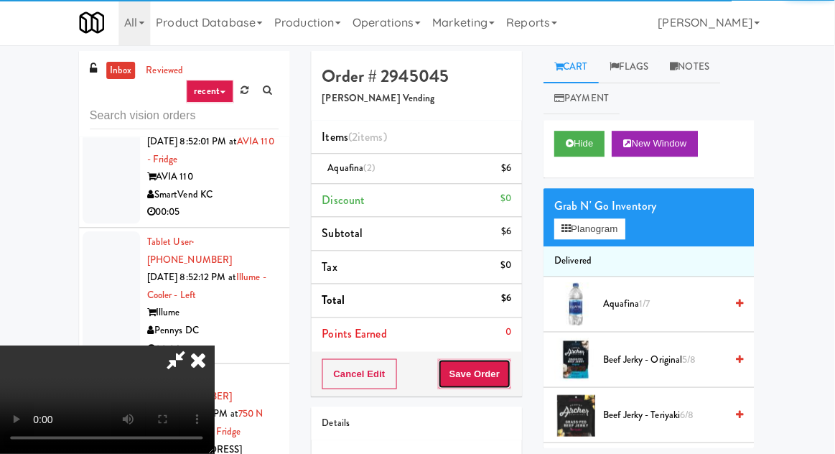
click at [511, 372] on button "Save Order" at bounding box center [474, 374] width 73 height 30
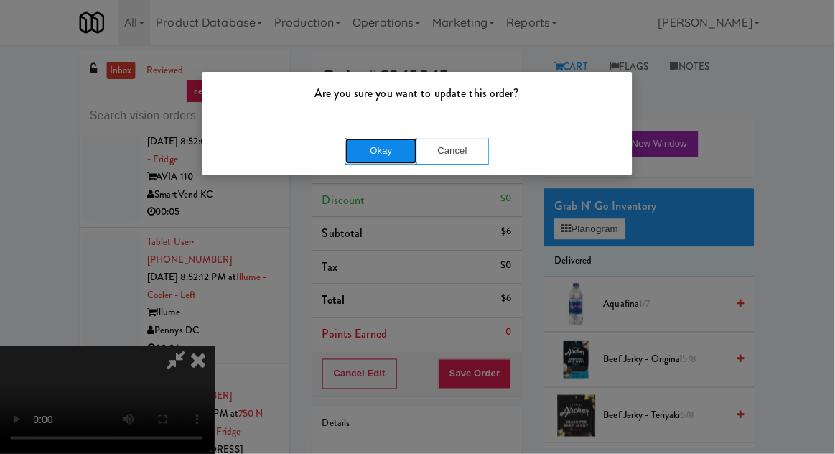
click at [353, 150] on button "Okay" at bounding box center [382, 151] width 72 height 26
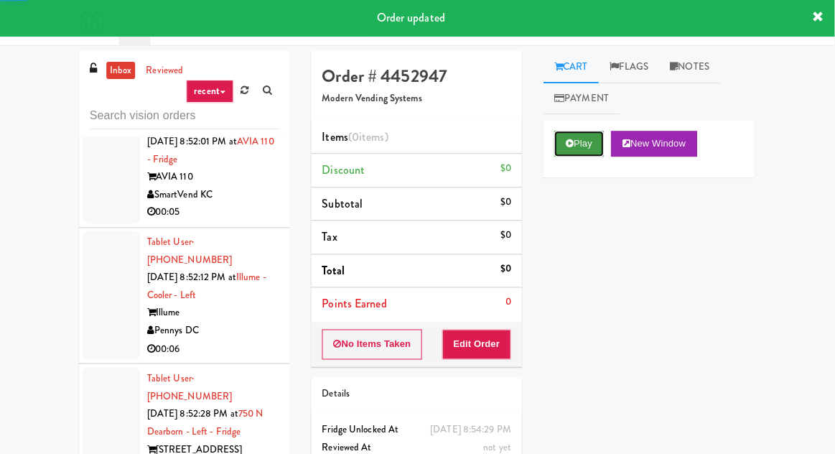
click at [573, 133] on button "Play" at bounding box center [580, 144] width 50 height 26
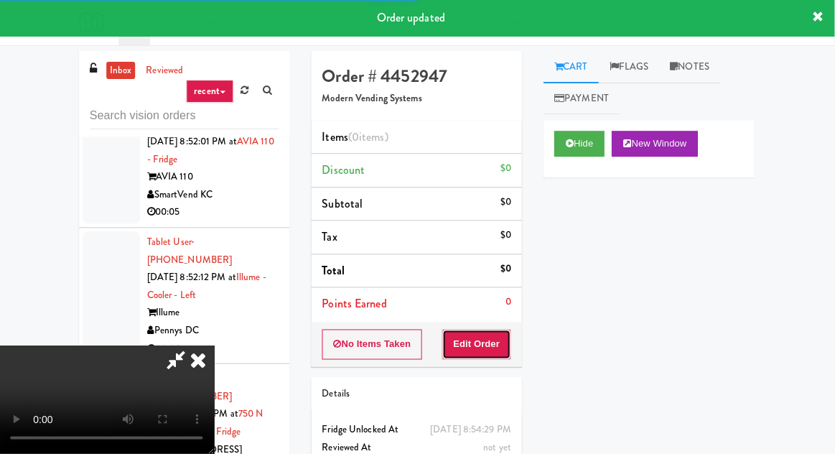
click at [485, 356] on button "Edit Order" at bounding box center [478, 344] width 70 height 30
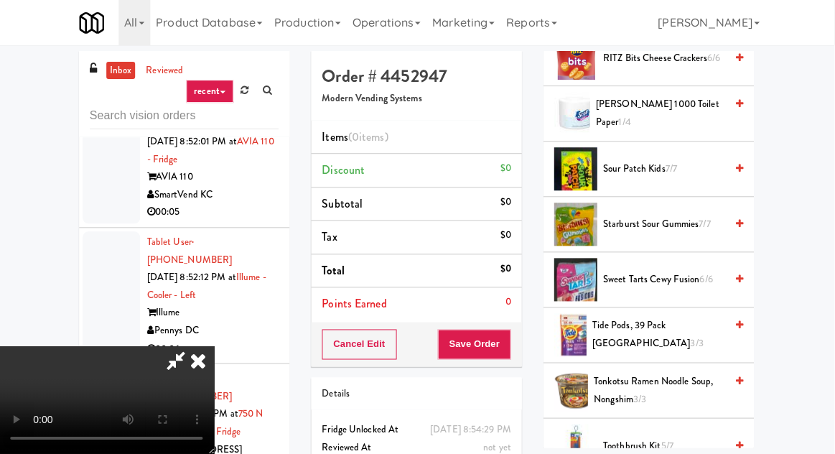
scroll to position [1349, 0]
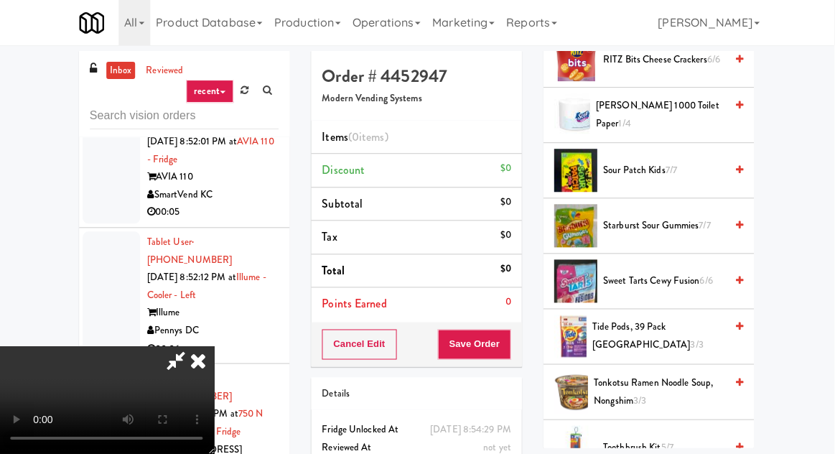
click at [662, 220] on span "Starburst Sour Gummies 7/7" at bounding box center [665, 226] width 122 height 18
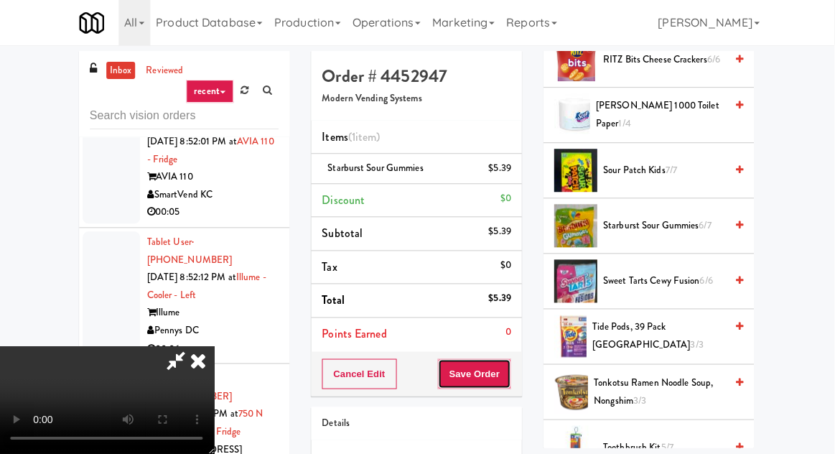
click at [504, 376] on button "Save Order" at bounding box center [474, 374] width 73 height 30
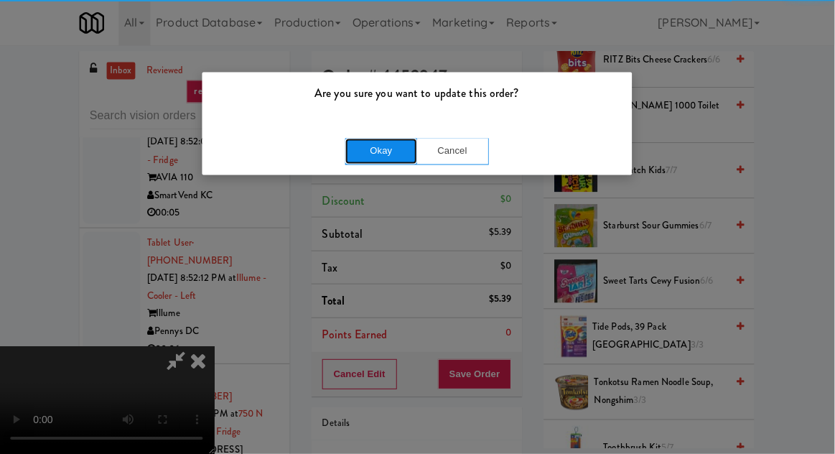
click at [377, 138] on button "Okay" at bounding box center [382, 151] width 72 height 26
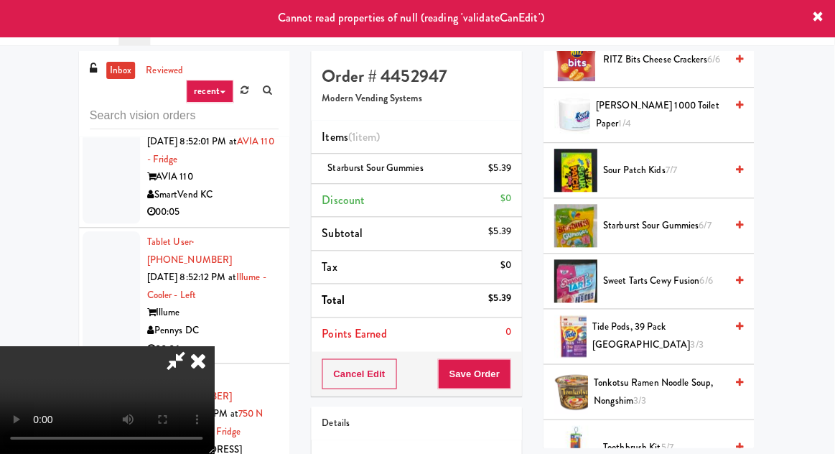
click at [215, 346] on icon at bounding box center [200, 360] width 32 height 29
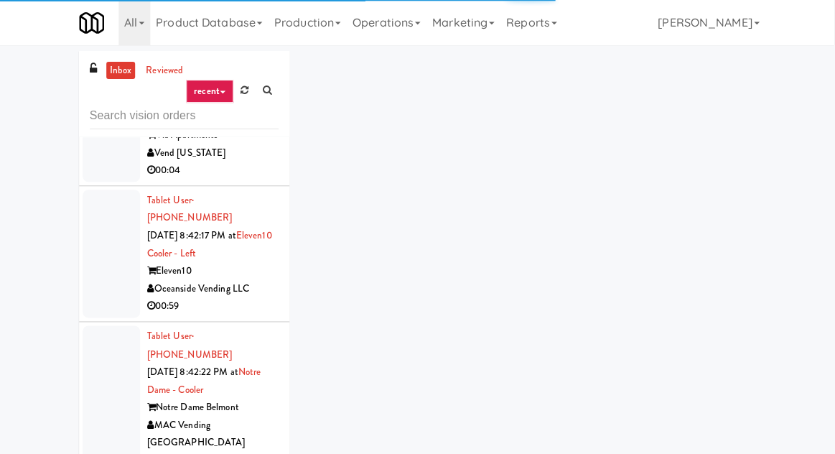
scroll to position [5348, 0]
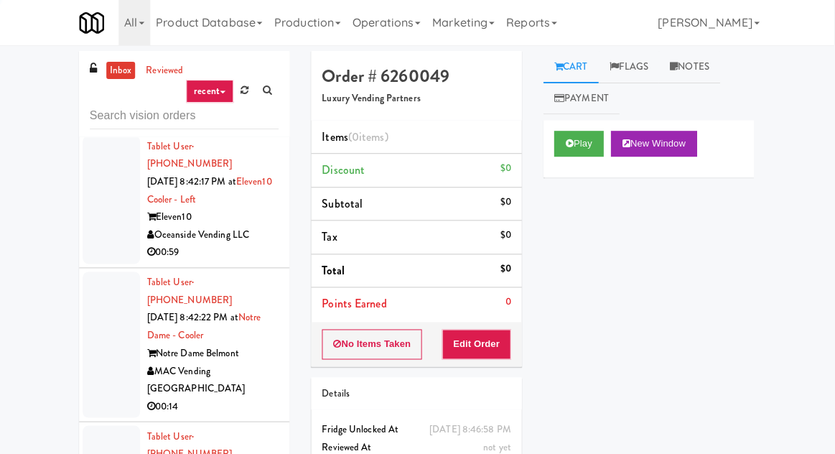
scroll to position [5435, 0]
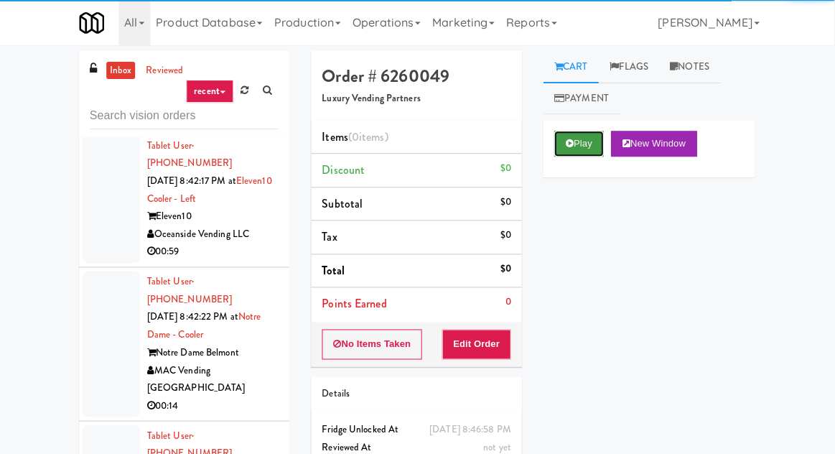
click at [570, 135] on button "Play" at bounding box center [580, 144] width 50 height 26
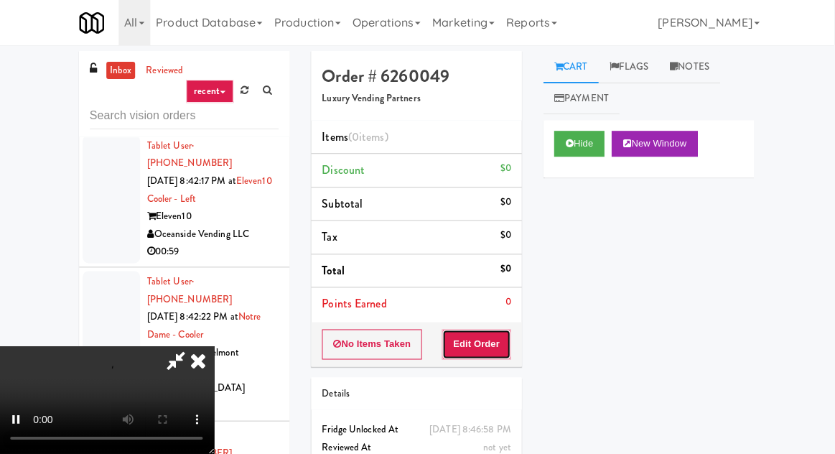
click at [469, 330] on button "Edit Order" at bounding box center [478, 344] width 70 height 30
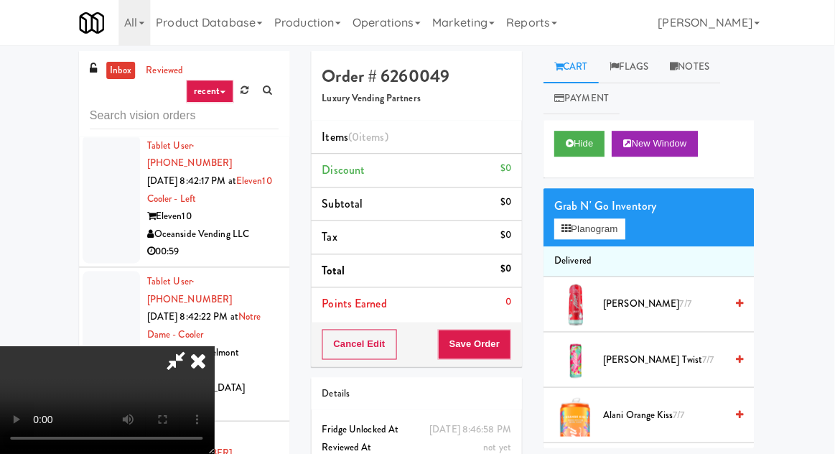
scroll to position [0, 0]
click at [591, 227] on button "Planogram" at bounding box center [590, 230] width 70 height 22
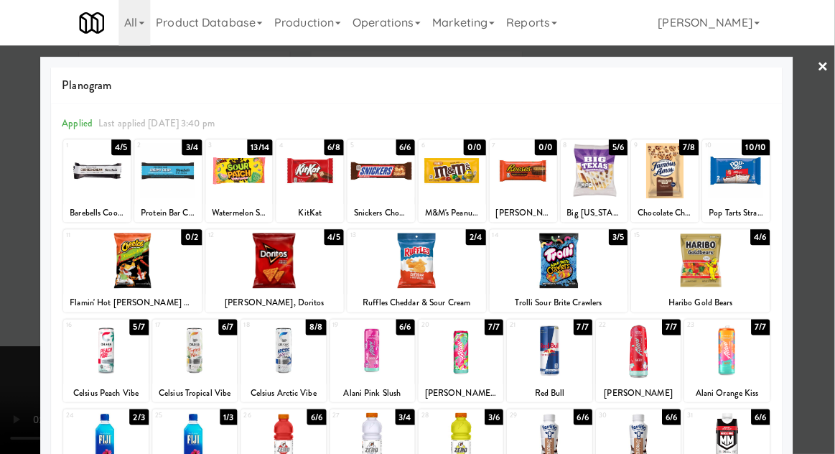
click at [124, 260] on div at bounding box center [134, 260] width 138 height 55
click at [80, 186] on div at bounding box center [98, 171] width 67 height 55
click at [17, 222] on div at bounding box center [417, 227] width 835 height 454
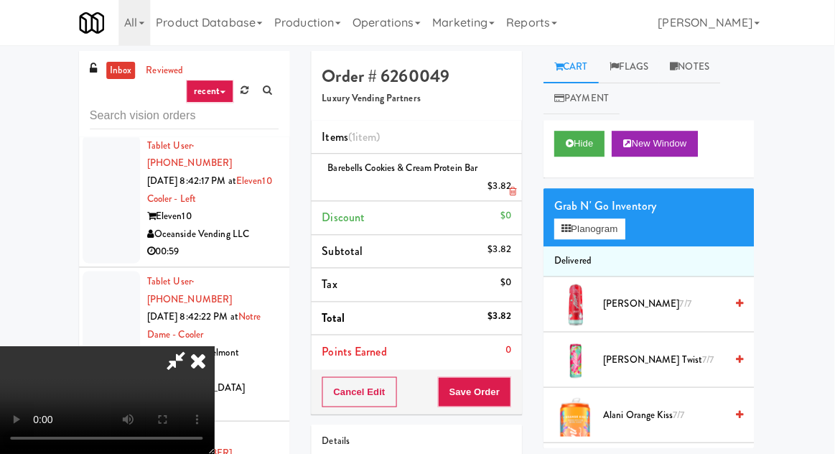
click at [516, 185] on li "Barebells Cookies & Cream Protein Bar $3.82" at bounding box center [417, 177] width 210 height 47
click at [512, 184] on link at bounding box center [510, 193] width 13 height 18
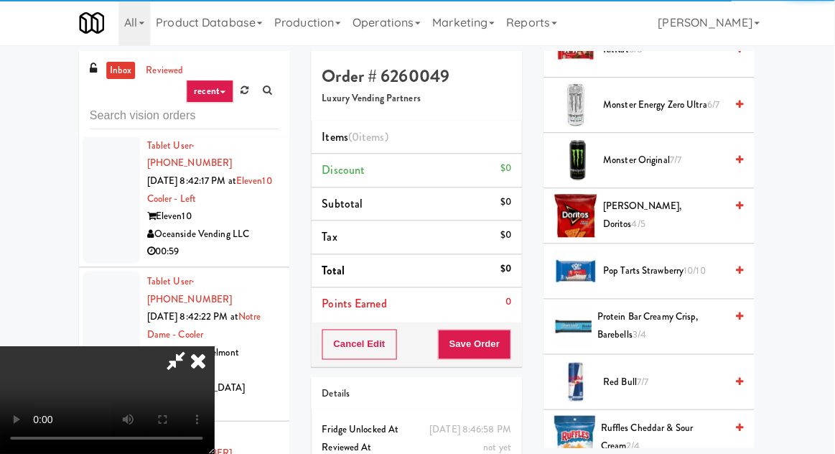
scroll to position [1908, 0]
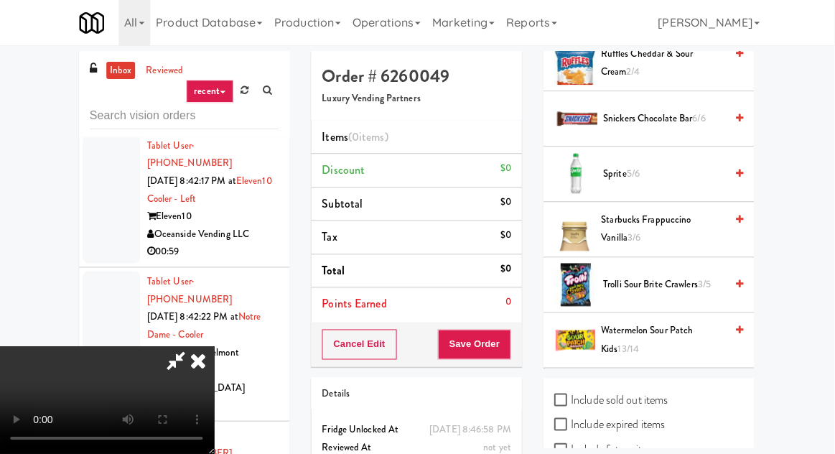
click at [625, 389] on label "Include sold out items" at bounding box center [611, 400] width 113 height 22
click at [571, 395] on input "Include sold out items" at bounding box center [563, 400] width 17 height 11
checkbox input "true"
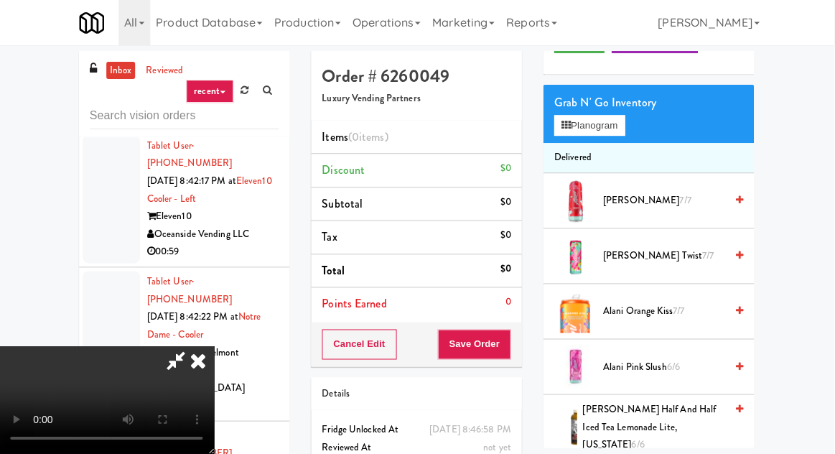
scroll to position [0, 0]
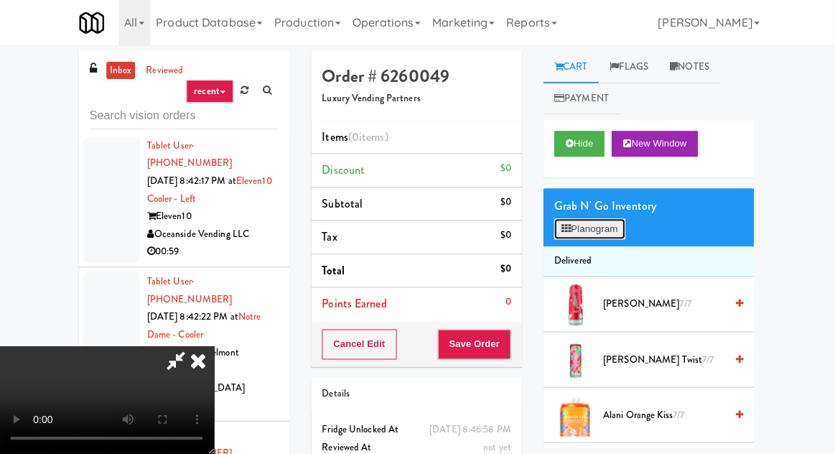
click at [604, 230] on button "Planogram" at bounding box center [590, 230] width 70 height 22
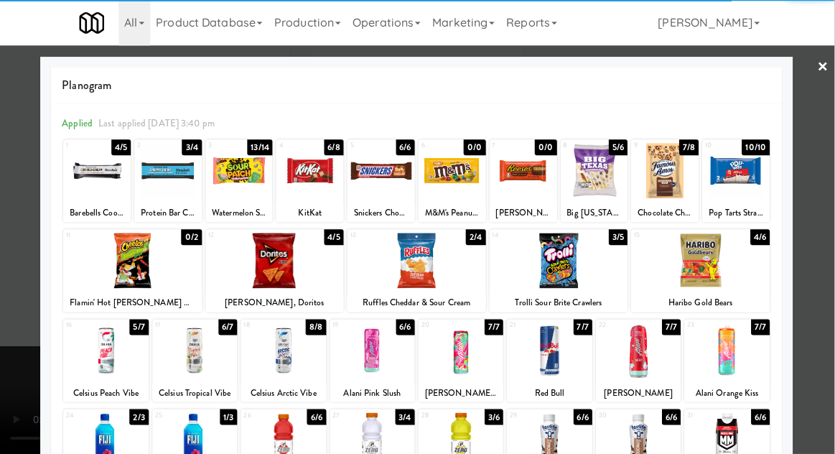
click at [158, 173] on div at bounding box center [169, 171] width 67 height 55
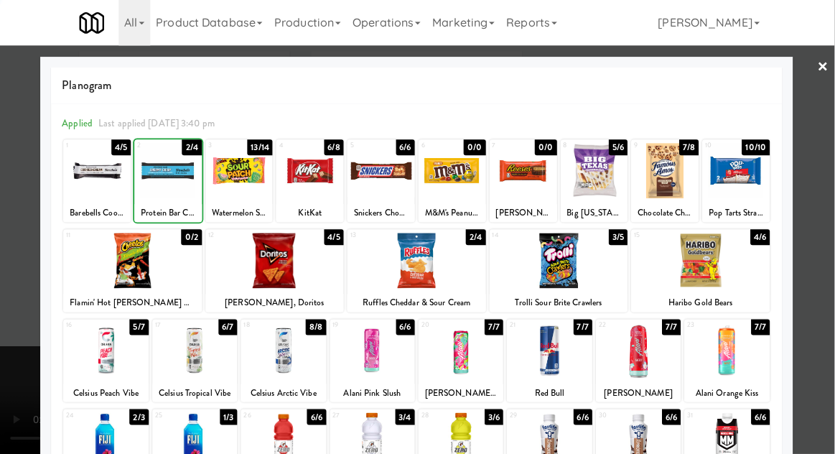
click at [115, 270] on div at bounding box center [134, 260] width 138 height 55
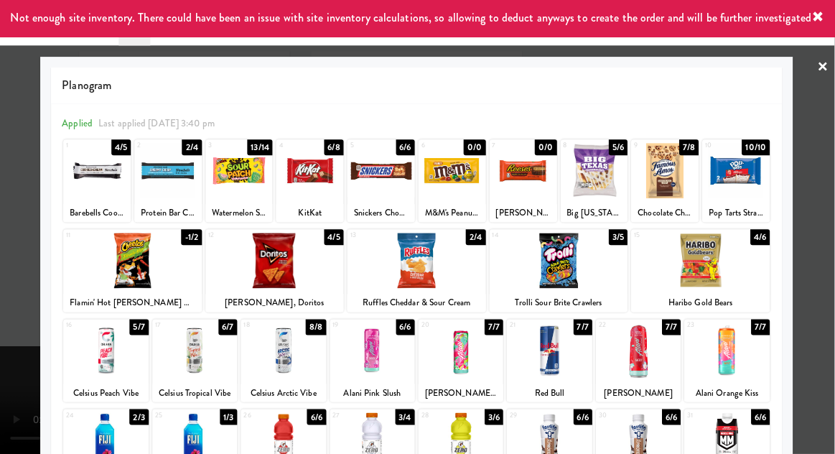
click at [23, 222] on div at bounding box center [417, 227] width 835 height 454
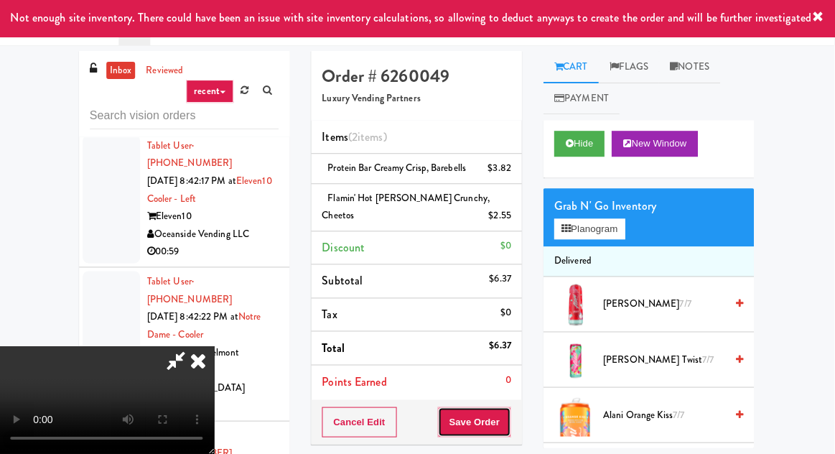
click at [511, 431] on button "Save Order" at bounding box center [474, 422] width 73 height 30
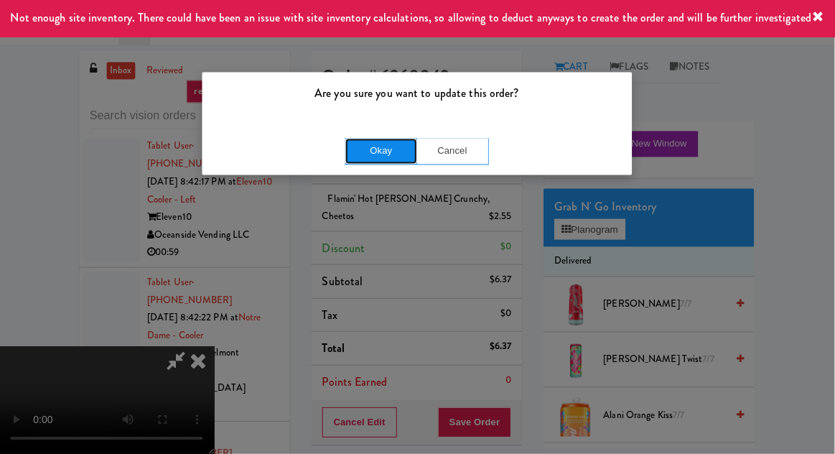
click at [349, 138] on button "Okay" at bounding box center [382, 151] width 72 height 26
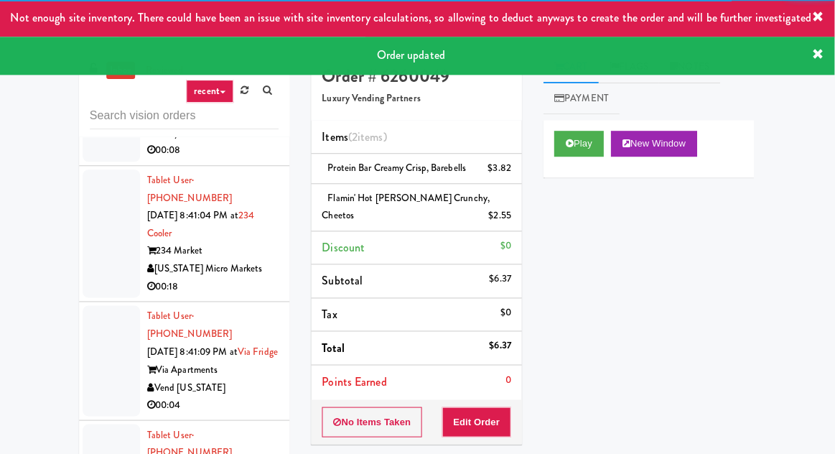
scroll to position [5145, 0]
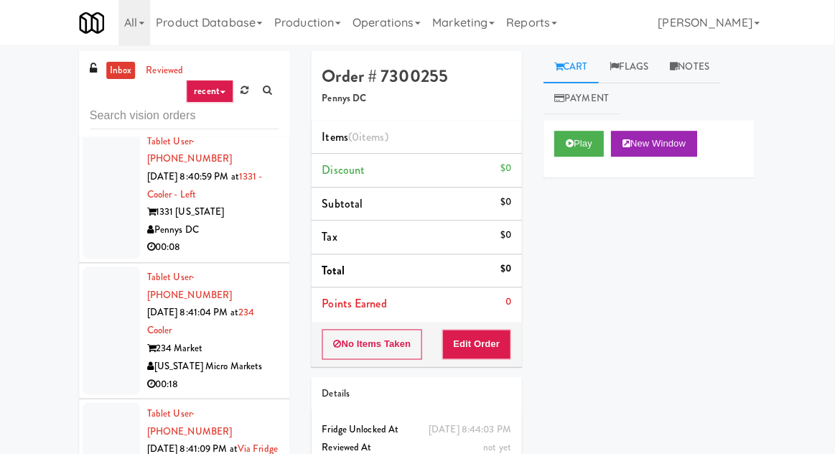
scroll to position [5059, 0]
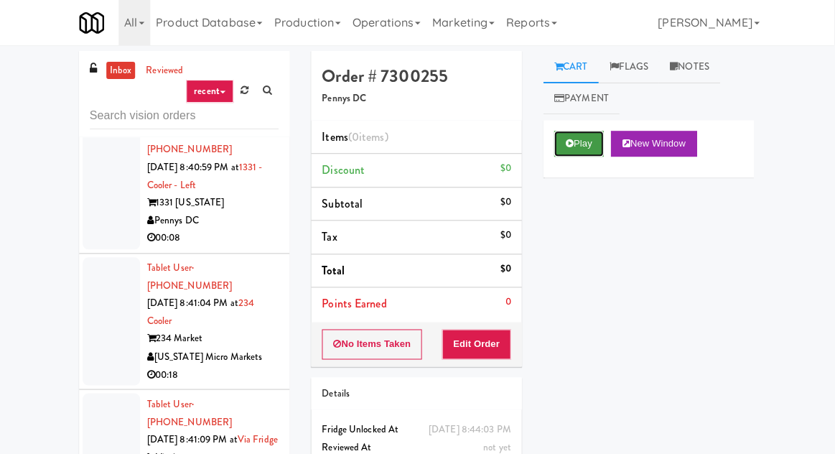
click at [570, 154] on button "Play" at bounding box center [580, 144] width 50 height 26
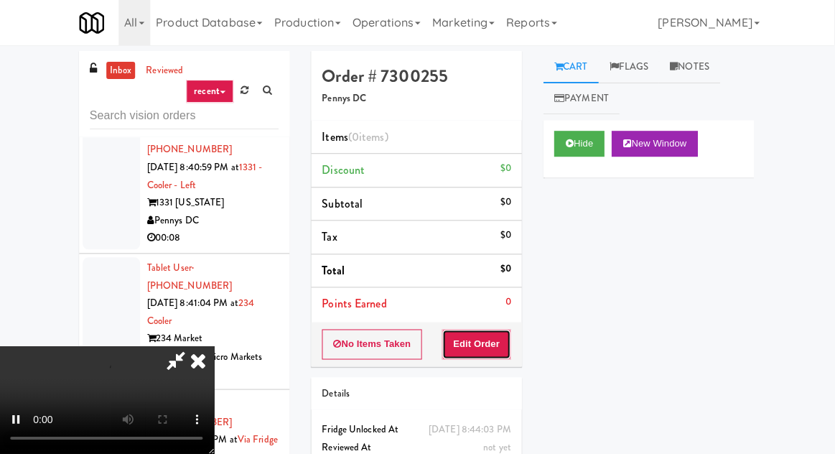
click at [489, 341] on button "Edit Order" at bounding box center [478, 344] width 70 height 30
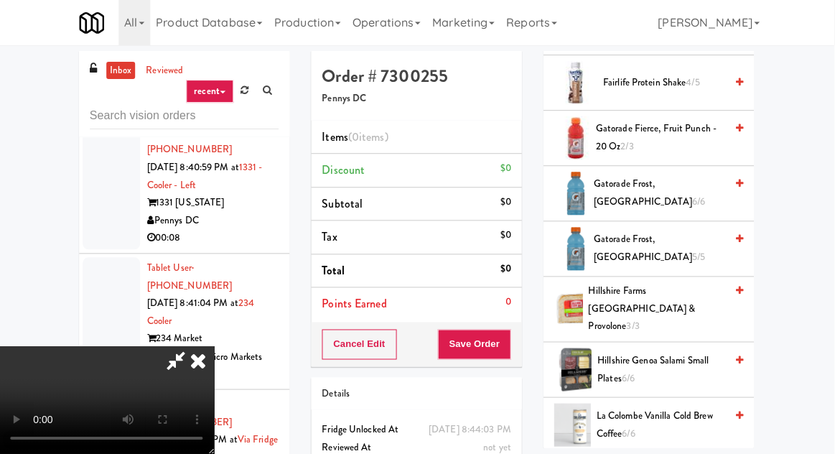
scroll to position [778, 0]
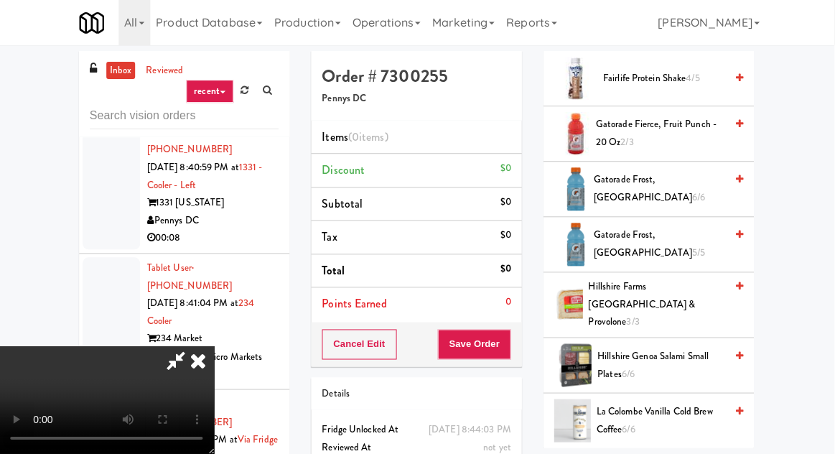
click at [706, 128] on span "Gatorade Fierce, Fruit Punch - 20 oz 2/3" at bounding box center [660, 133] width 129 height 35
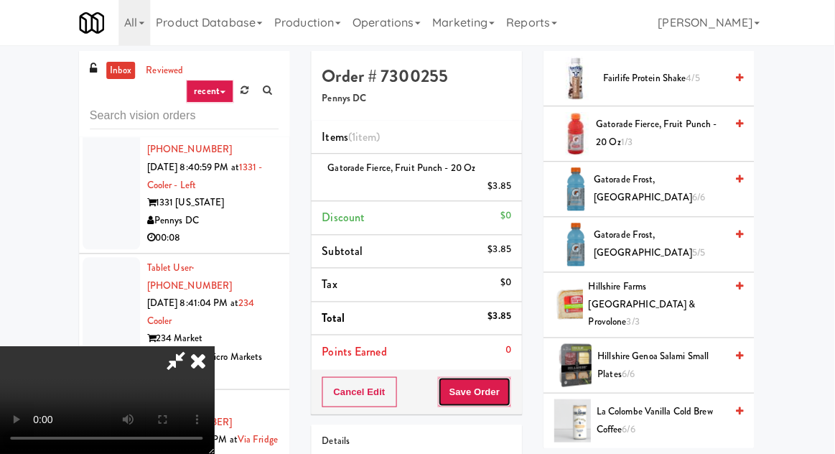
click at [512, 391] on button "Save Order" at bounding box center [474, 392] width 73 height 30
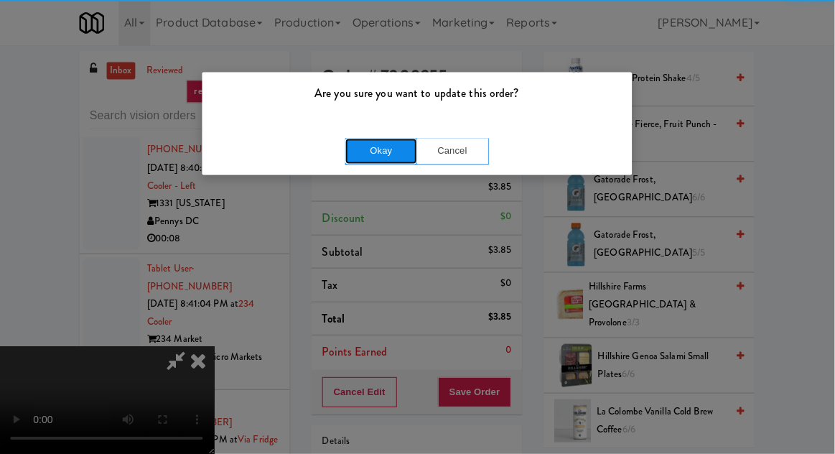
click at [362, 161] on button "Okay" at bounding box center [382, 151] width 72 height 26
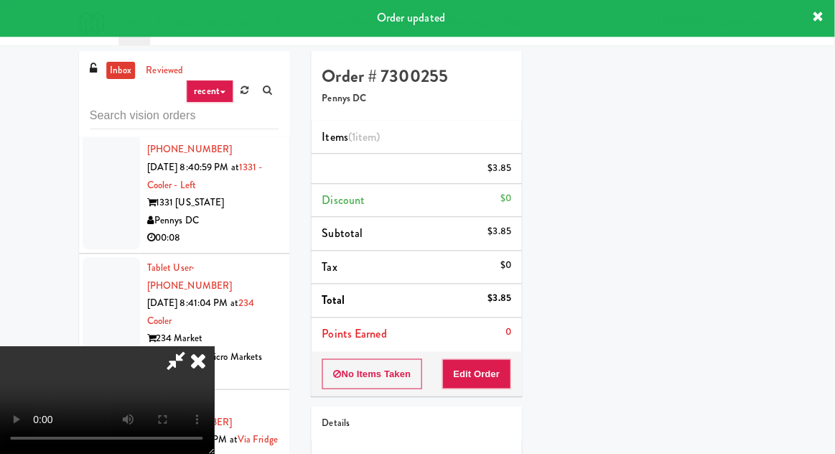
scroll to position [0, 0]
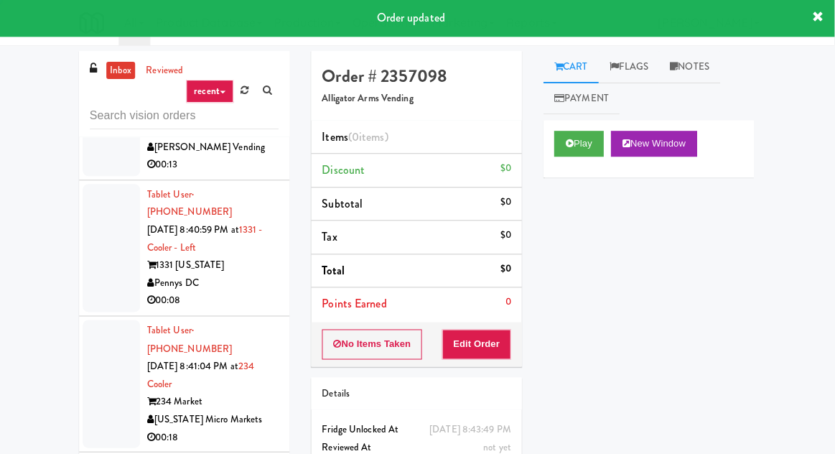
scroll to position [4995, 0]
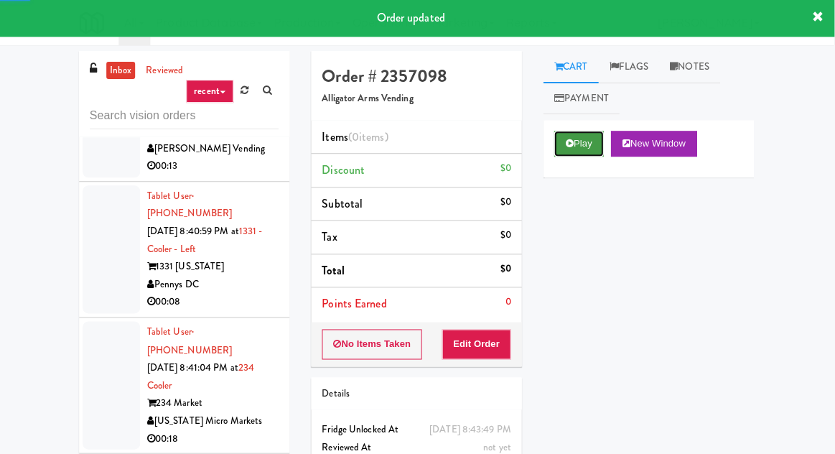
click at [581, 144] on button "Play" at bounding box center [580, 144] width 50 height 26
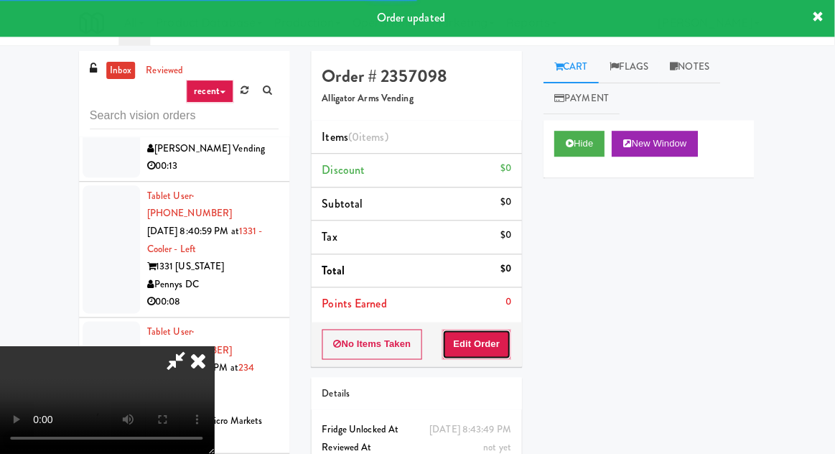
click at [499, 329] on button "Edit Order" at bounding box center [478, 344] width 70 height 30
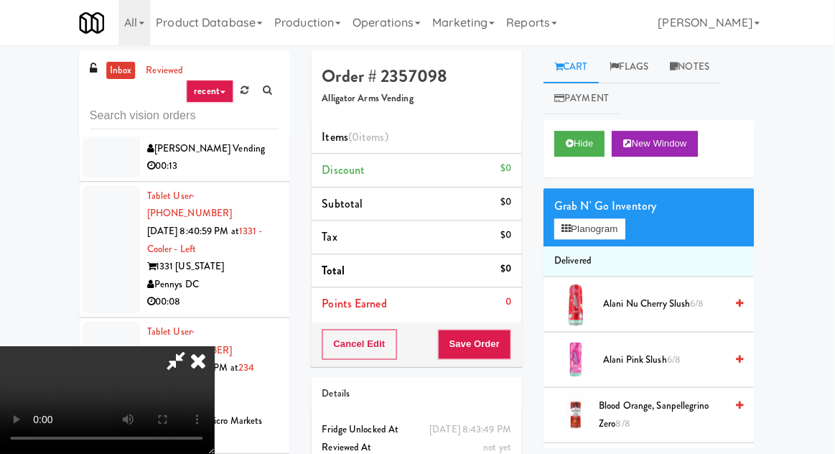
scroll to position [0, 0]
click at [583, 220] on button "Planogram" at bounding box center [590, 230] width 70 height 22
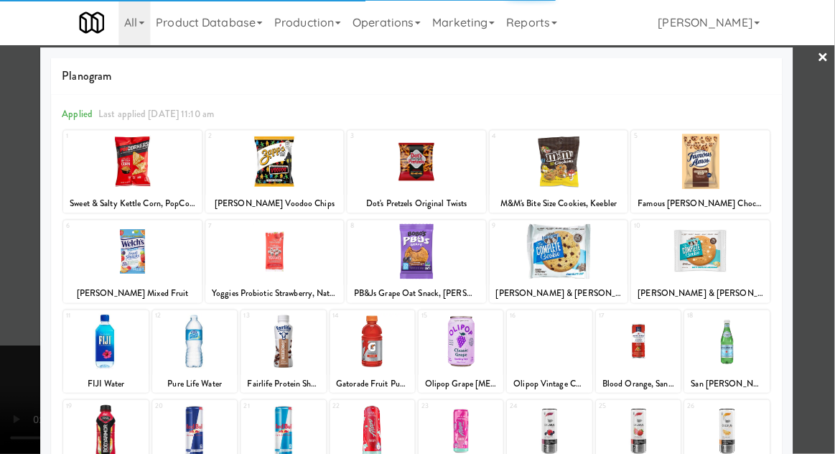
scroll to position [29, 0]
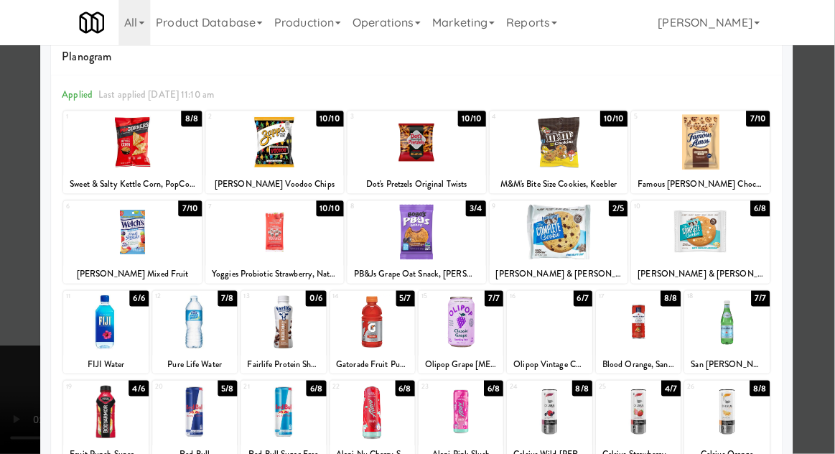
click at [35, 218] on div at bounding box center [417, 227] width 835 height 454
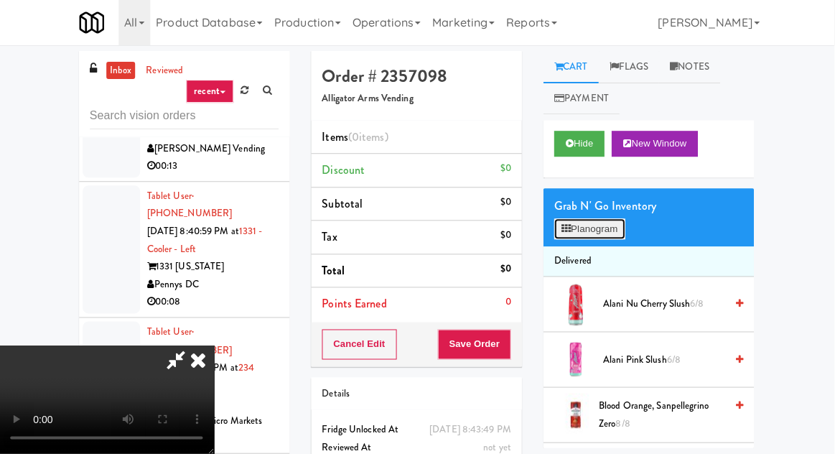
click at [606, 236] on button "Planogram" at bounding box center [590, 230] width 70 height 22
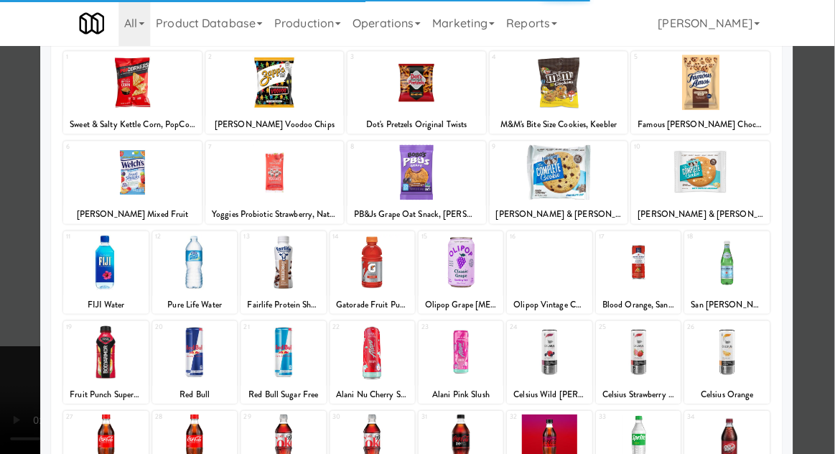
scroll to position [88, 0]
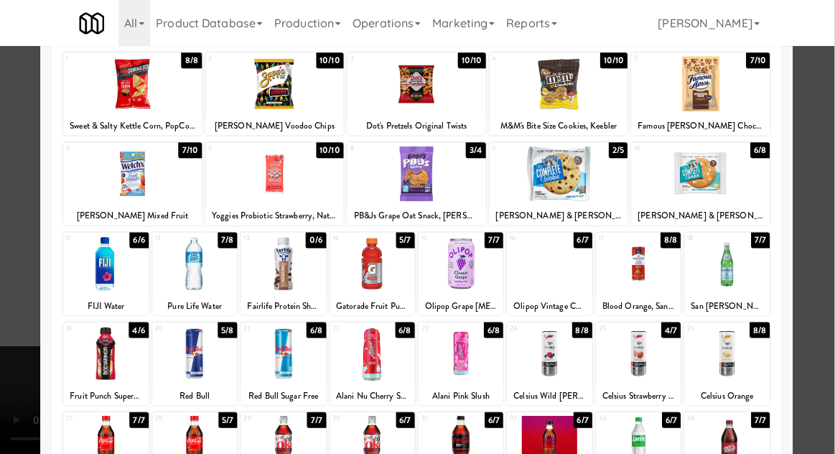
click at [557, 267] on div at bounding box center [549, 262] width 85 height 55
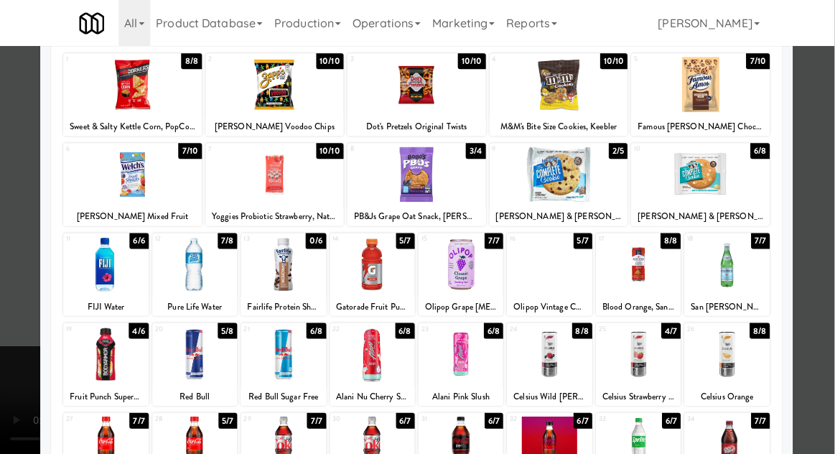
scroll to position [81, 0]
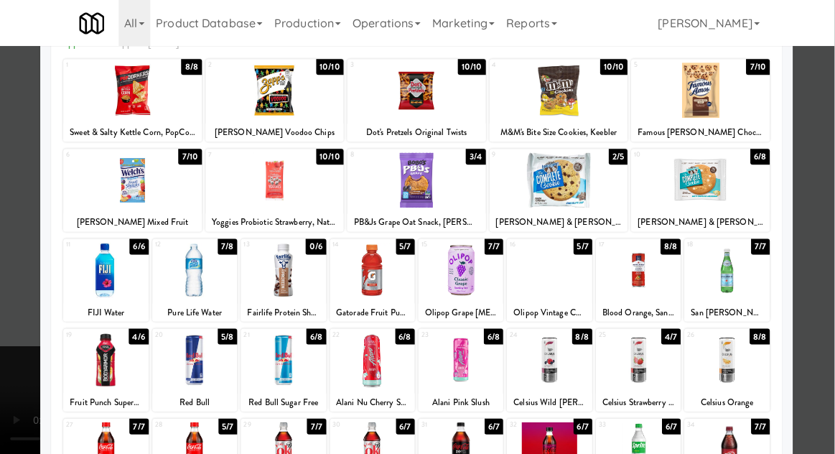
click at [354, 268] on div at bounding box center [373, 269] width 85 height 55
click at [7, 198] on div at bounding box center [417, 227] width 835 height 454
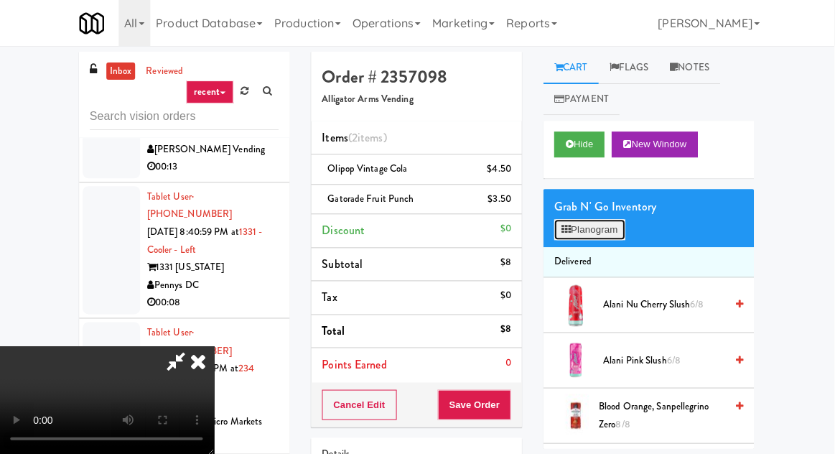
click at [605, 231] on button "Planogram" at bounding box center [590, 230] width 70 height 22
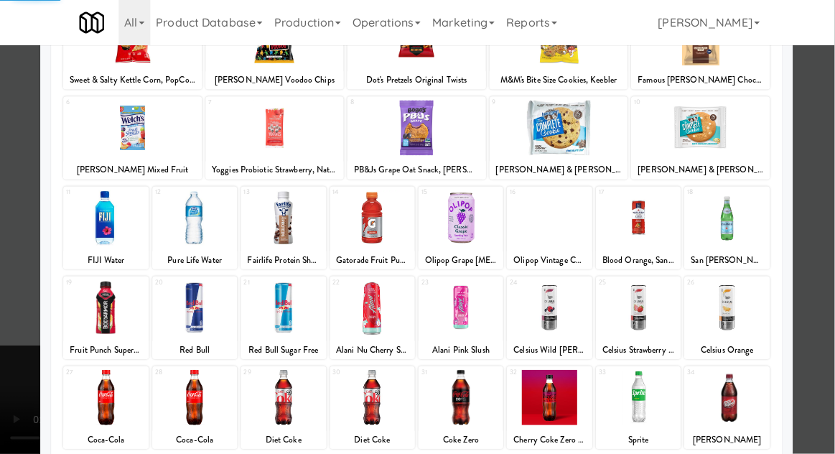
scroll to position [148, 0]
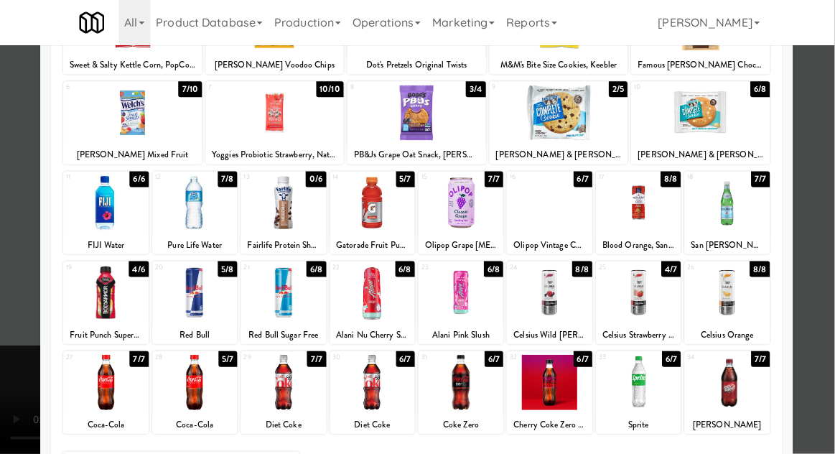
click at [642, 304] on div at bounding box center [638, 292] width 85 height 55
click at [24, 214] on div at bounding box center [417, 227] width 835 height 454
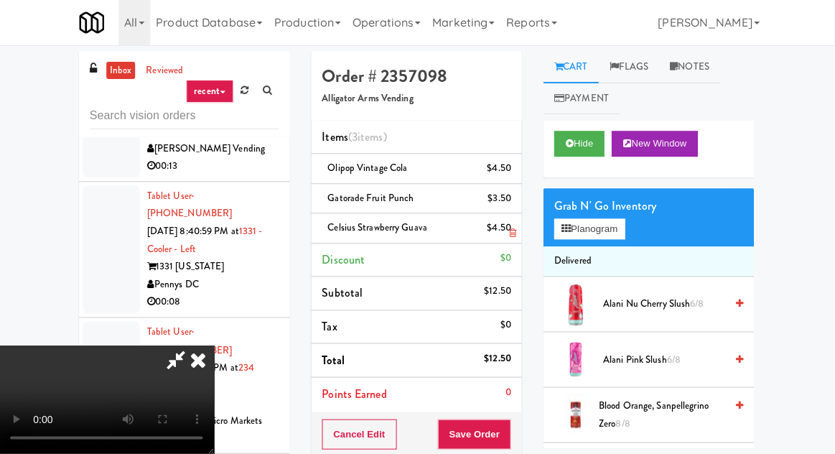
click at [515, 227] on li "Celsius Strawberry Guava $4.50" at bounding box center [417, 229] width 210 height 30
click at [515, 232] on icon at bounding box center [512, 233] width 7 height 9
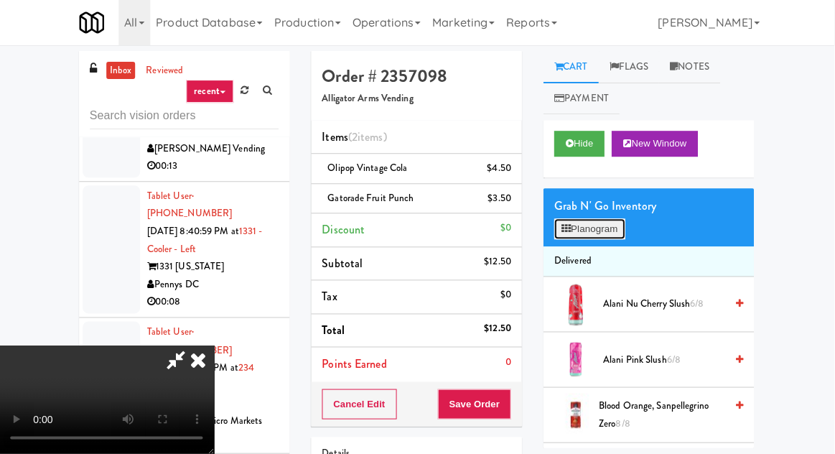
click at [578, 235] on button "Planogram" at bounding box center [590, 230] width 70 height 22
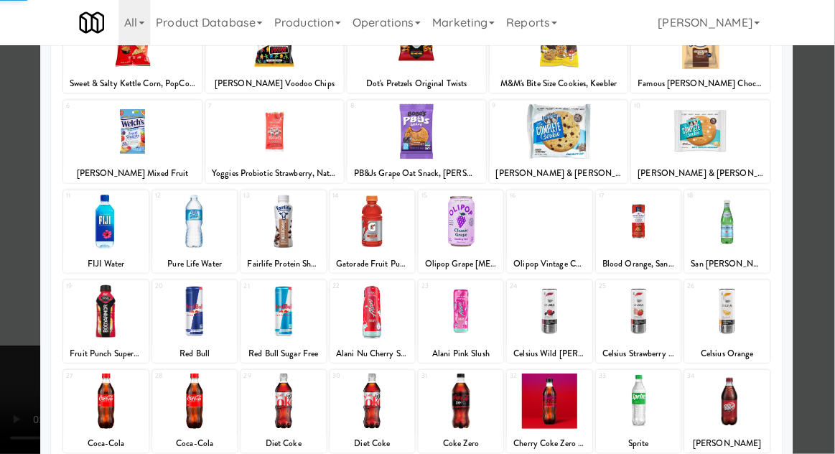
scroll to position [182, 0]
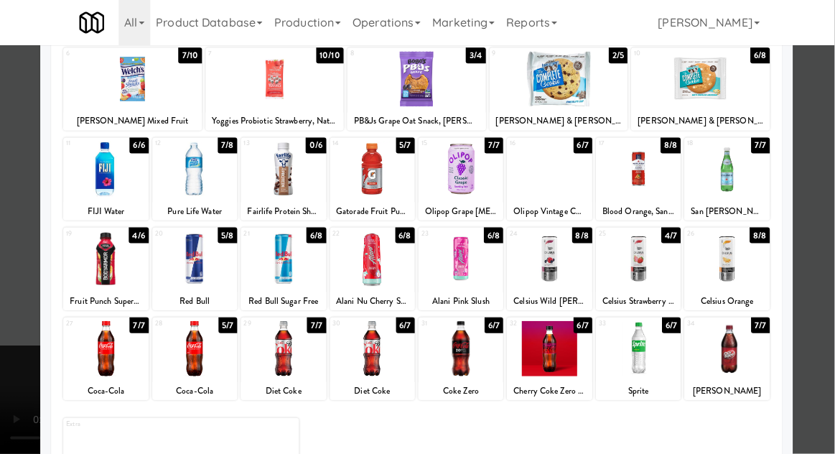
click at [556, 263] on div at bounding box center [549, 258] width 85 height 55
click at [33, 230] on div at bounding box center [417, 227] width 835 height 454
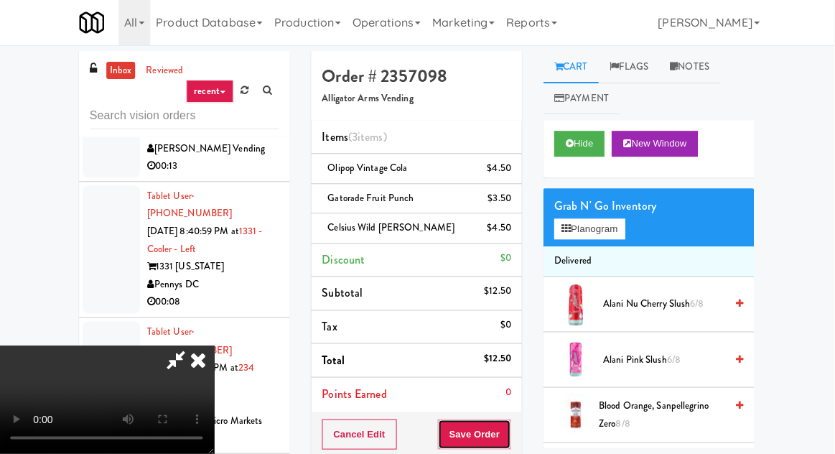
click at [507, 423] on button "Save Order" at bounding box center [474, 434] width 73 height 30
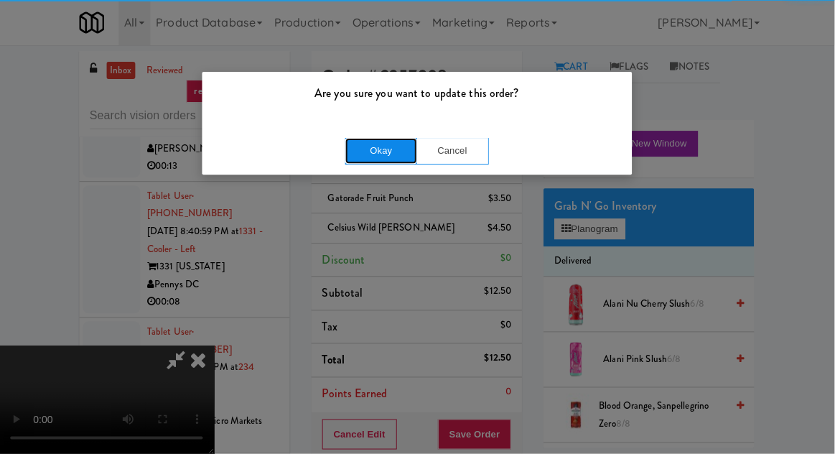
click at [358, 162] on button "Okay" at bounding box center [382, 151] width 72 height 26
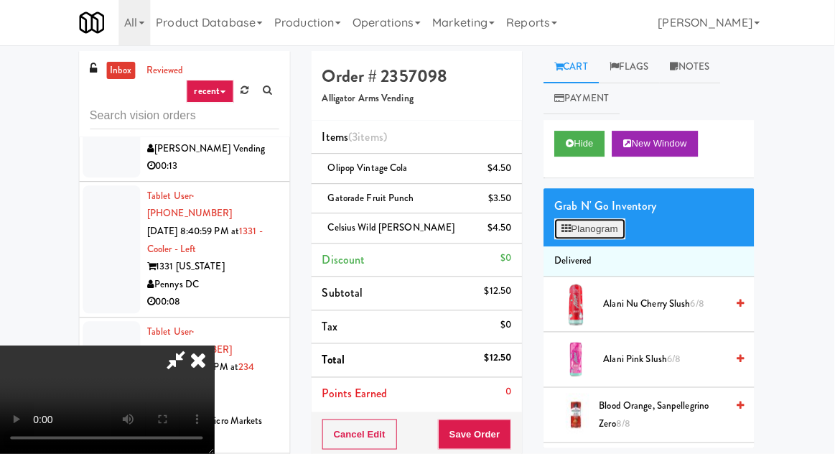
click at [613, 228] on button "Planogram" at bounding box center [590, 230] width 70 height 22
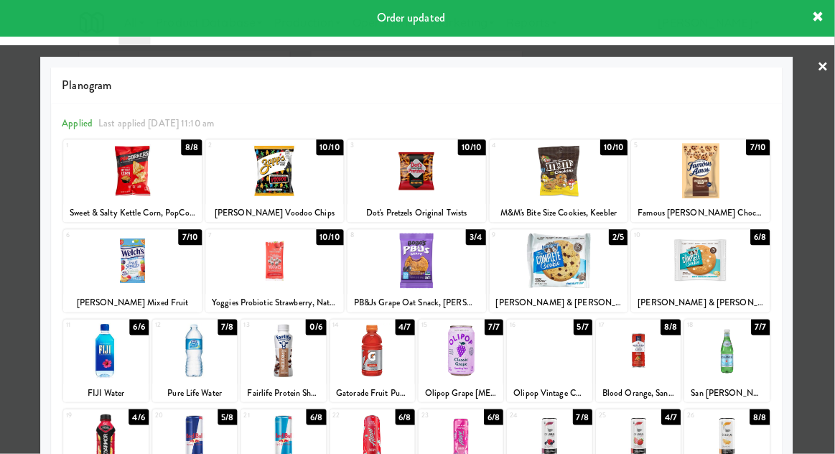
click at [638, 440] on div at bounding box center [638, 440] width 85 height 55
click at [817, 354] on div at bounding box center [417, 227] width 835 height 454
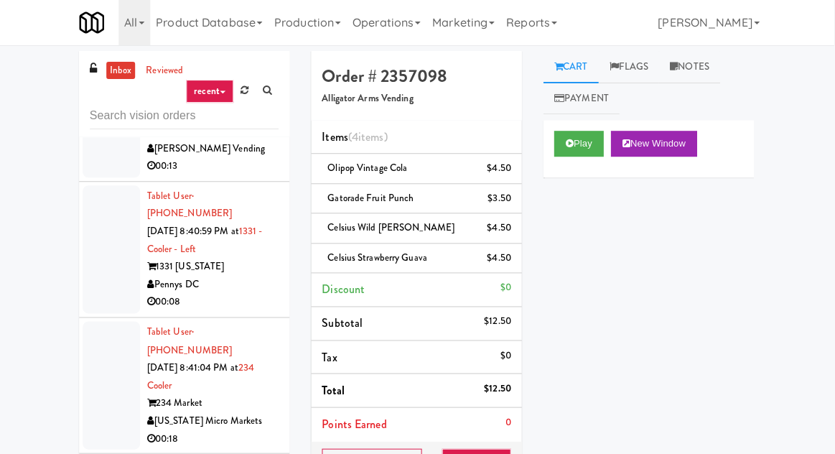
click at [501, 235] on div "$4.50" at bounding box center [500, 229] width 24 height 18
click at [818, 453] on div "inbox reviewed recent all unclear take inventory issue suspicious failed recent…" at bounding box center [417, 342] width 835 height 581
click at [511, 233] on div "$4.50" at bounding box center [500, 229] width 24 height 18
click at [511, 235] on div "$4.50" at bounding box center [500, 229] width 24 height 18
click at [501, 235] on div "$4.50" at bounding box center [500, 229] width 24 height 18
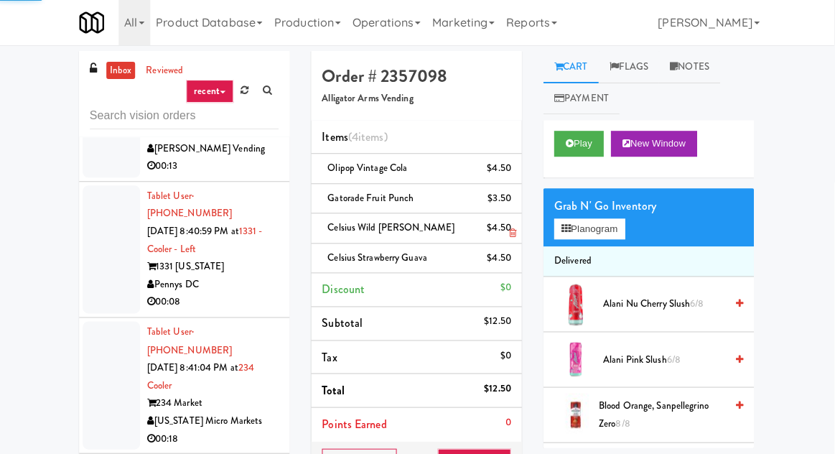
click at [511, 230] on div "$4.50" at bounding box center [500, 229] width 24 height 18
click at [509, 234] on icon at bounding box center [512, 233] width 7 height 9
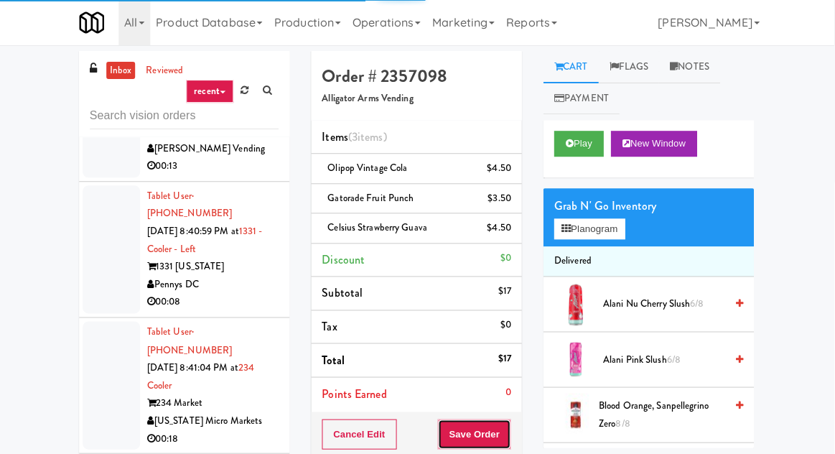
click at [487, 422] on button "Save Order" at bounding box center [474, 434] width 73 height 30
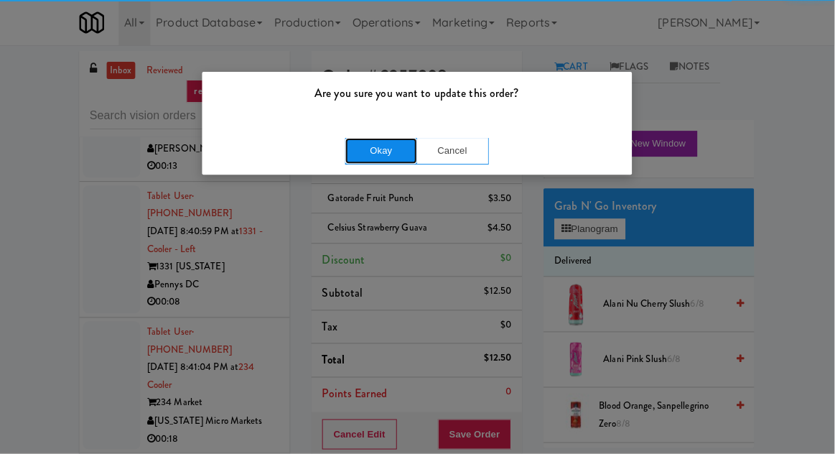
click at [366, 154] on button "Okay" at bounding box center [382, 151] width 72 height 26
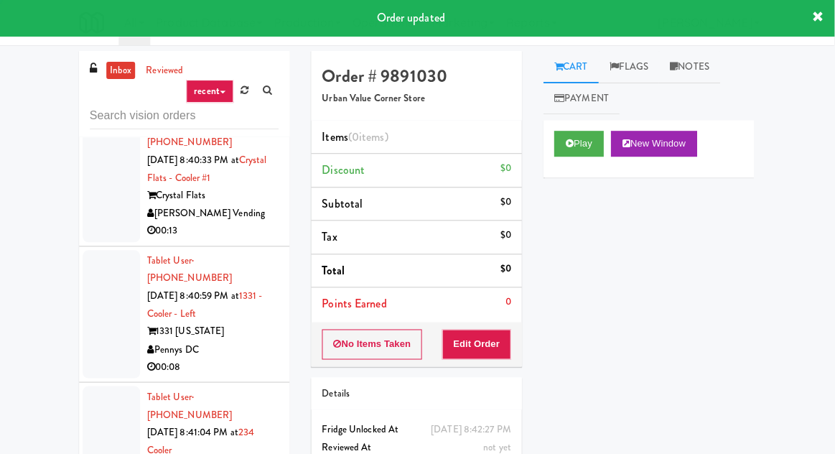
scroll to position [4875, 0]
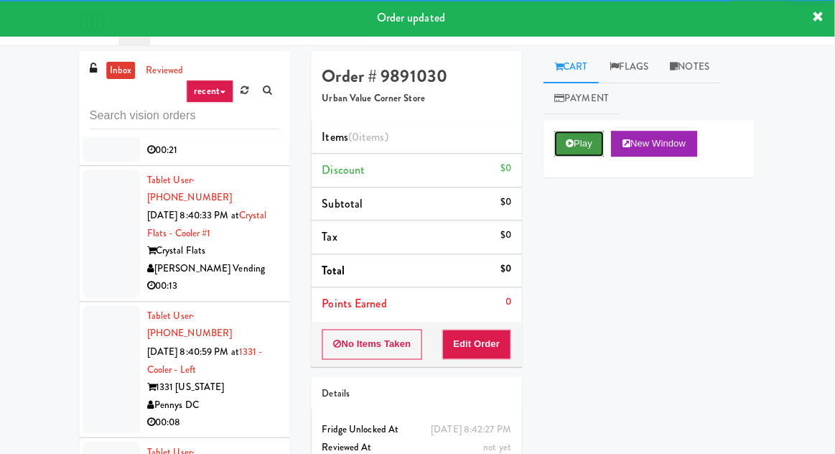
click at [576, 141] on button "Play" at bounding box center [580, 144] width 50 height 26
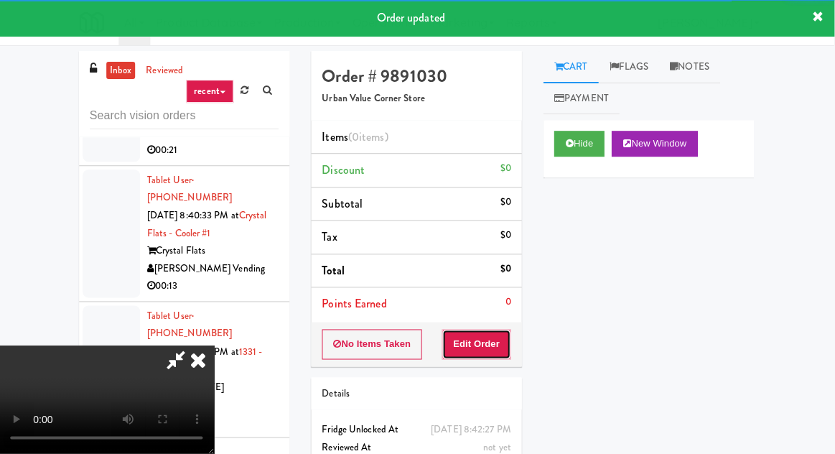
click at [487, 331] on button "Edit Order" at bounding box center [478, 344] width 70 height 30
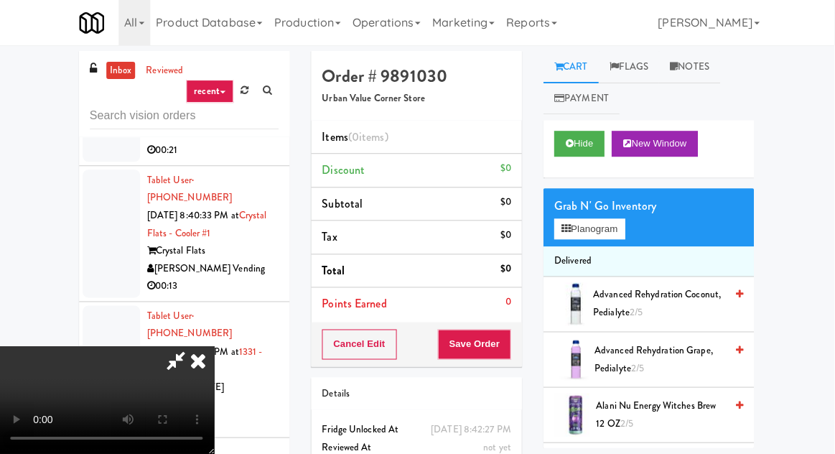
scroll to position [0, 0]
click at [611, 229] on button "Planogram" at bounding box center [590, 230] width 70 height 22
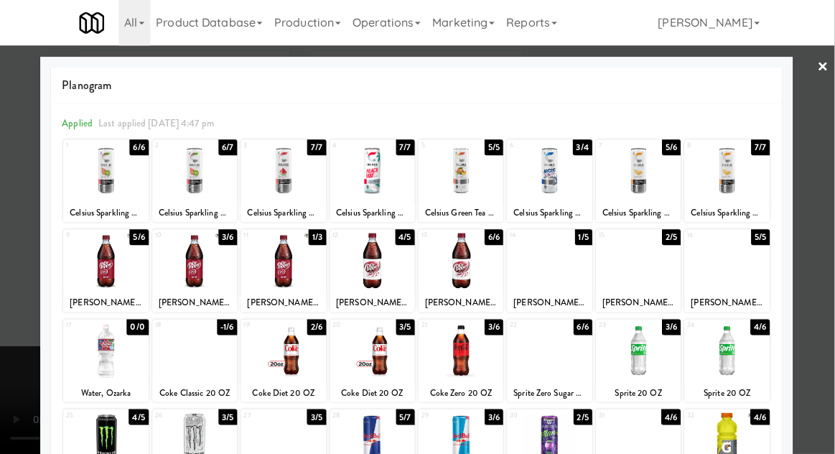
click at [740, 283] on div at bounding box center [727, 260] width 85 height 55
click at [823, 203] on div at bounding box center [417, 227] width 835 height 454
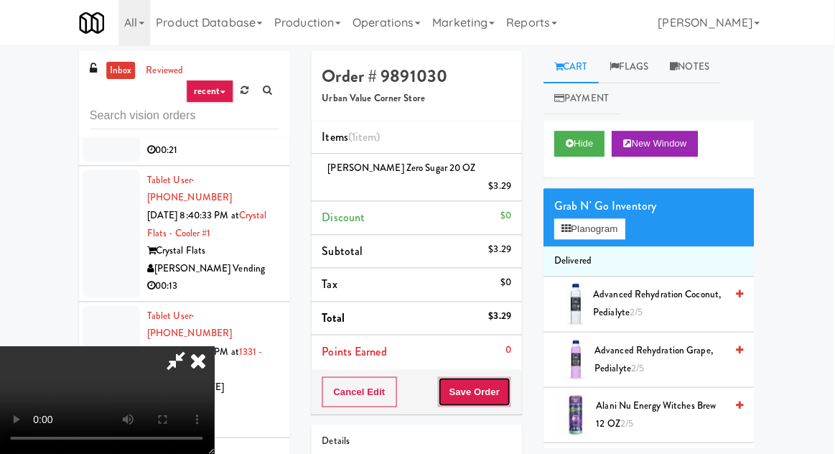
click at [508, 385] on button "Save Order" at bounding box center [474, 392] width 73 height 30
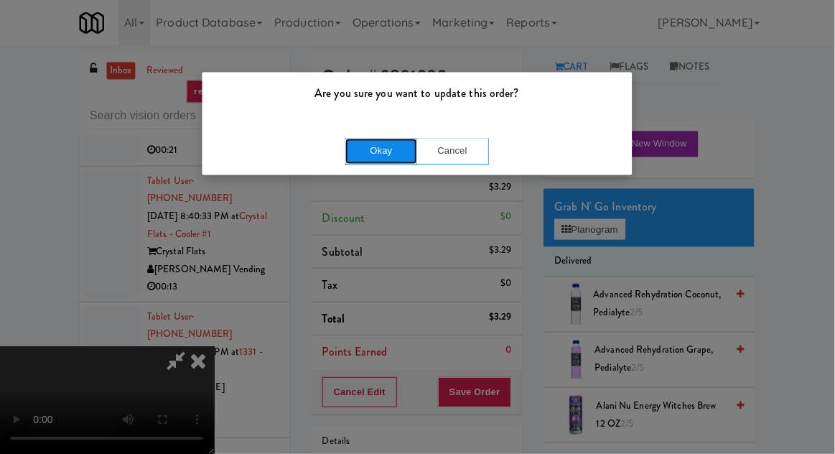
click at [361, 151] on button "Okay" at bounding box center [382, 151] width 72 height 26
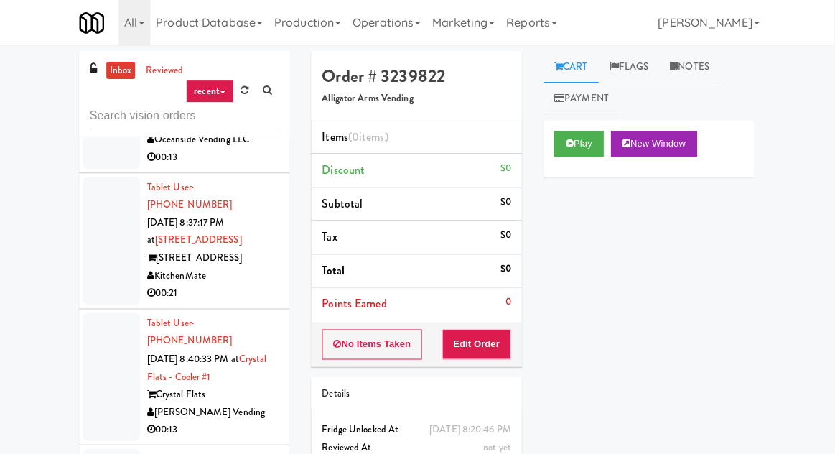
scroll to position [4738, 0]
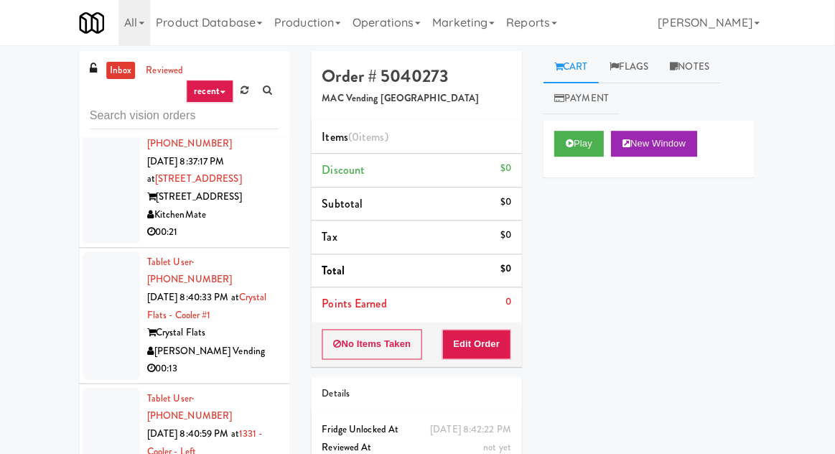
scroll to position [4794, 0]
click at [571, 134] on button "Play" at bounding box center [580, 144] width 50 height 26
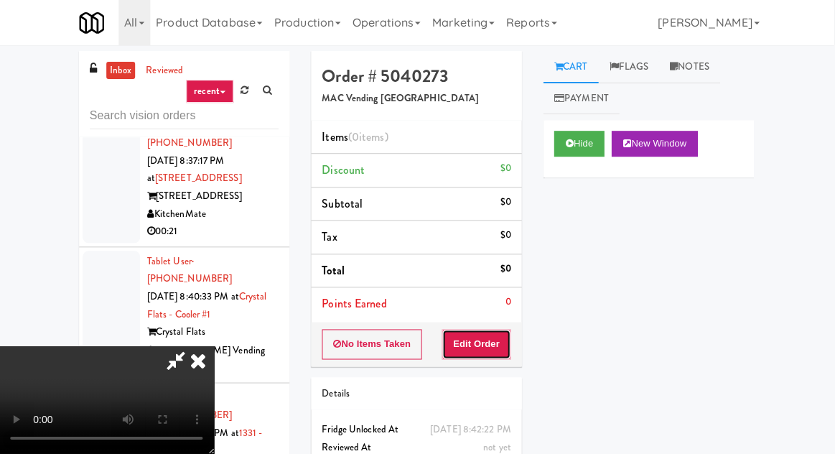
click at [492, 339] on button "Edit Order" at bounding box center [478, 344] width 70 height 30
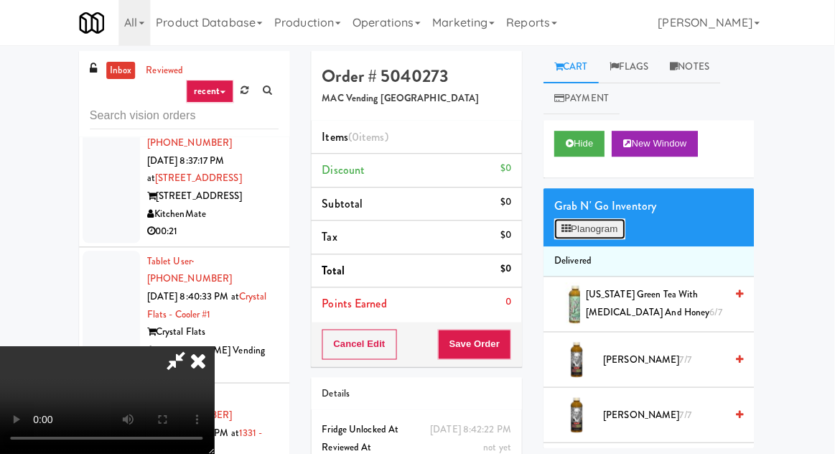
click at [604, 220] on button "Planogram" at bounding box center [590, 230] width 70 height 22
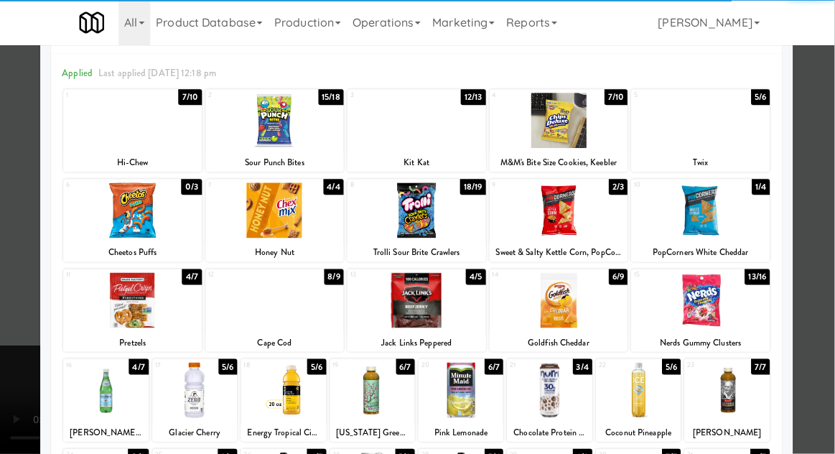
scroll to position [50, 0]
click at [243, 317] on div at bounding box center [276, 300] width 138 height 55
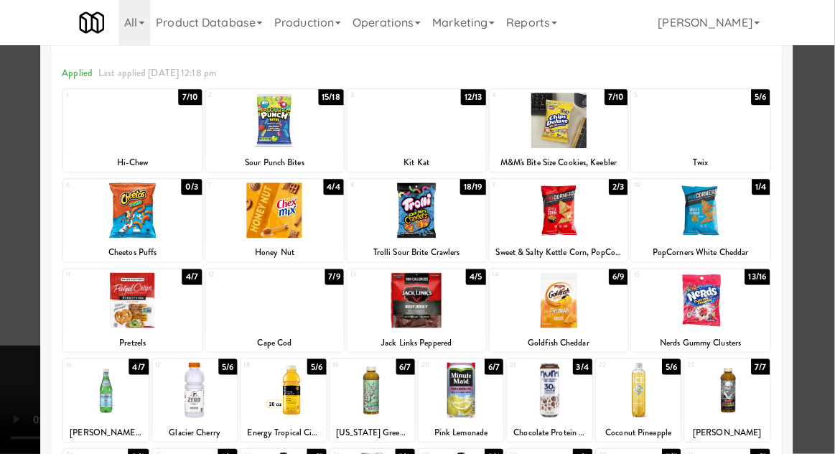
click at [26, 324] on div at bounding box center [417, 227] width 835 height 454
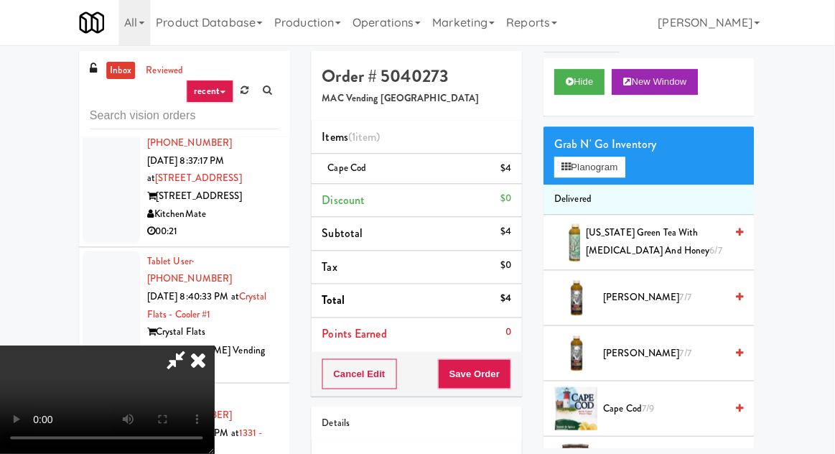
scroll to position [90, 0]
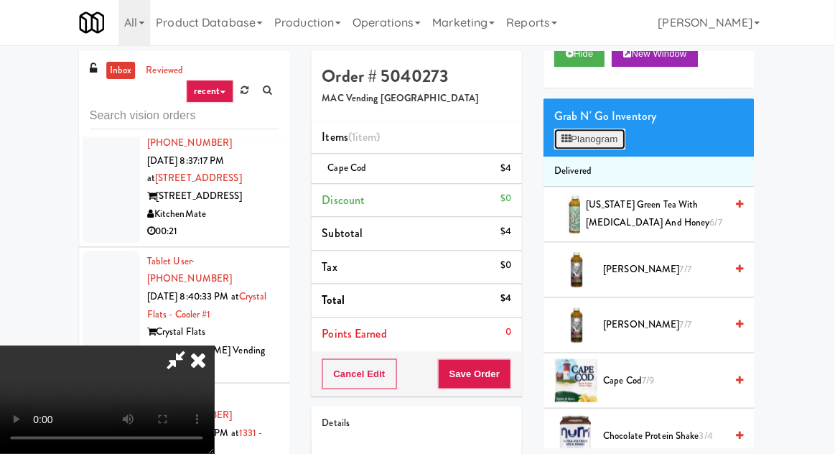
click at [613, 135] on button "Planogram" at bounding box center [590, 140] width 70 height 22
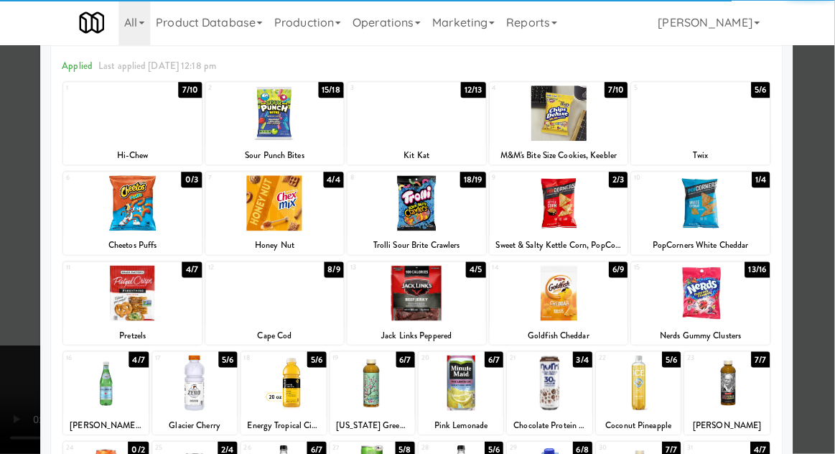
scroll to position [182, 0]
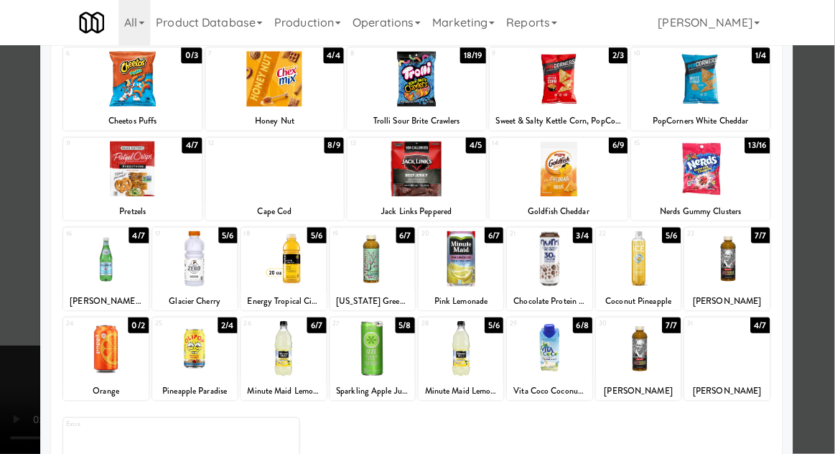
click at [186, 294] on div "Glacier Cherry" at bounding box center [196, 301] width 80 height 18
click at [191, 273] on div at bounding box center [196, 258] width 85 height 55
click at [24, 318] on div at bounding box center [417, 227] width 835 height 454
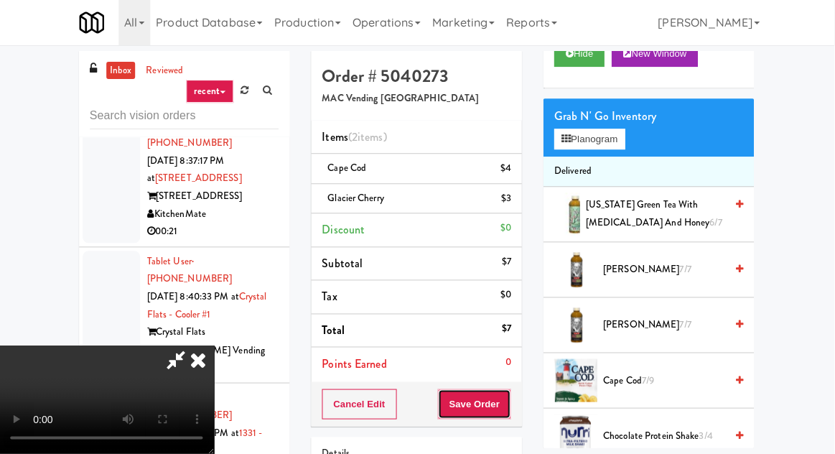
click at [506, 401] on button "Save Order" at bounding box center [474, 404] width 73 height 30
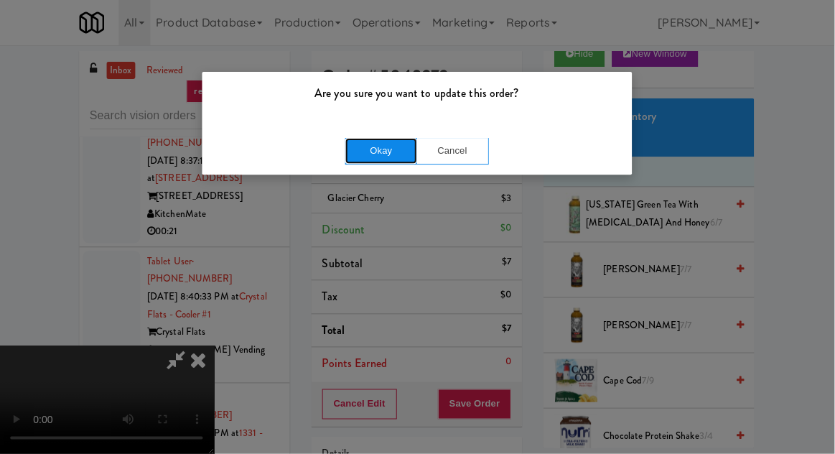
click at [348, 154] on button "Okay" at bounding box center [382, 151] width 72 height 26
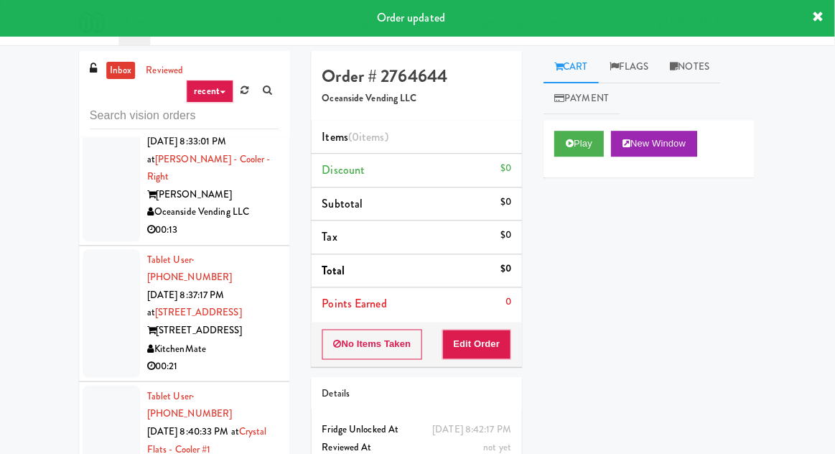
scroll to position [4664, 0]
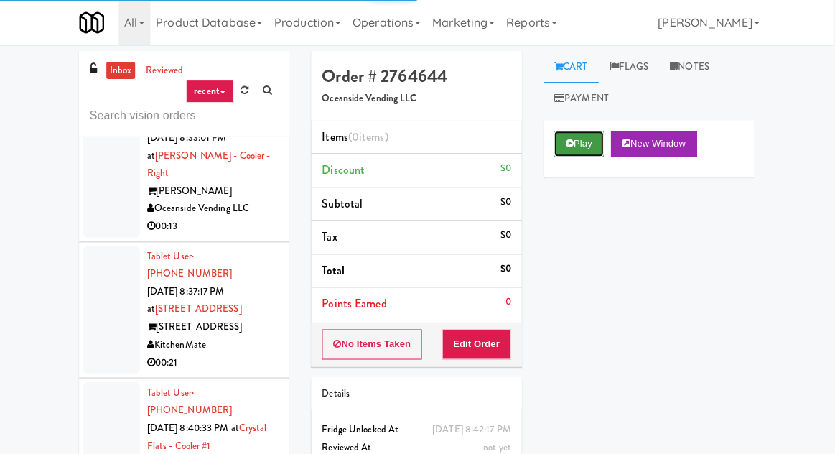
click at [588, 138] on button "Play" at bounding box center [580, 144] width 50 height 26
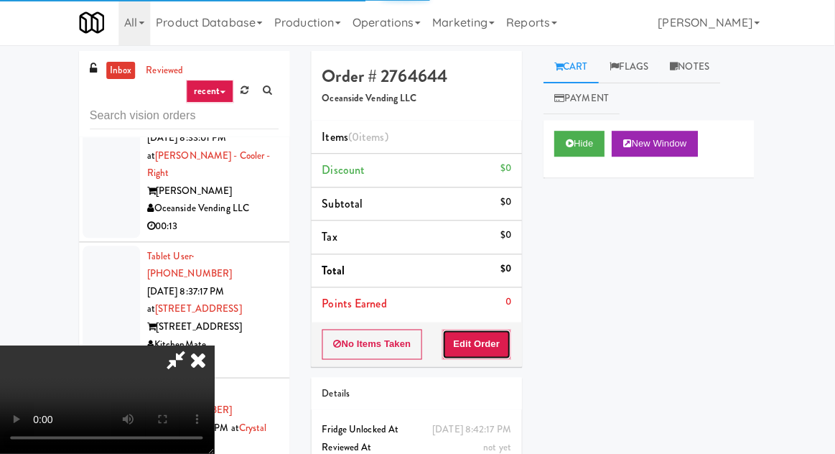
click at [495, 343] on button "Edit Order" at bounding box center [478, 344] width 70 height 30
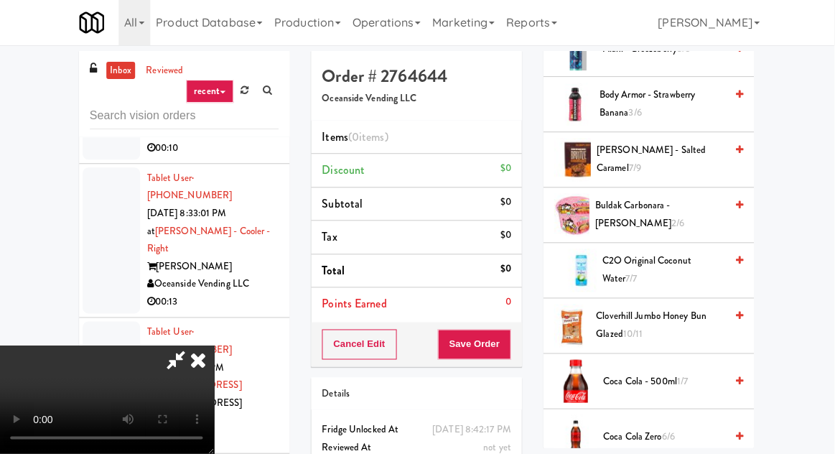
scroll to position [406, 0]
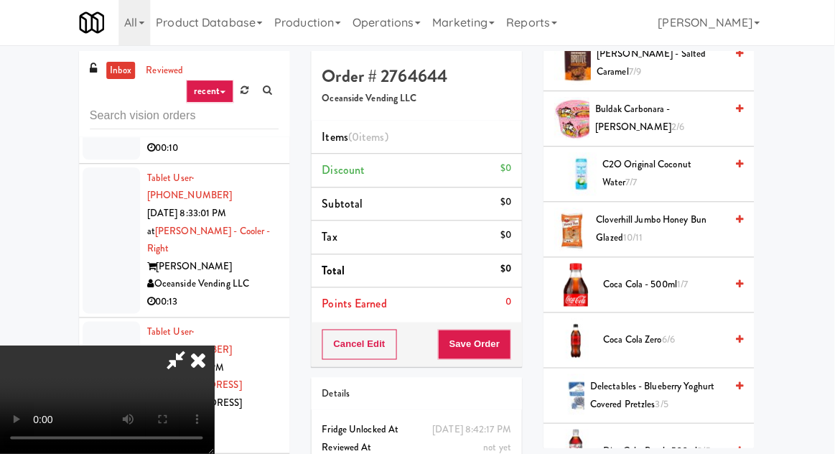
click at [655, 332] on span "Coca Cola Zero 6/6" at bounding box center [665, 341] width 122 height 18
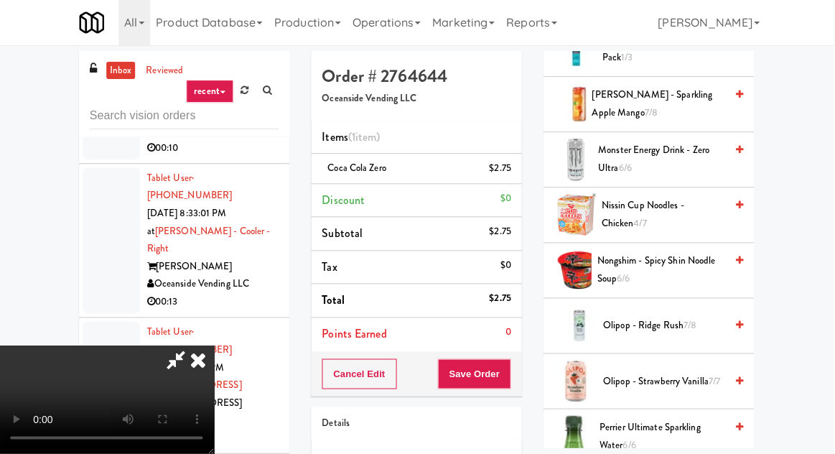
scroll to position [1198, 0]
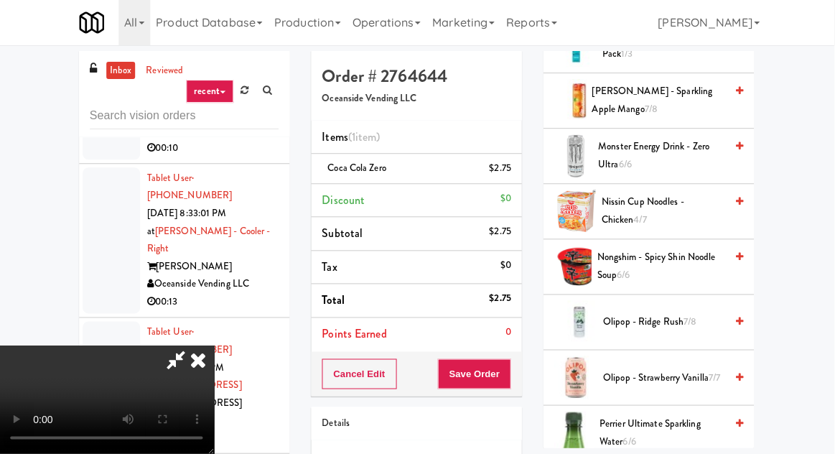
click at [664, 253] on span "Nongshim - Spicy Shin Noodle Soup 6/6" at bounding box center [662, 266] width 128 height 35
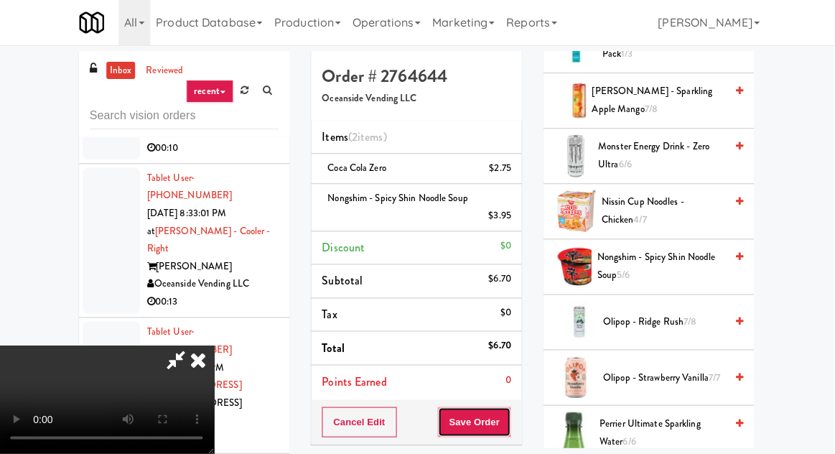
click at [503, 421] on button "Save Order" at bounding box center [474, 422] width 73 height 30
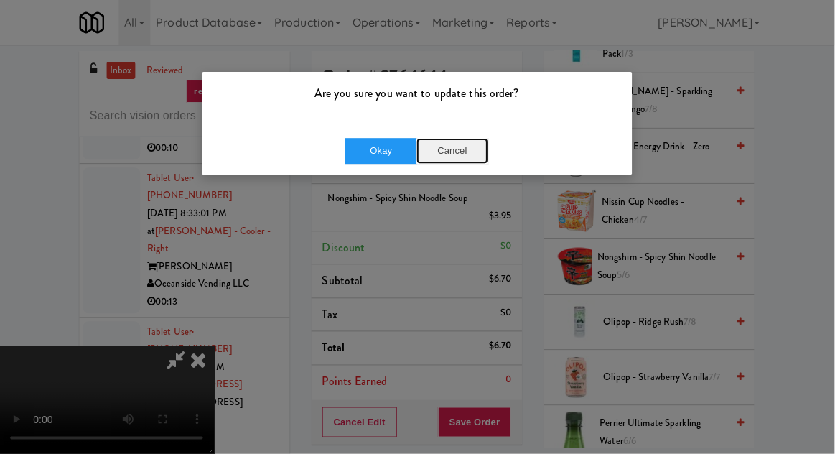
click at [432, 141] on button "Cancel" at bounding box center [453, 151] width 72 height 26
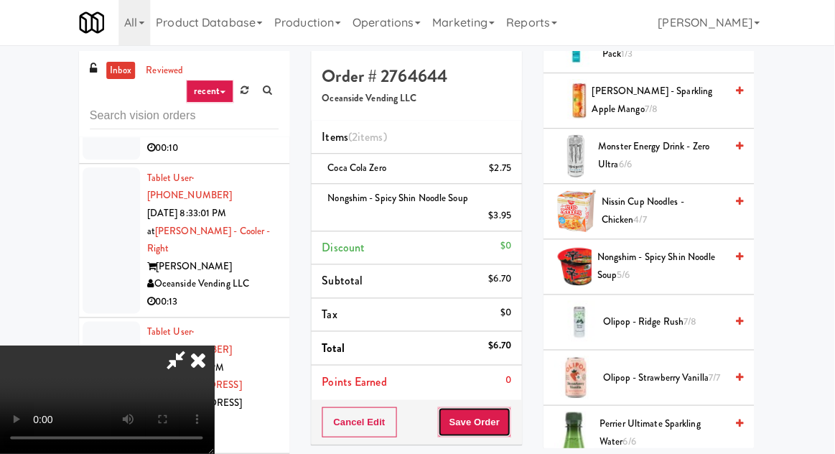
click at [509, 415] on button "Save Order" at bounding box center [474, 422] width 73 height 30
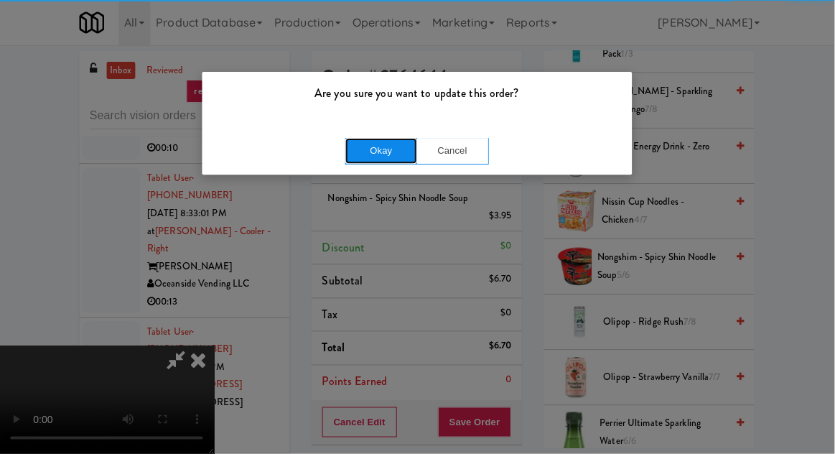
click at [371, 153] on button "Okay" at bounding box center [382, 151] width 72 height 26
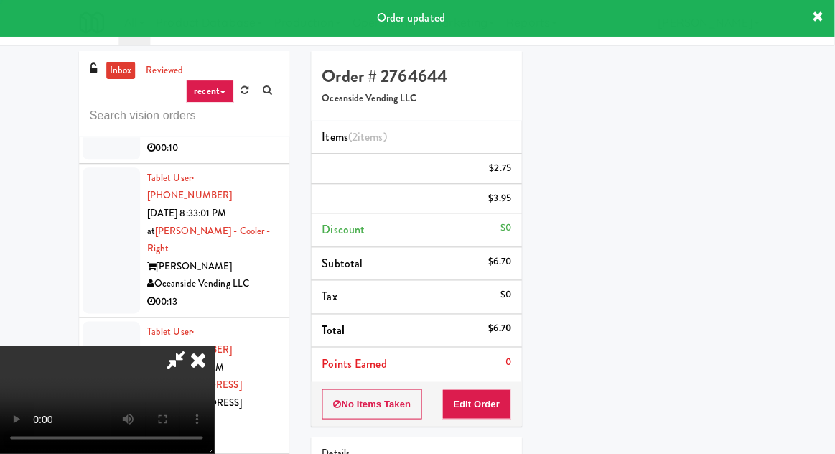
scroll to position [141, 0]
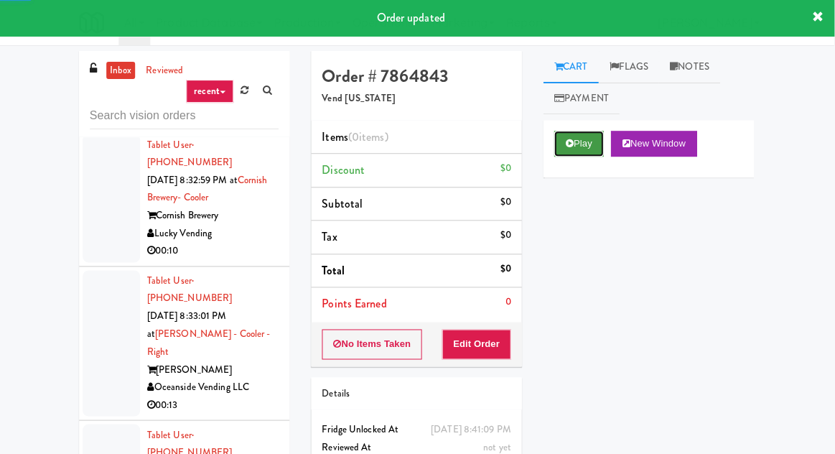
click at [577, 141] on button "Play" at bounding box center [580, 144] width 50 height 26
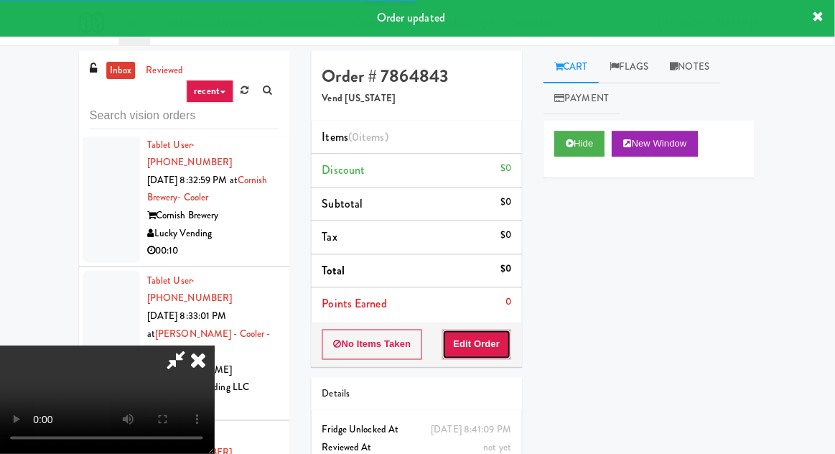
click at [491, 331] on button "Edit Order" at bounding box center [478, 344] width 70 height 30
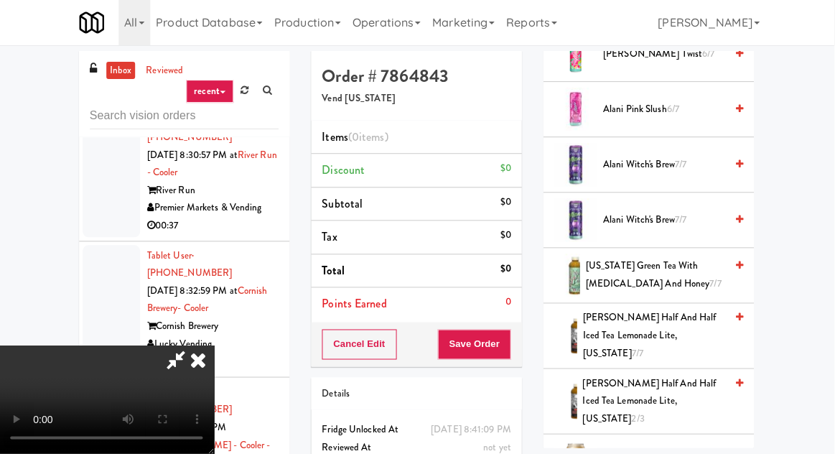
scroll to position [316, 0]
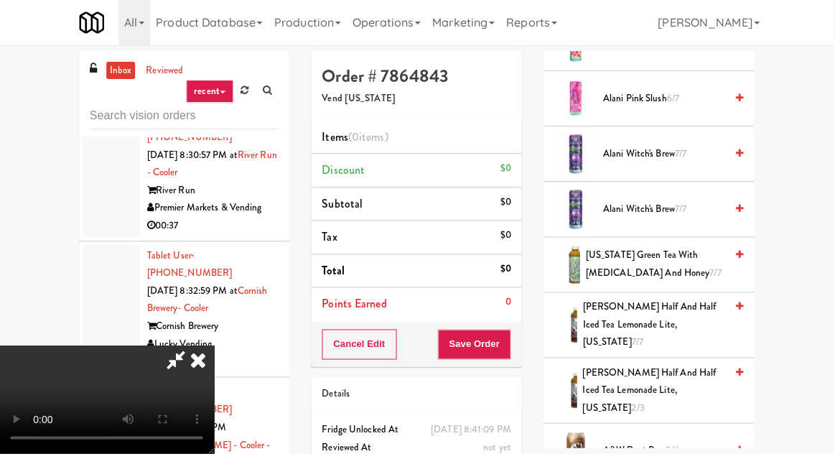
click at [637, 441] on span "A&W Root Beer 5/6" at bounding box center [665, 450] width 122 height 18
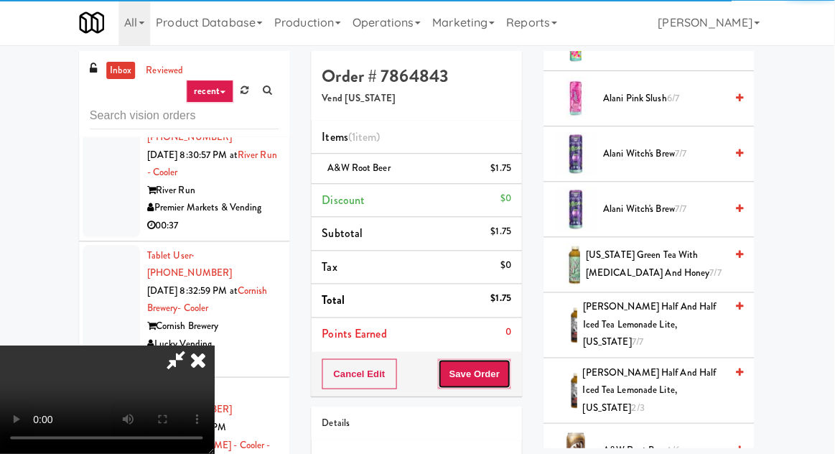
click at [504, 372] on button "Save Order" at bounding box center [474, 374] width 73 height 30
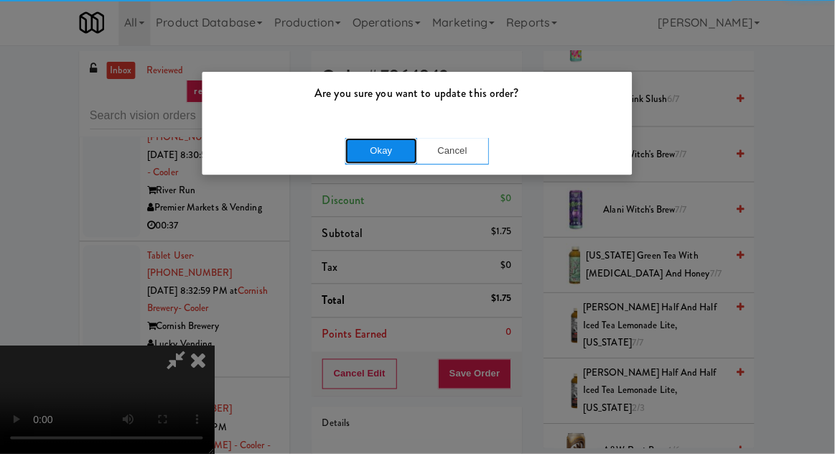
click at [364, 149] on button "Okay" at bounding box center [382, 151] width 72 height 26
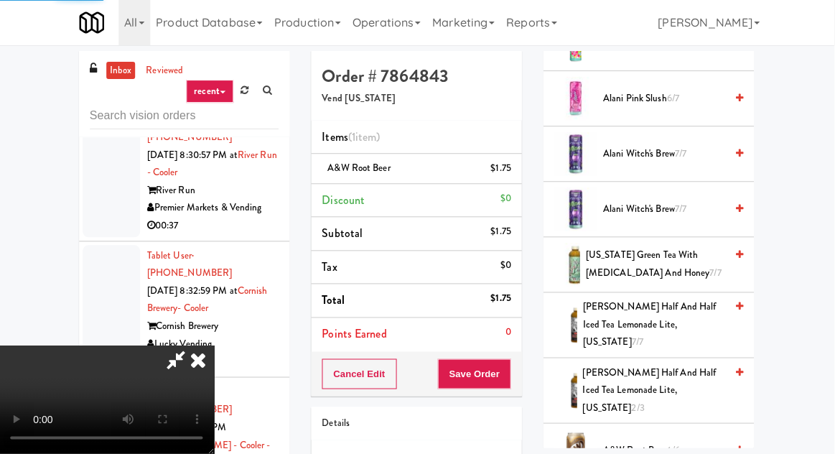
scroll to position [141, 0]
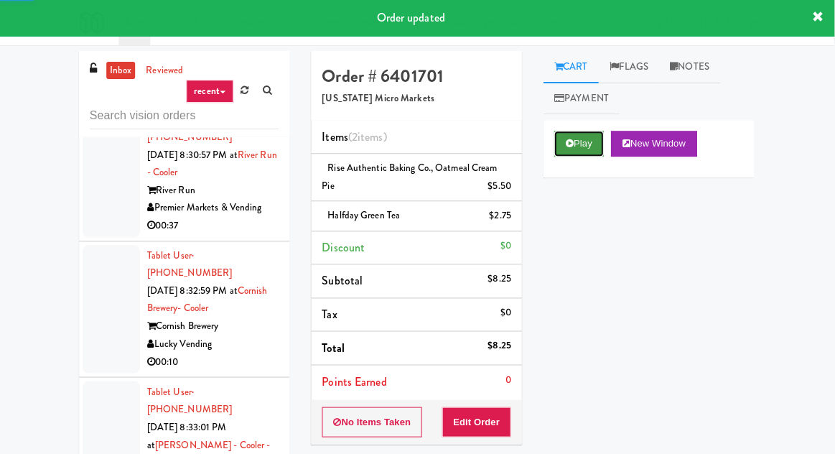
click at [581, 137] on button "Play" at bounding box center [580, 144] width 50 height 26
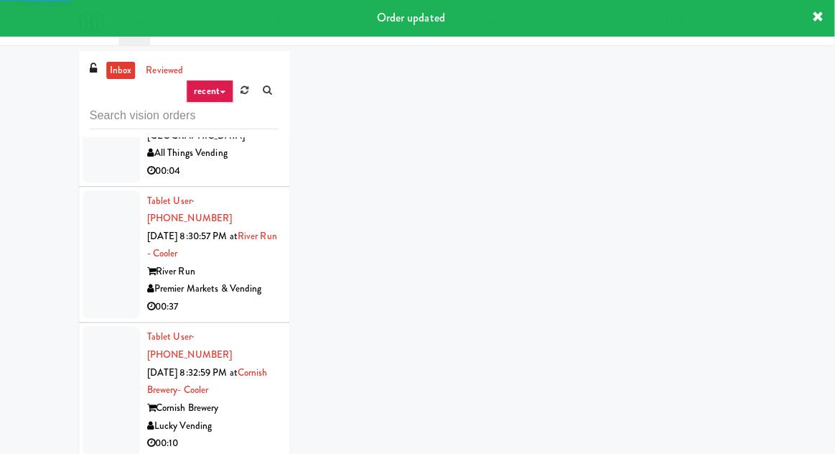
scroll to position [4280, 0]
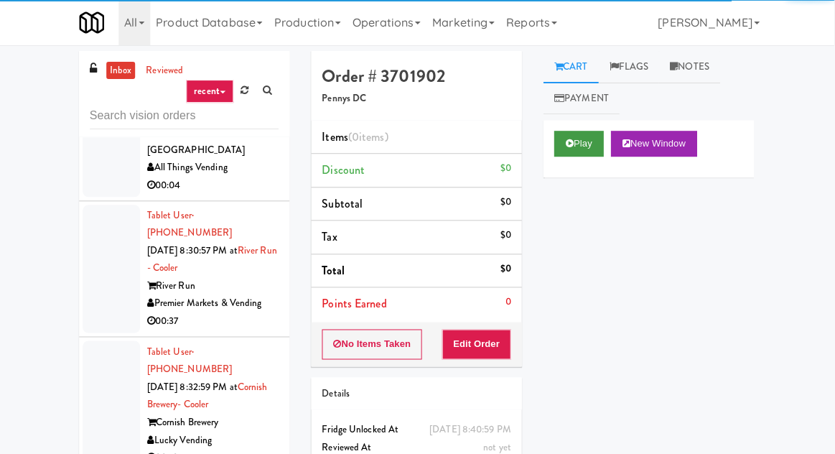
click at [581, 146] on button "Play" at bounding box center [580, 144] width 50 height 26
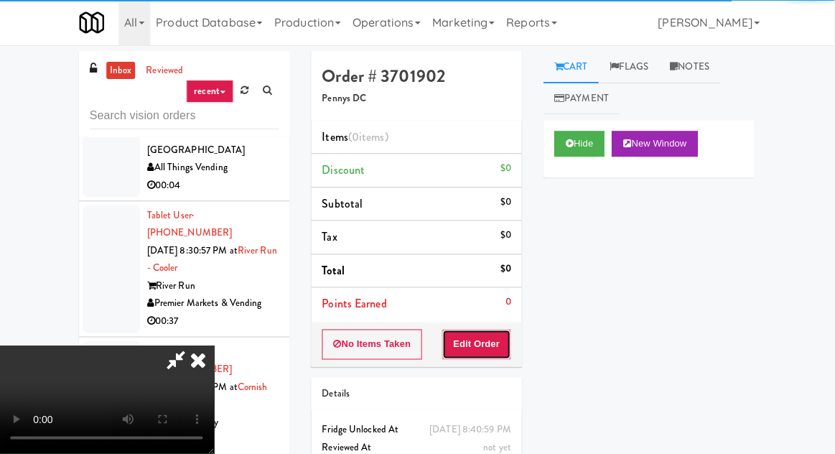
click at [497, 339] on button "Edit Order" at bounding box center [478, 344] width 70 height 30
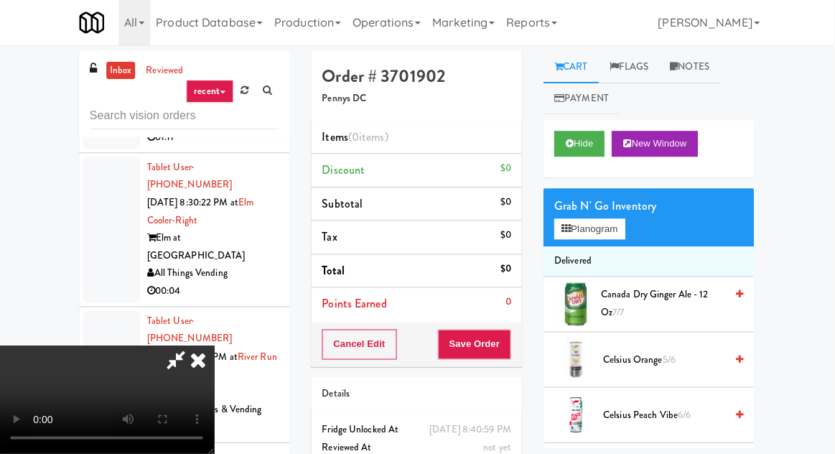
scroll to position [0, 0]
click at [599, 231] on button "Planogram" at bounding box center [590, 230] width 70 height 22
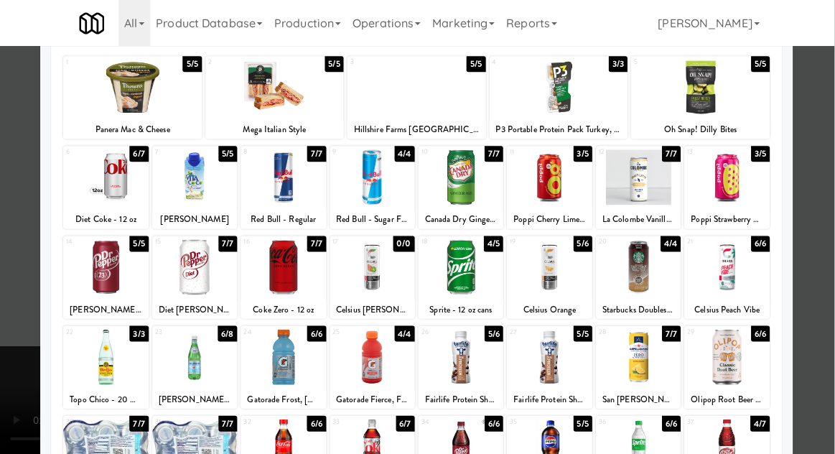
click at [185, 263] on div at bounding box center [196, 266] width 85 height 55
click at [196, 357] on div at bounding box center [196, 356] width 85 height 55
click at [6, 293] on div at bounding box center [417, 227] width 835 height 454
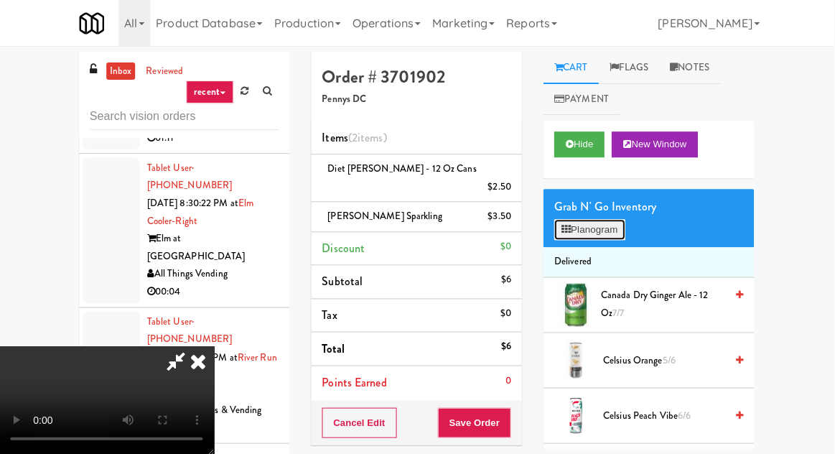
click at [603, 237] on button "Planogram" at bounding box center [590, 230] width 70 height 22
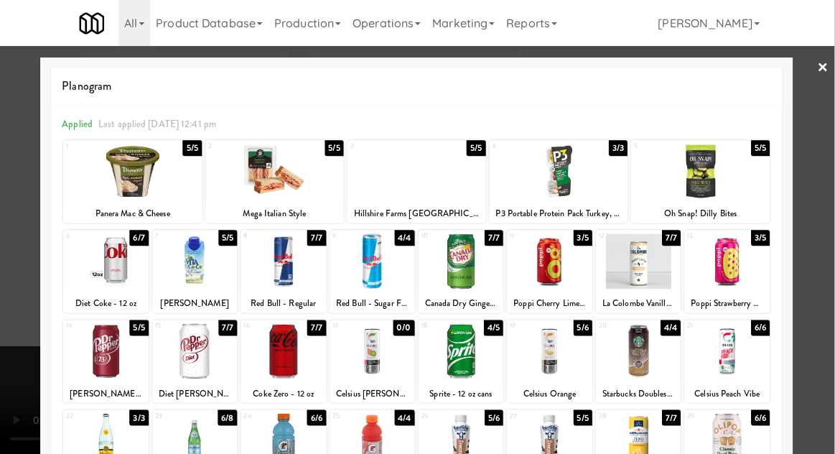
click at [652, 271] on div at bounding box center [638, 260] width 85 height 55
click at [21, 245] on div at bounding box center [417, 227] width 835 height 454
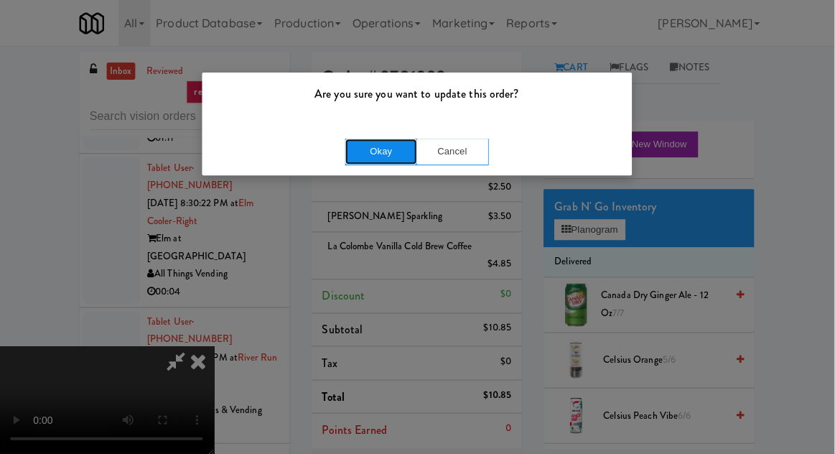
click at [359, 155] on button "Okay" at bounding box center [382, 151] width 72 height 26
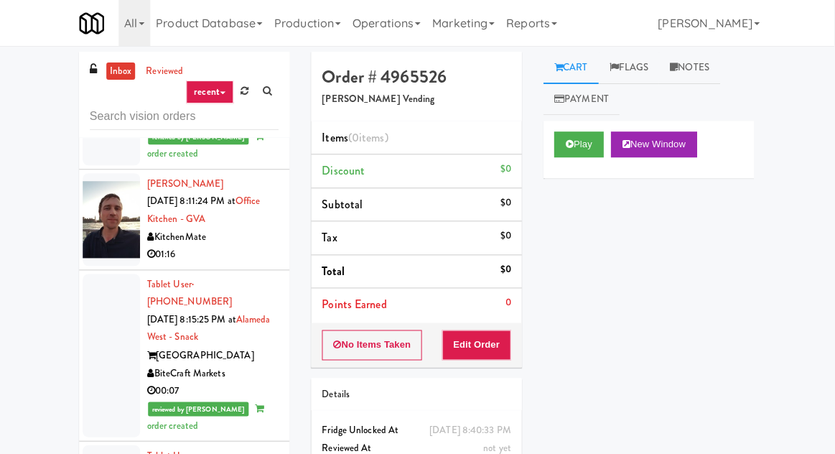
scroll to position [1782, 0]
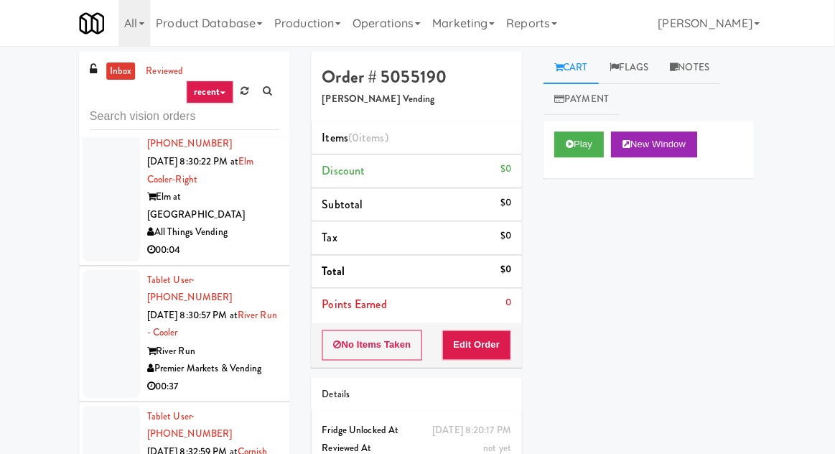
scroll to position [4137, 0]
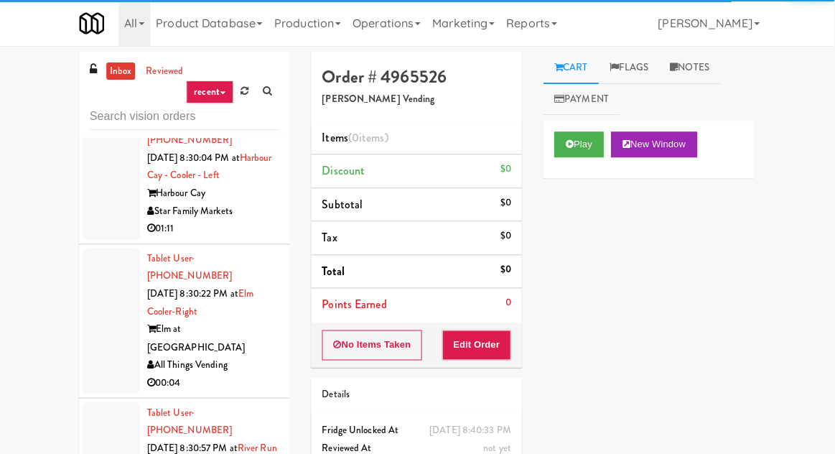
scroll to position [4071, 0]
